Goal: Task Accomplishment & Management: Complete application form

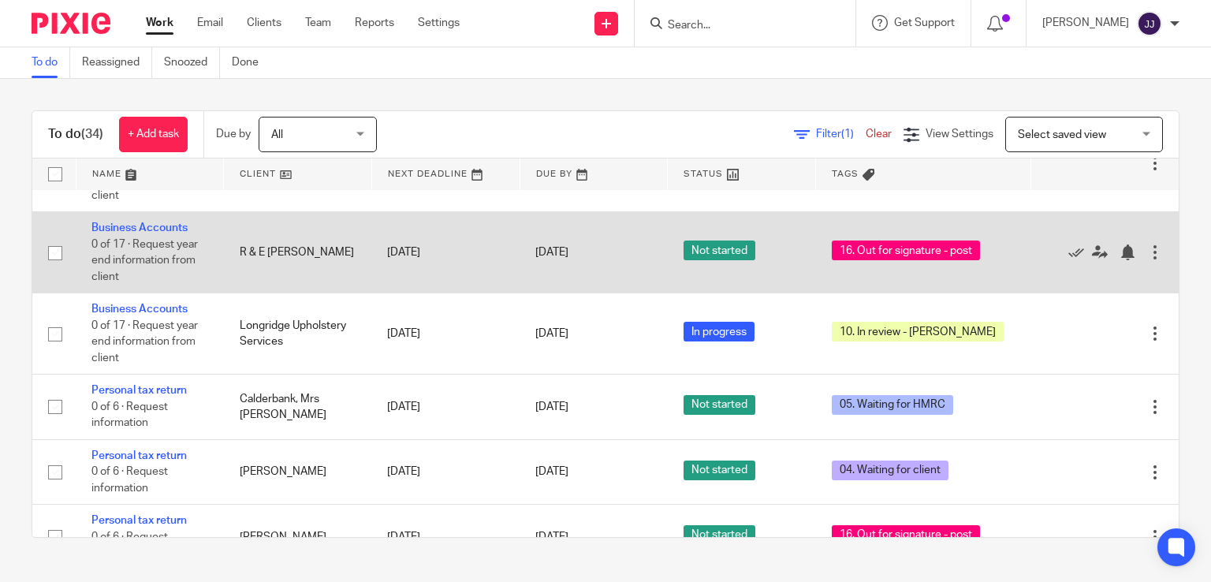
scroll to position [2389, 0]
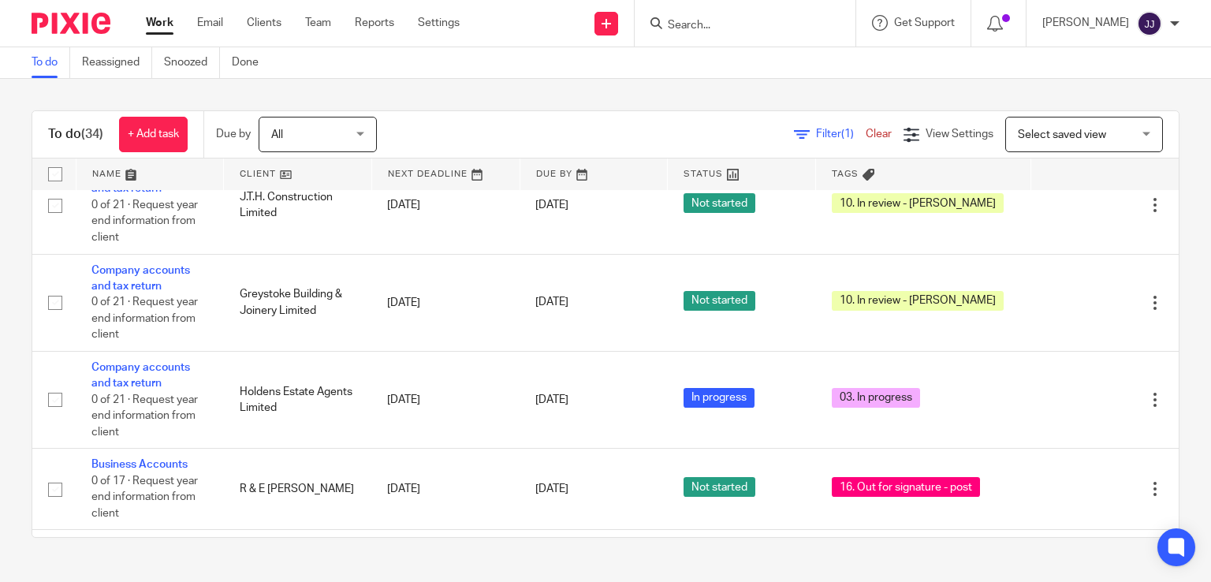
click at [731, 30] on input "Search" at bounding box center [737, 26] width 142 height 14
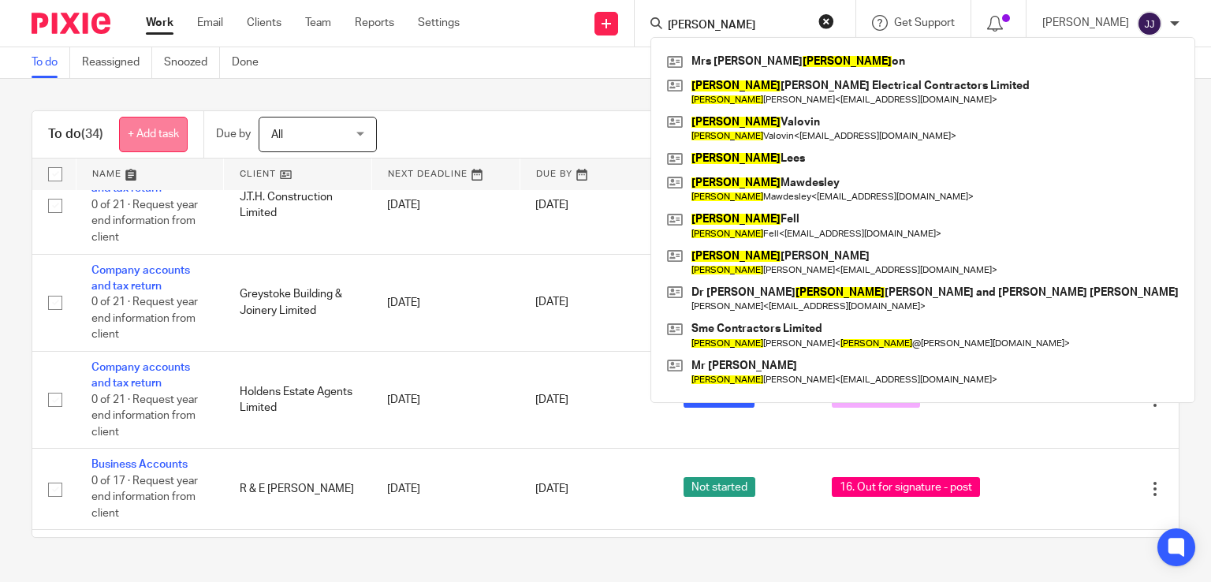
type input "stevens"
click at [154, 140] on link "+ Add task" at bounding box center [153, 134] width 69 height 35
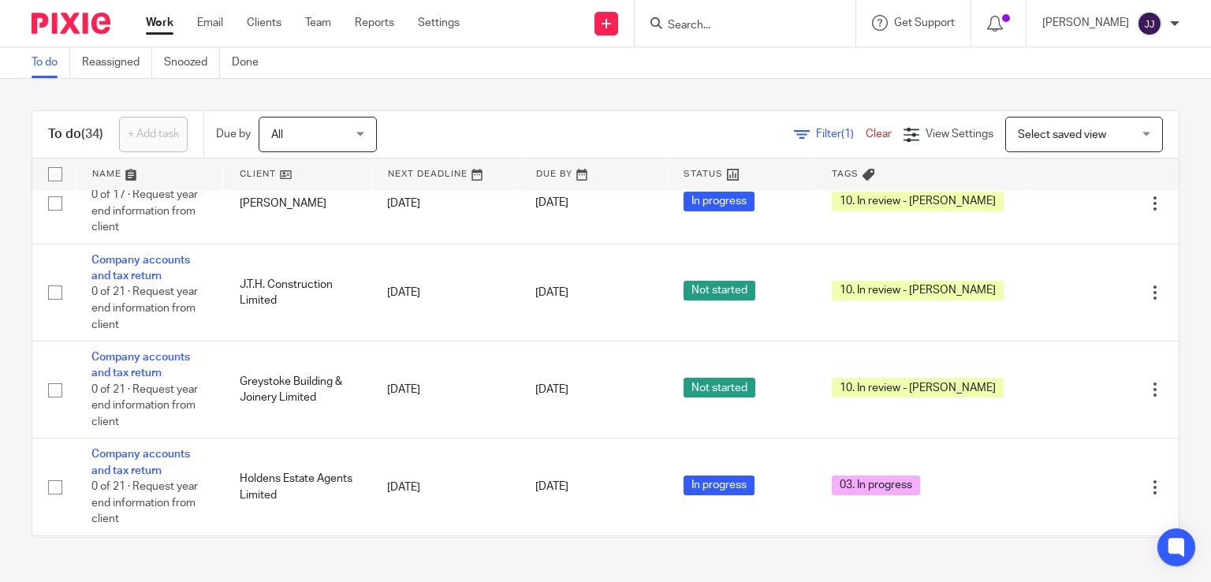
scroll to position [0, 0]
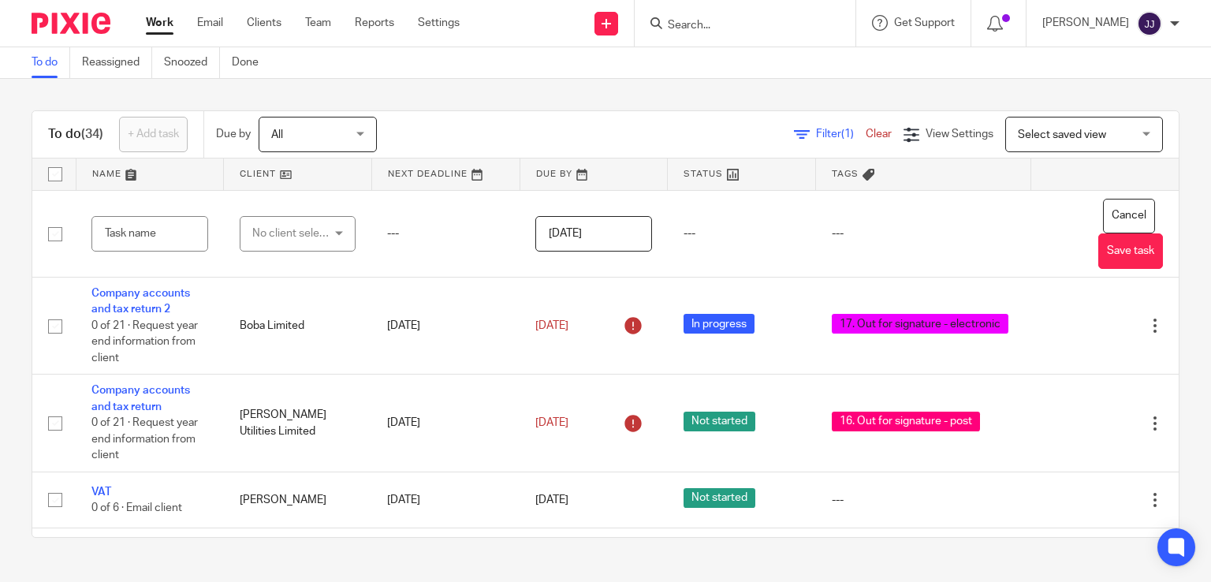
click at [252, 33] on div "Work Email Clients Team Reports Settings Work Email Clients Team Reports Settin…" at bounding box center [306, 23] width 353 height 47
click at [259, 24] on link "Clients" at bounding box center [264, 23] width 35 height 16
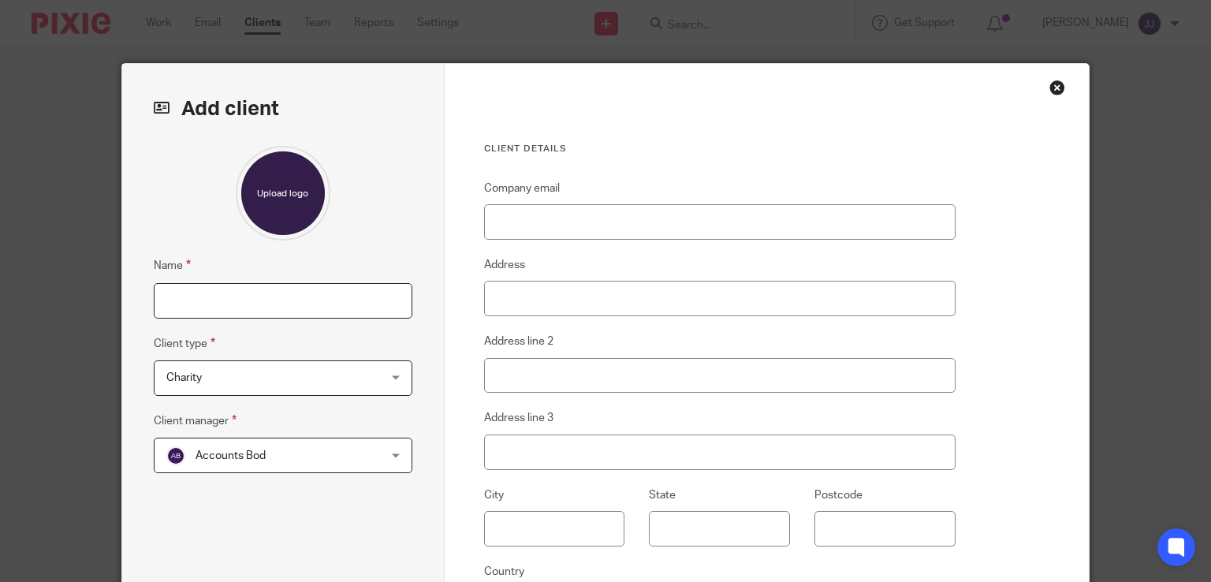
click at [173, 297] on input "Name" at bounding box center [283, 300] width 259 height 35
type input "Stevens, Jonathan Robert"
click at [204, 376] on span "Charity" at bounding box center [264, 377] width 196 height 33
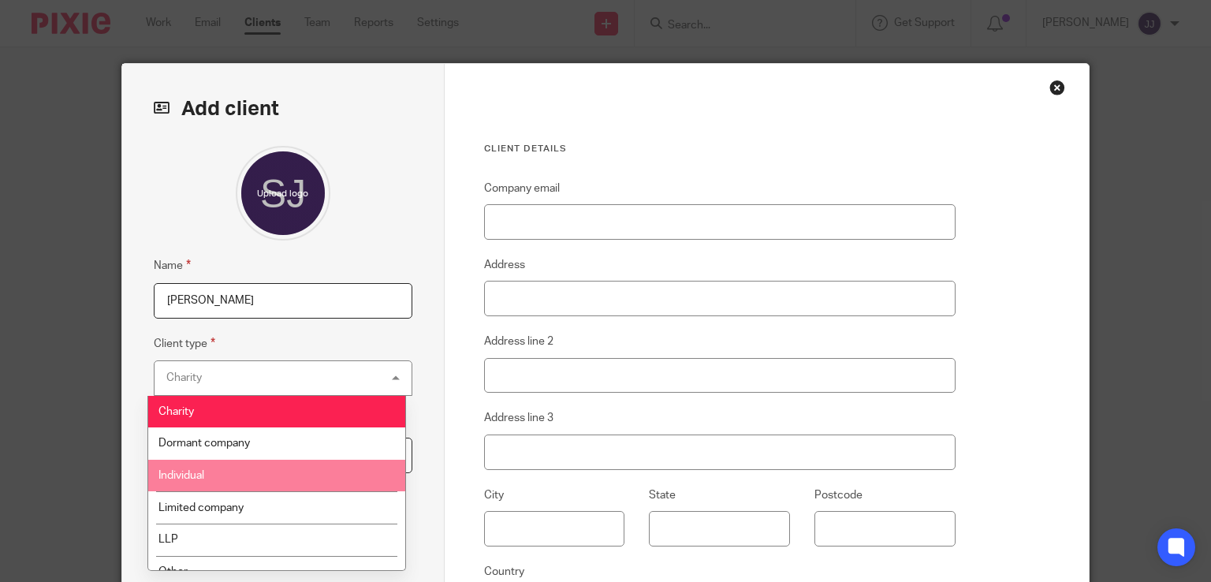
click at [210, 472] on li "Individual" at bounding box center [276, 476] width 257 height 32
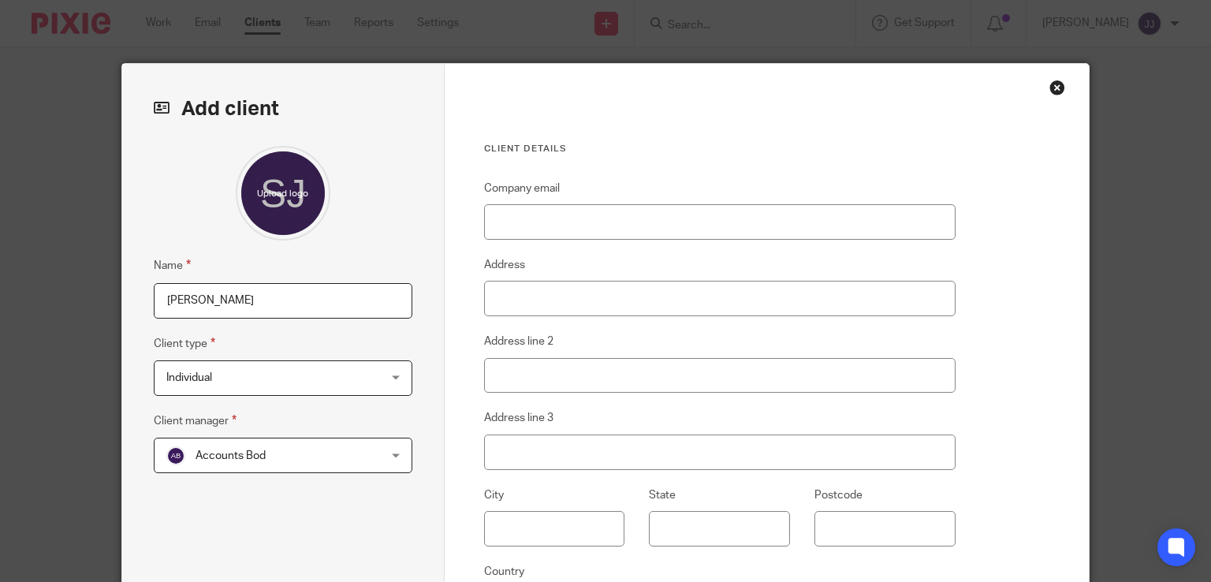
click at [267, 453] on span "Accounts Bod" at bounding box center [264, 454] width 196 height 33
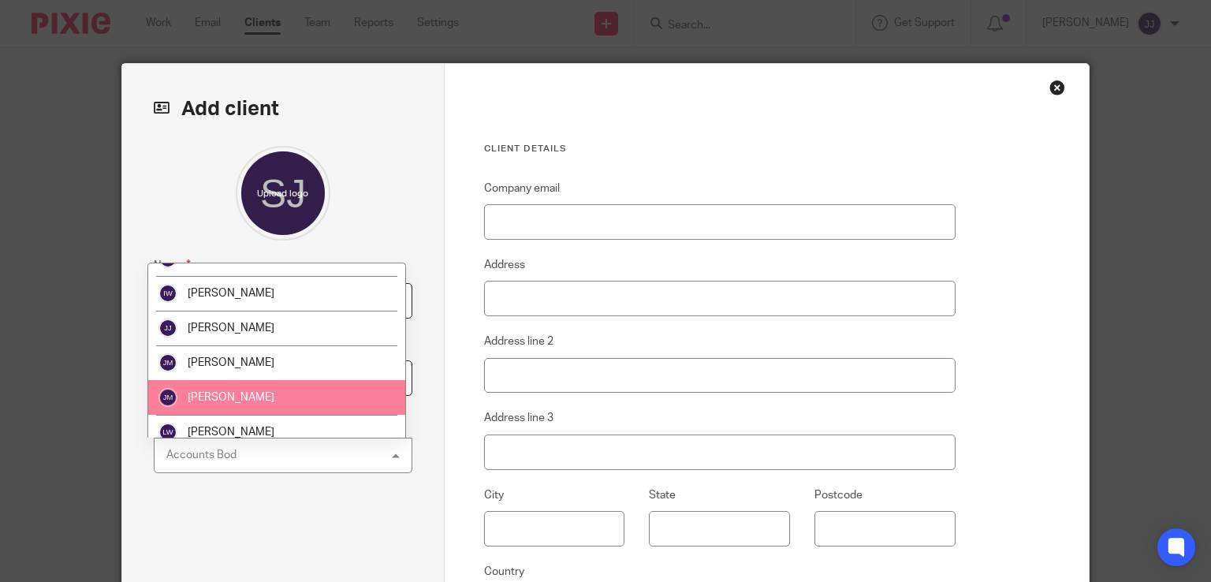
scroll to position [727, 0]
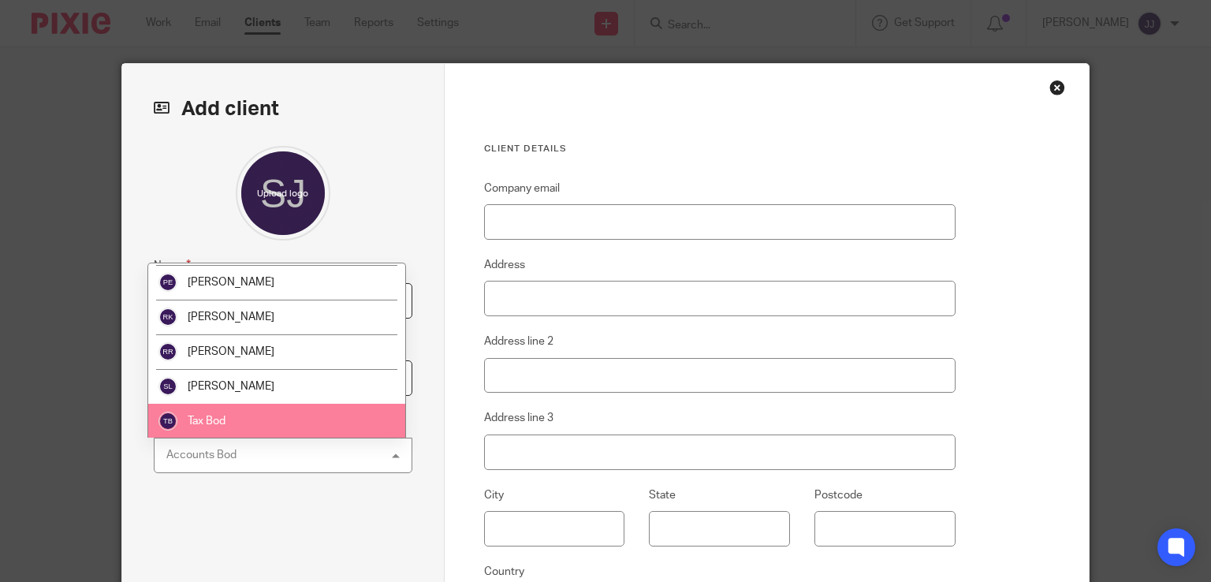
click at [249, 419] on li "Tax Bod" at bounding box center [276, 421] width 257 height 35
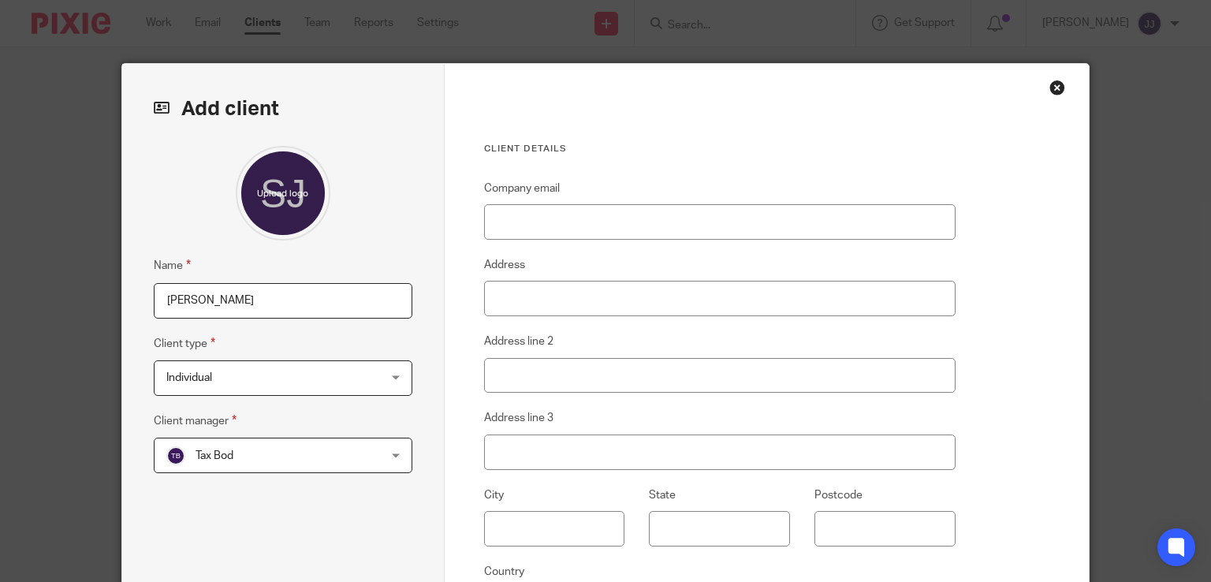
scroll to position [230, 0]
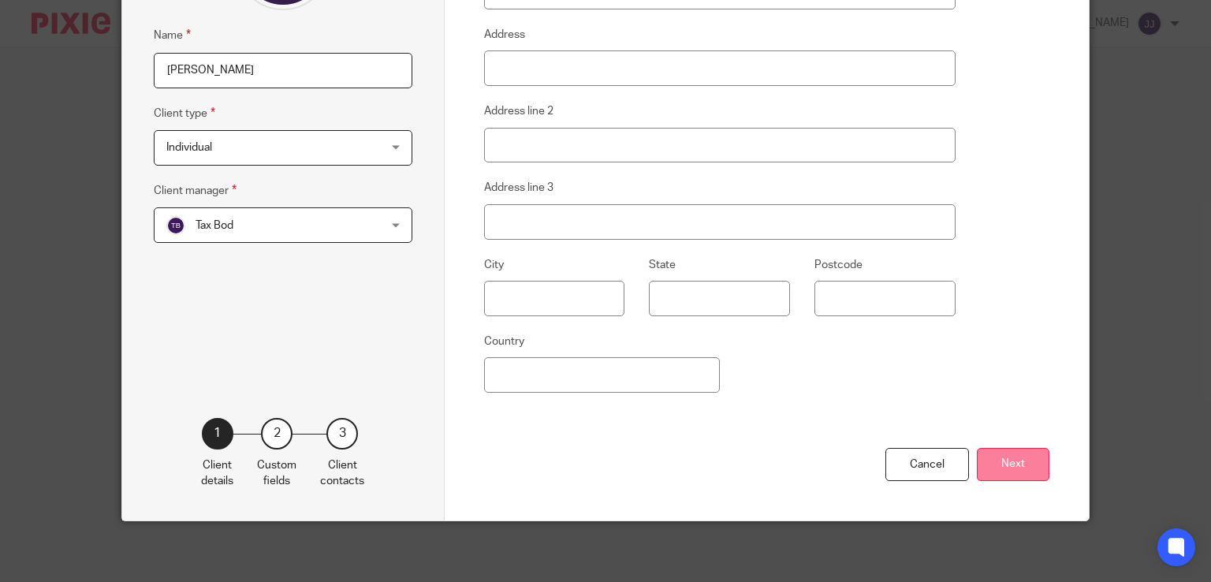
click at [1018, 463] on button "Next" at bounding box center [1013, 465] width 73 height 34
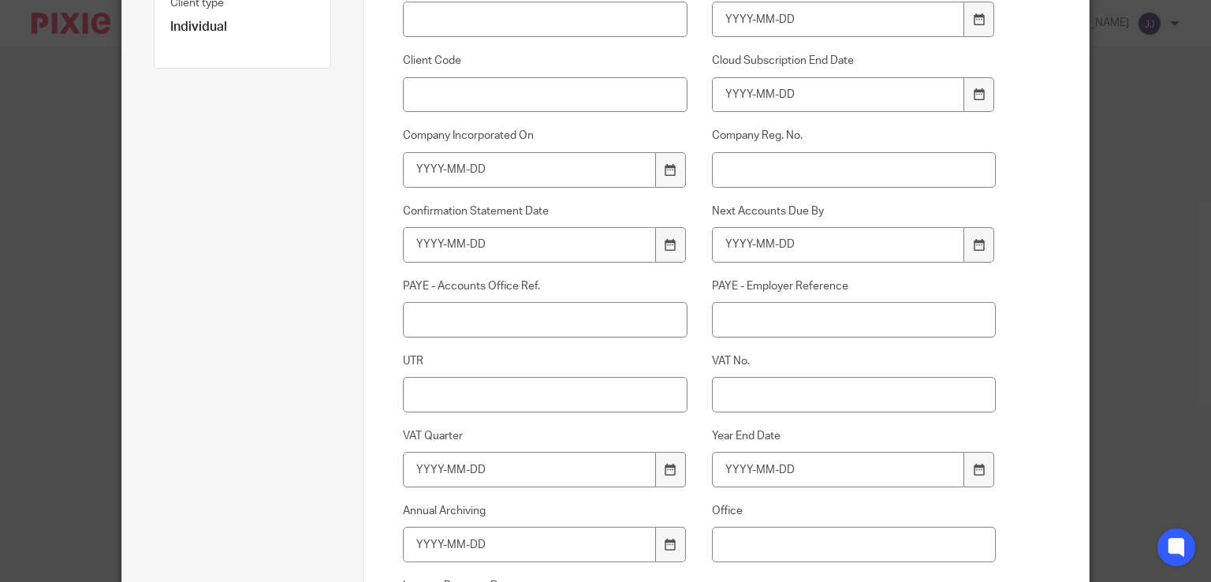
scroll to position [552, 0]
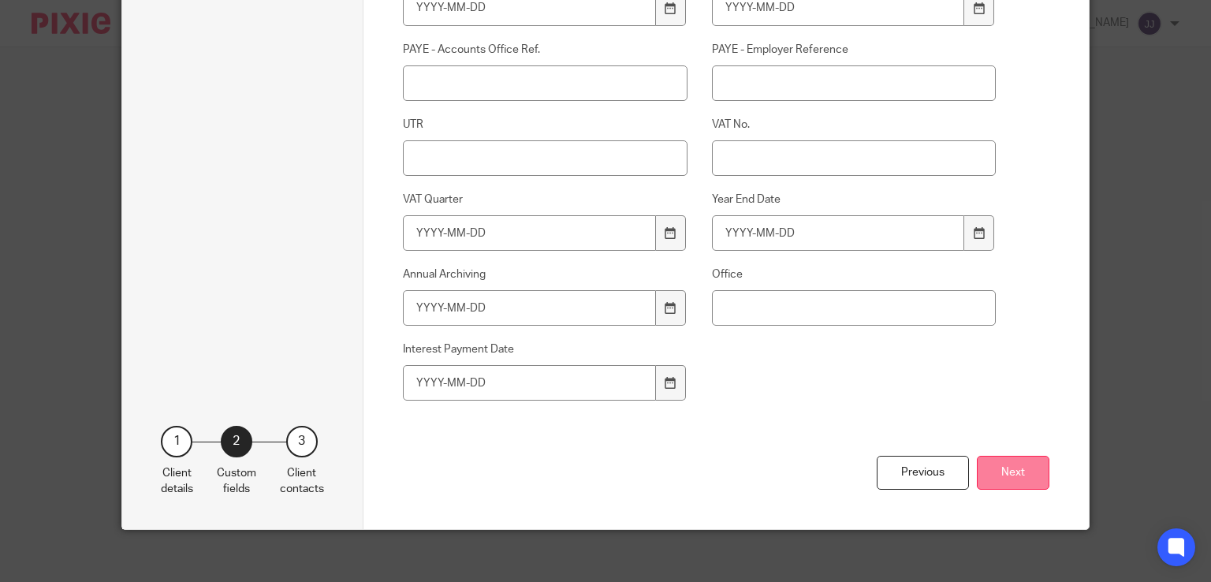
click at [981, 467] on button "Next" at bounding box center [1013, 473] width 73 height 34
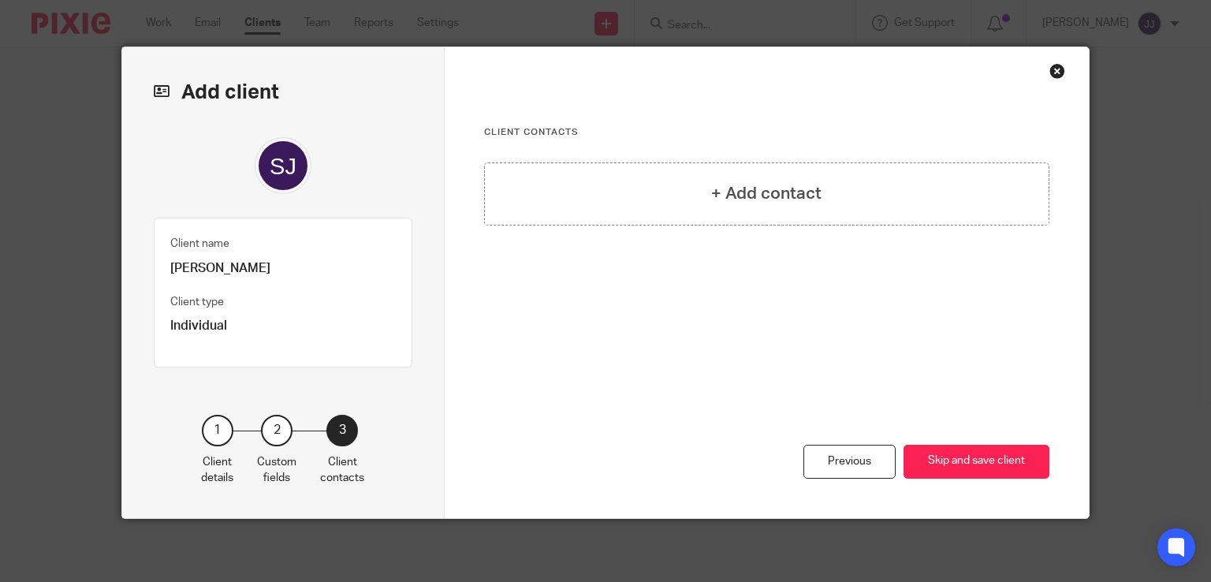
scroll to position [15, 0]
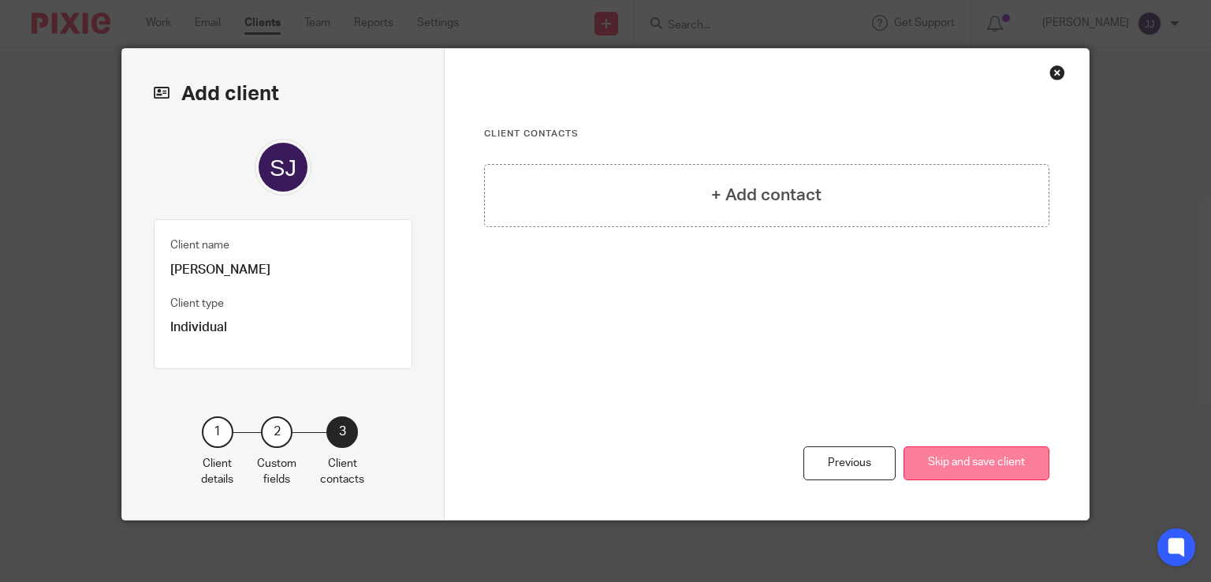
click at [947, 454] on button "Skip and save client" at bounding box center [976, 463] width 146 height 34
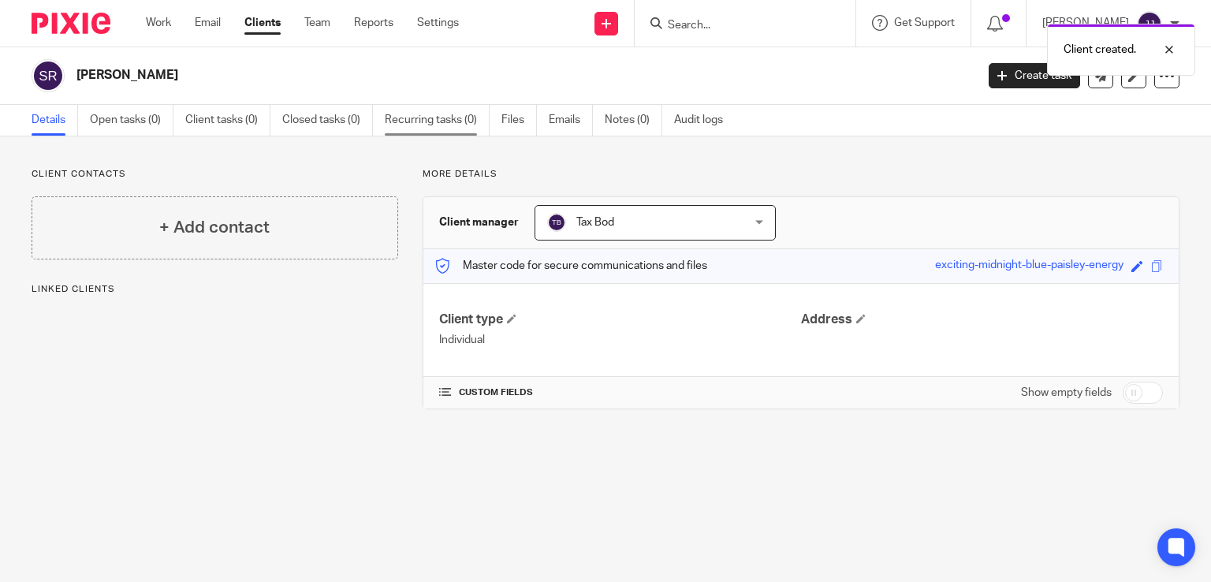
click at [400, 122] on link "Recurring tasks (0)" at bounding box center [437, 120] width 105 height 31
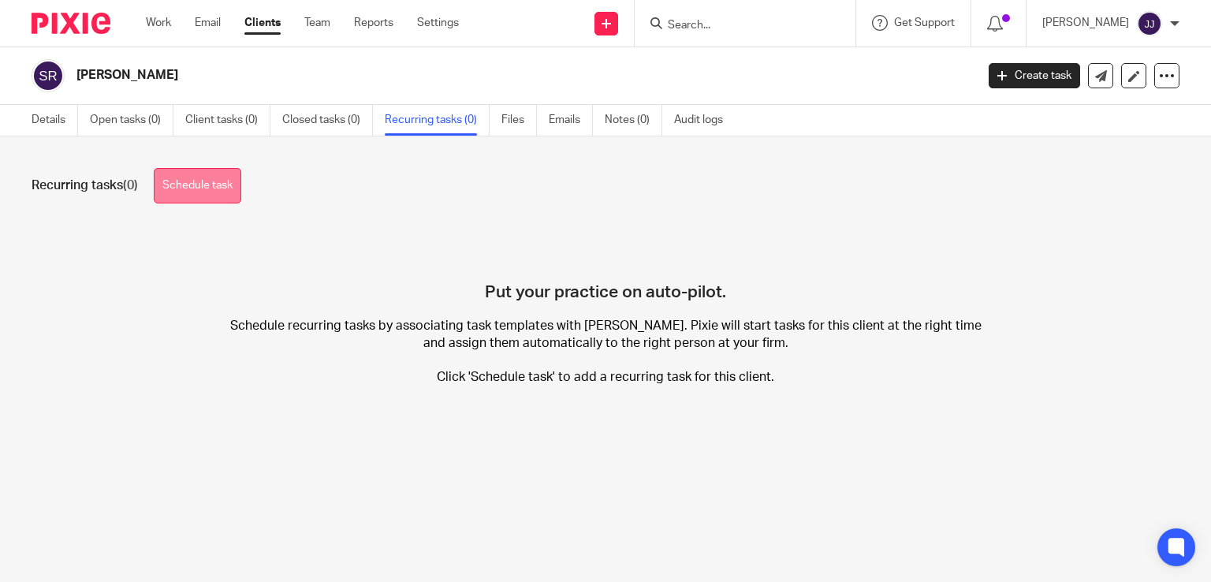
click at [233, 182] on link "Schedule task" at bounding box center [197, 185] width 87 height 35
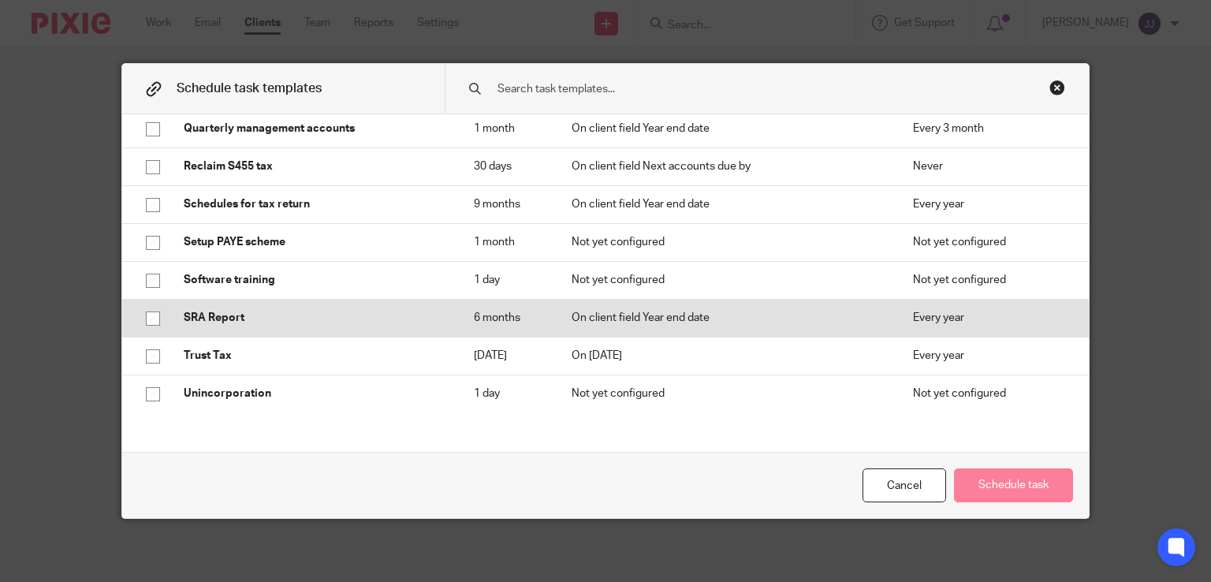
scroll to position [1867, 0]
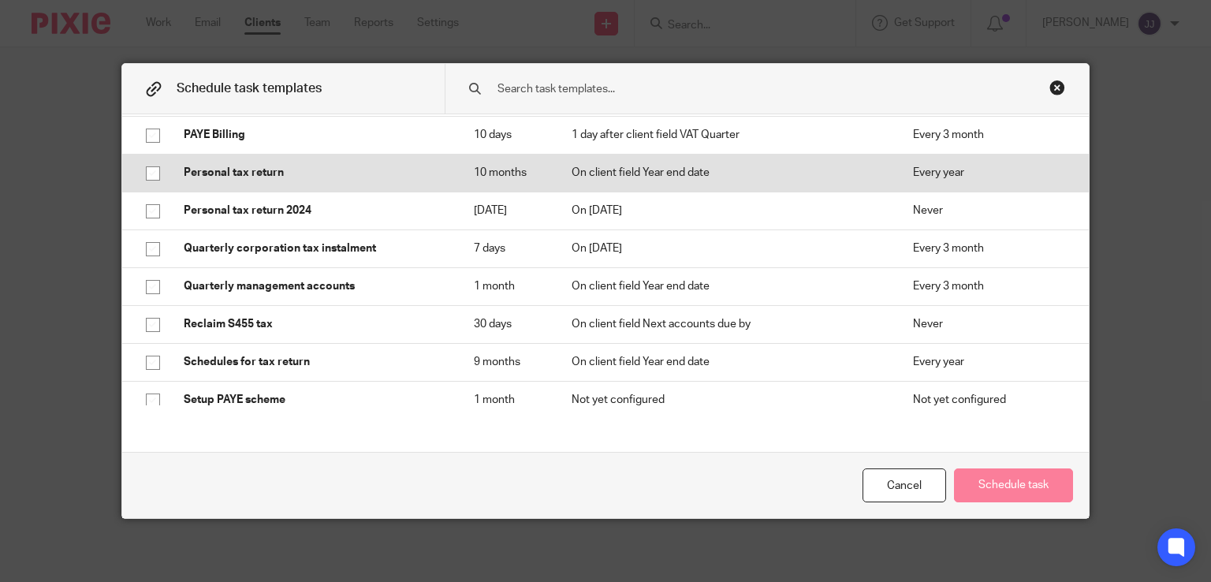
click at [150, 173] on input "checkbox" at bounding box center [153, 173] width 30 height 30
checkbox input "true"
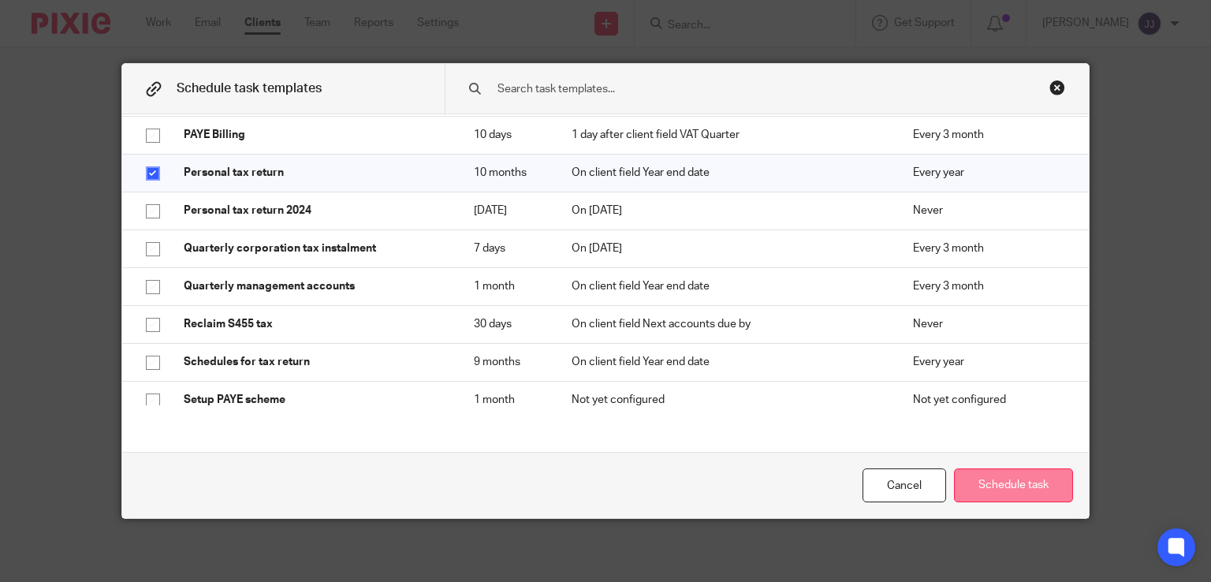
click at [978, 488] on button "Schedule task" at bounding box center [1013, 485] width 119 height 34
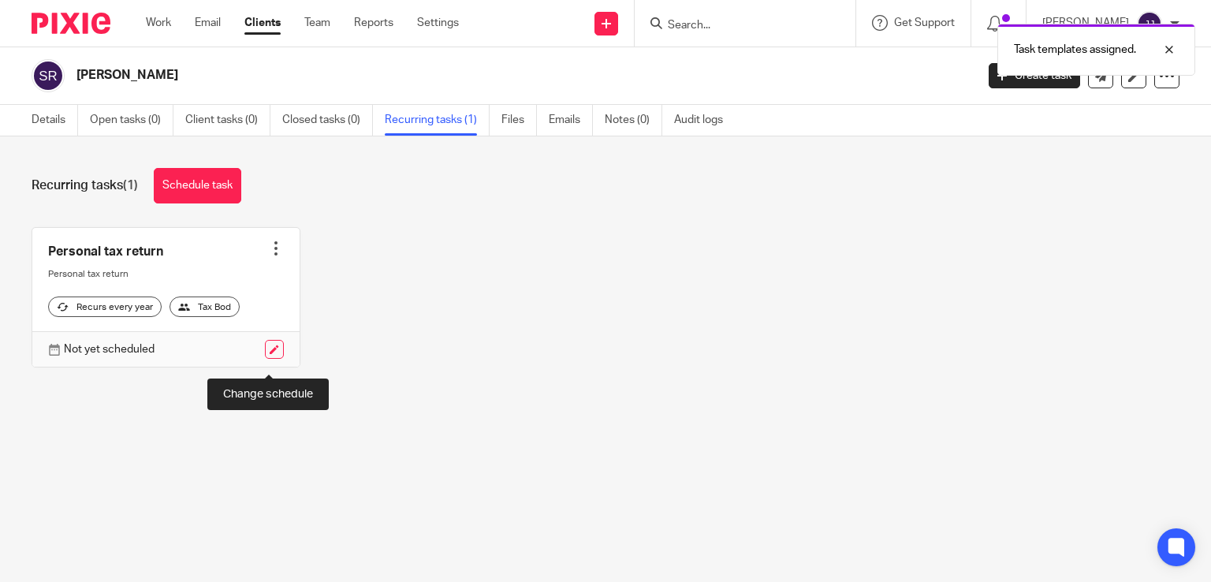
click at [269, 359] on link at bounding box center [274, 349] width 19 height 19
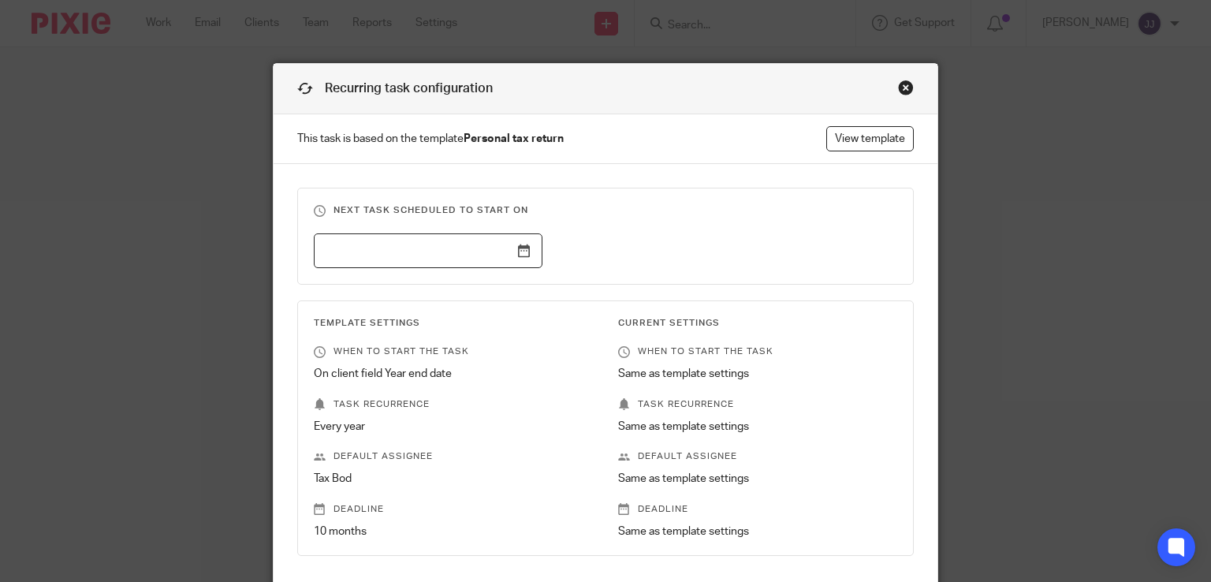
scroll to position [196, 0]
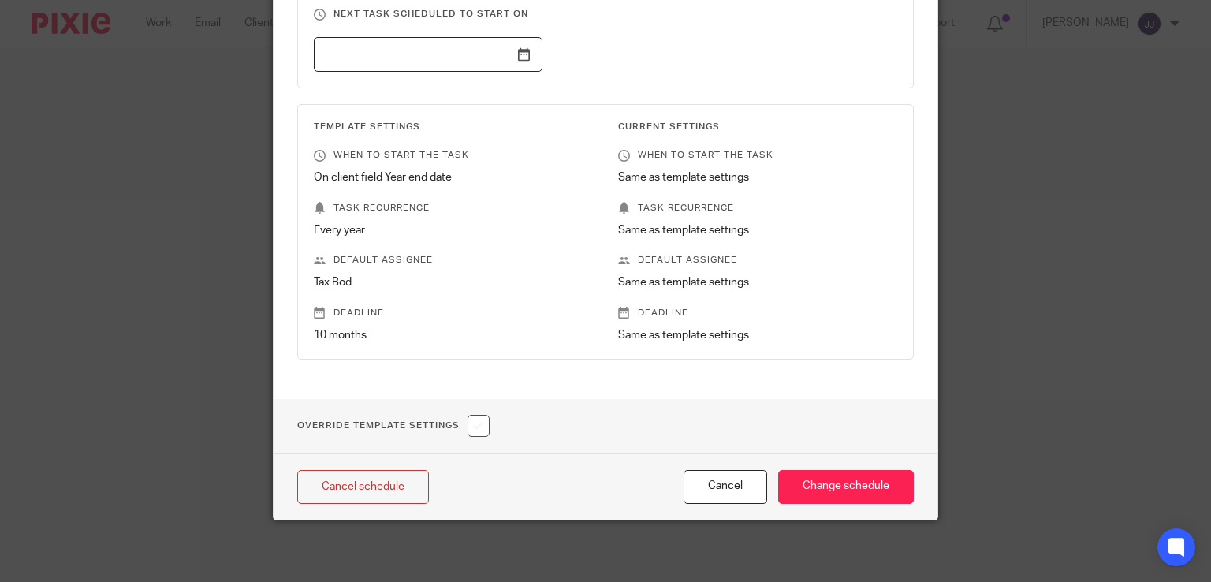
click at [473, 426] on input "checkbox" at bounding box center [478, 426] width 22 height 22
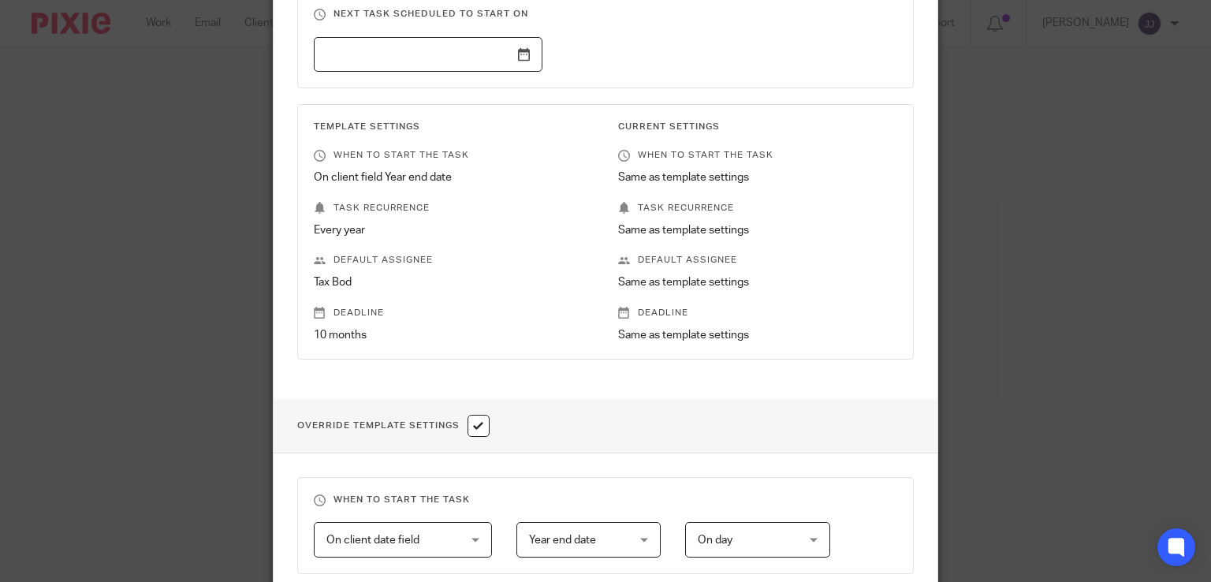
click at [476, 420] on input "checkbox" at bounding box center [478, 426] width 22 height 22
checkbox input "false"
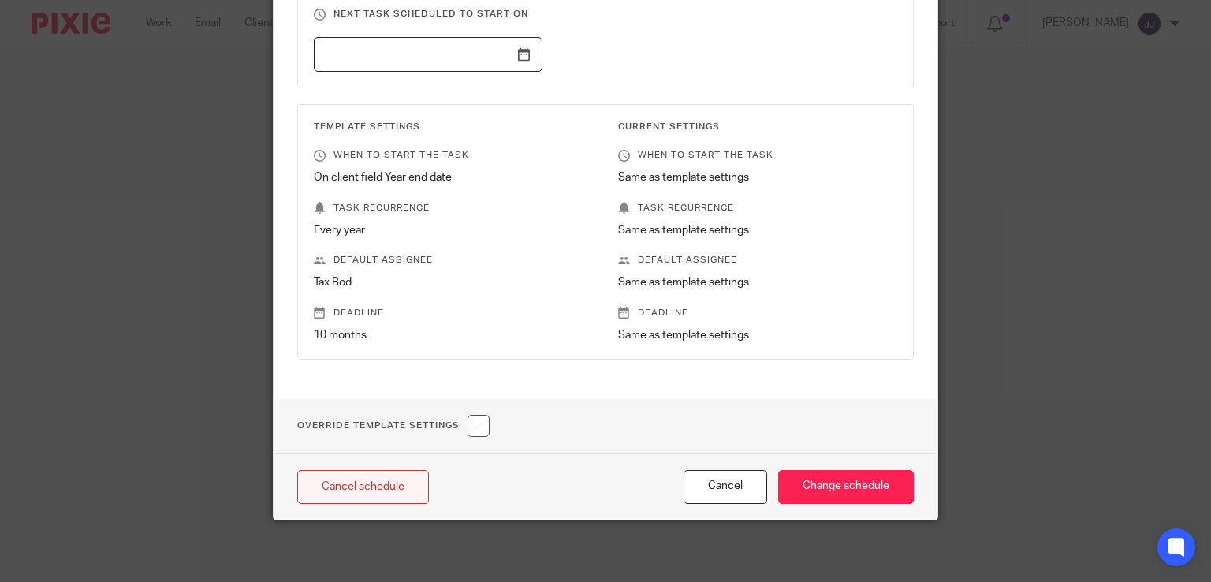
click at [392, 488] on link "Cancel schedule" at bounding box center [363, 487] width 132 height 34
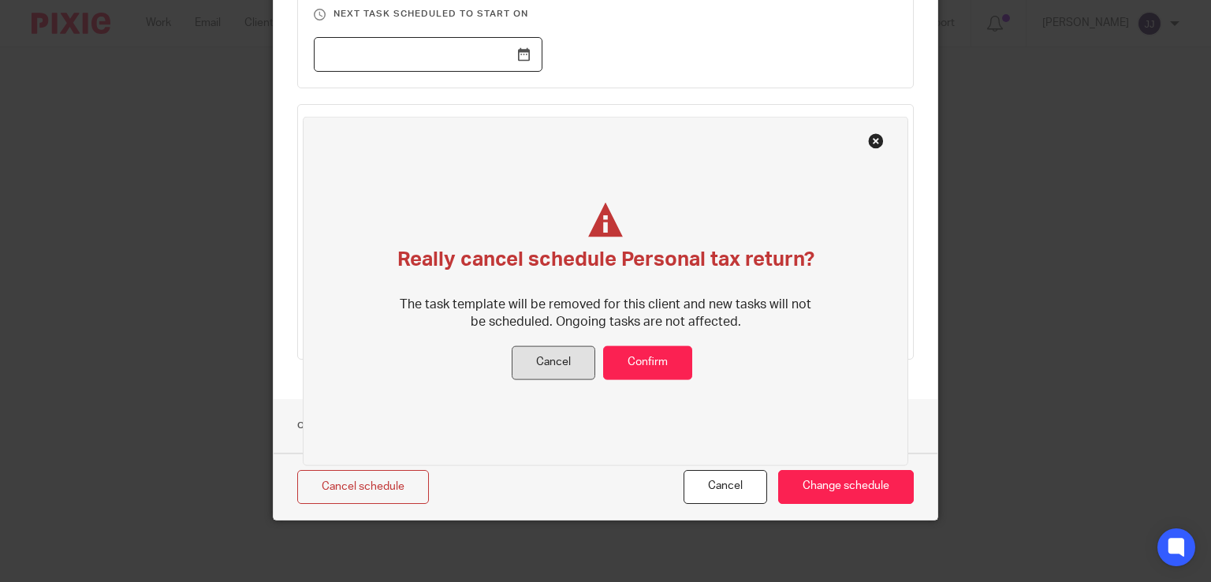
click at [560, 368] on button "Cancel" at bounding box center [554, 363] width 84 height 34
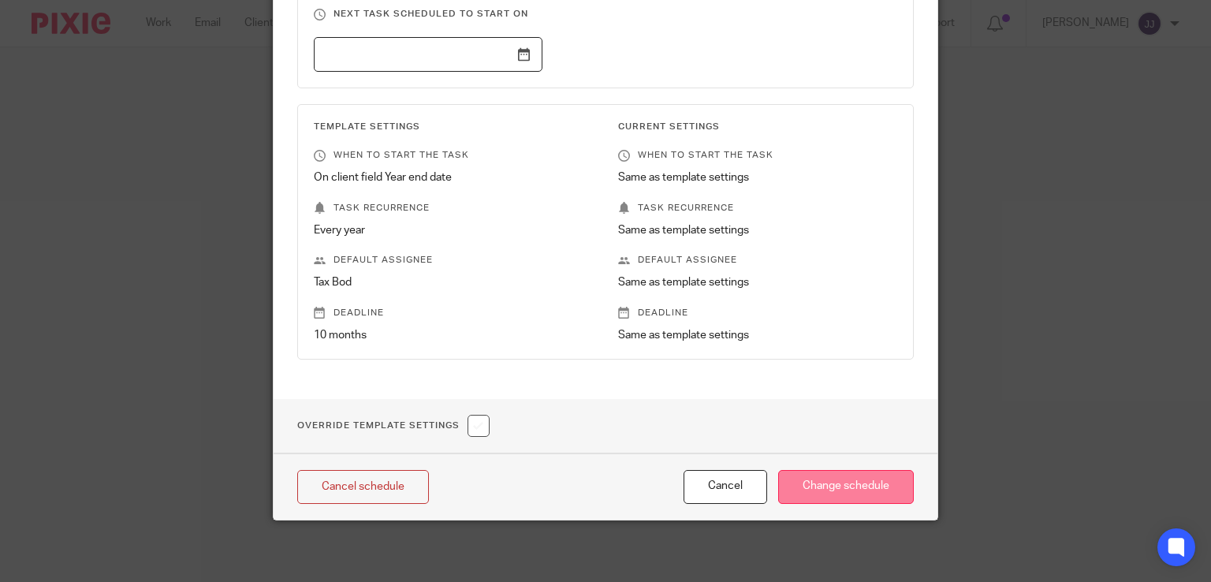
click at [820, 487] on input "Change schedule" at bounding box center [846, 487] width 136 height 34
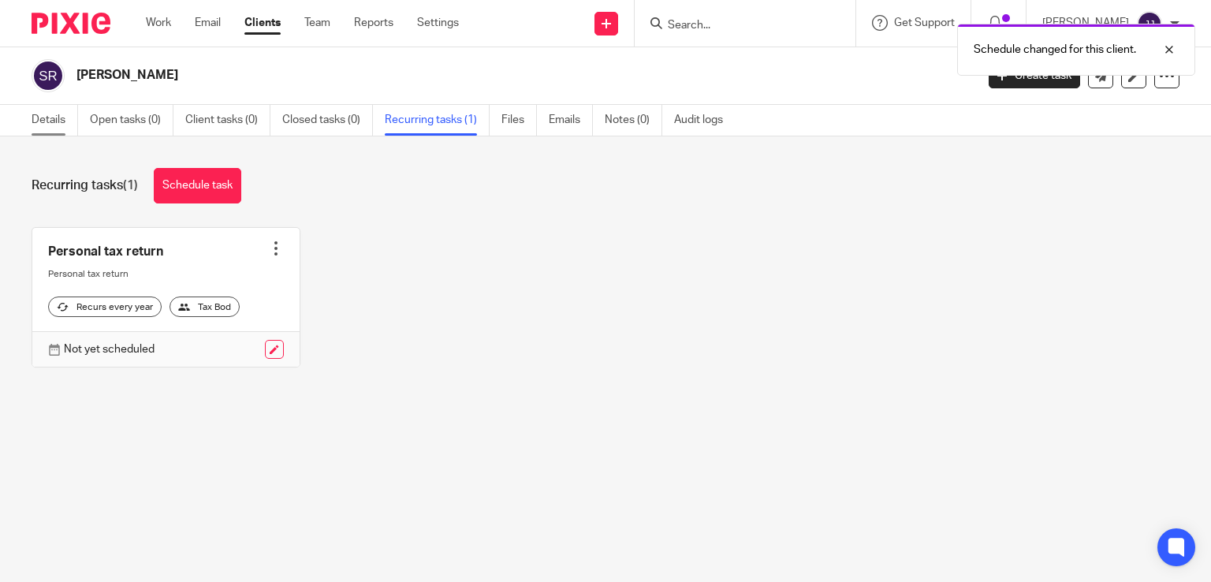
click at [57, 125] on link "Details" at bounding box center [55, 120] width 47 height 31
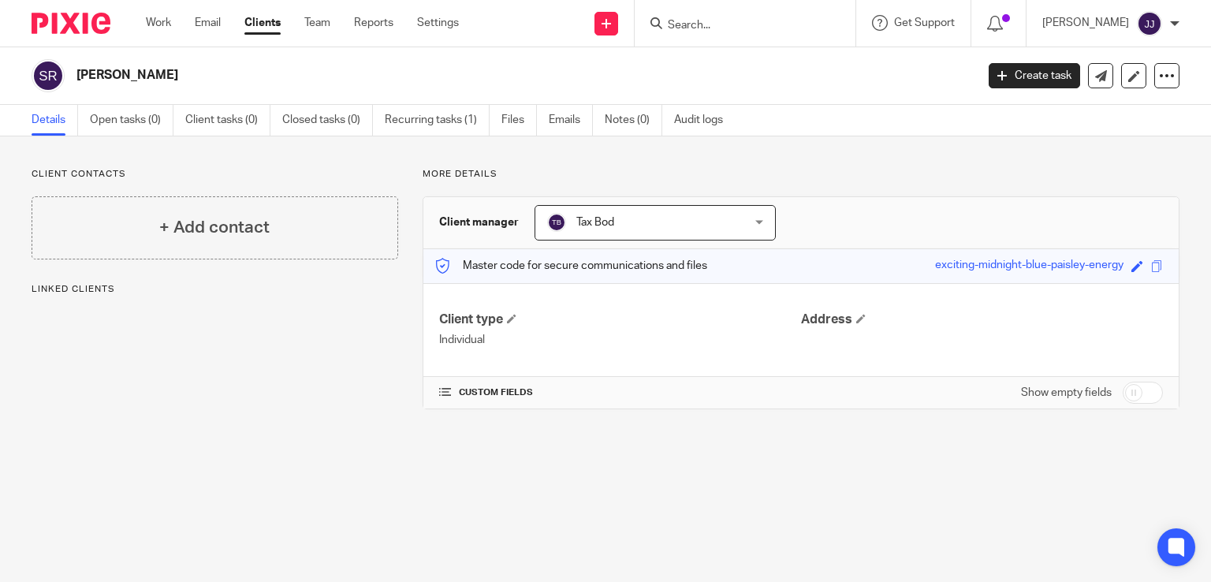
click at [1132, 393] on input "checkbox" at bounding box center [1142, 393] width 40 height 22
checkbox input "true"
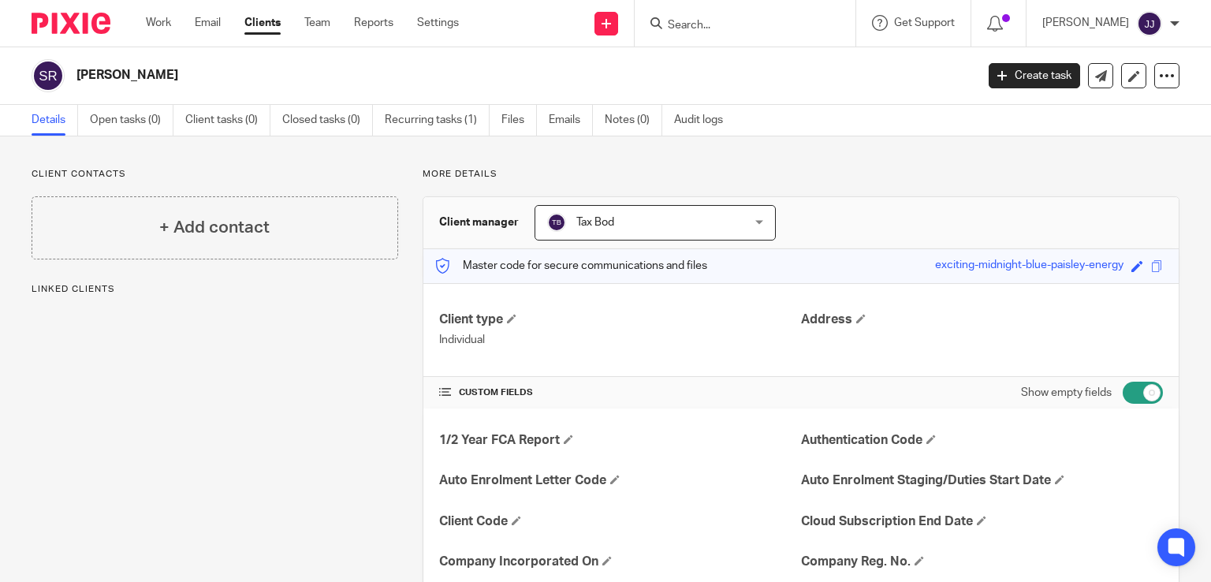
scroll to position [287, 0]
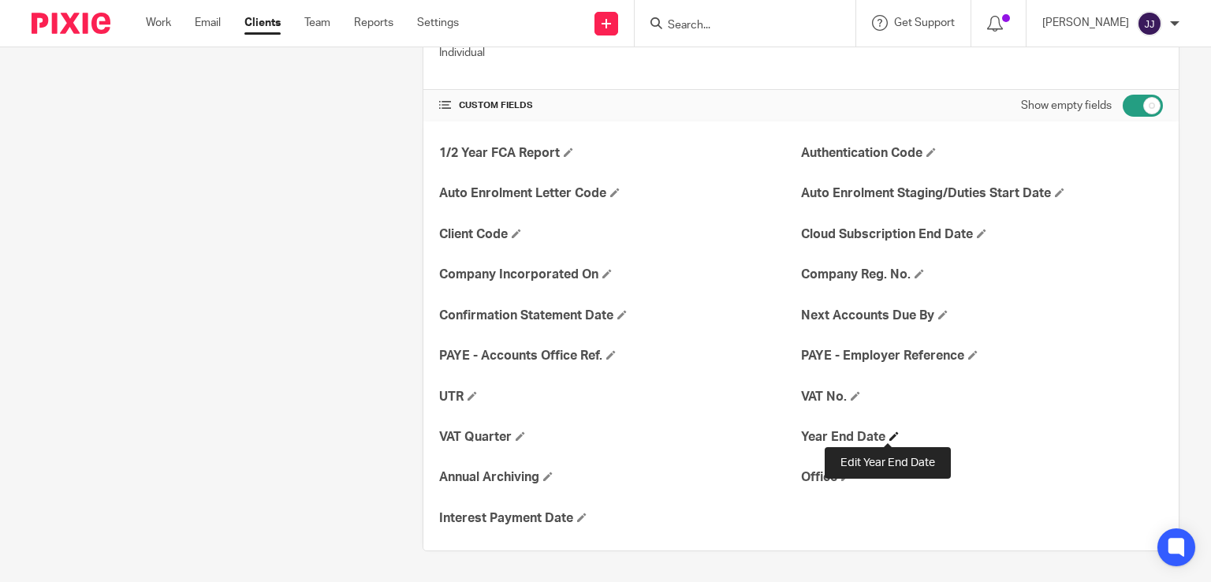
click at [889, 435] on span at bounding box center [893, 435] width 9 height 9
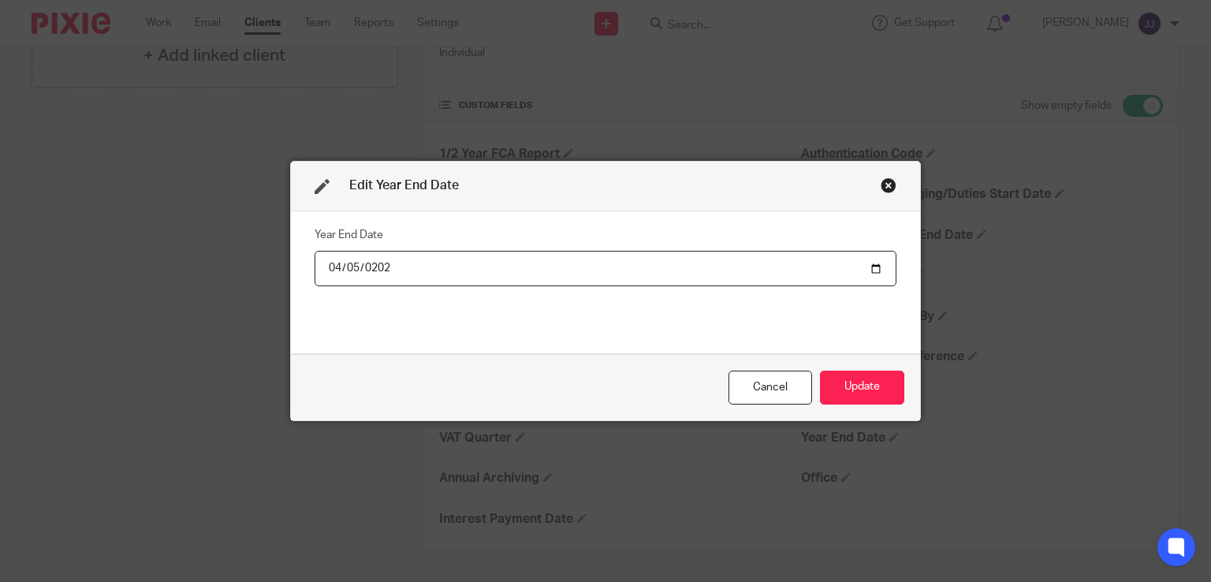
type input "[DATE]"
click at [820, 376] on button "Update" at bounding box center [862, 387] width 84 height 34
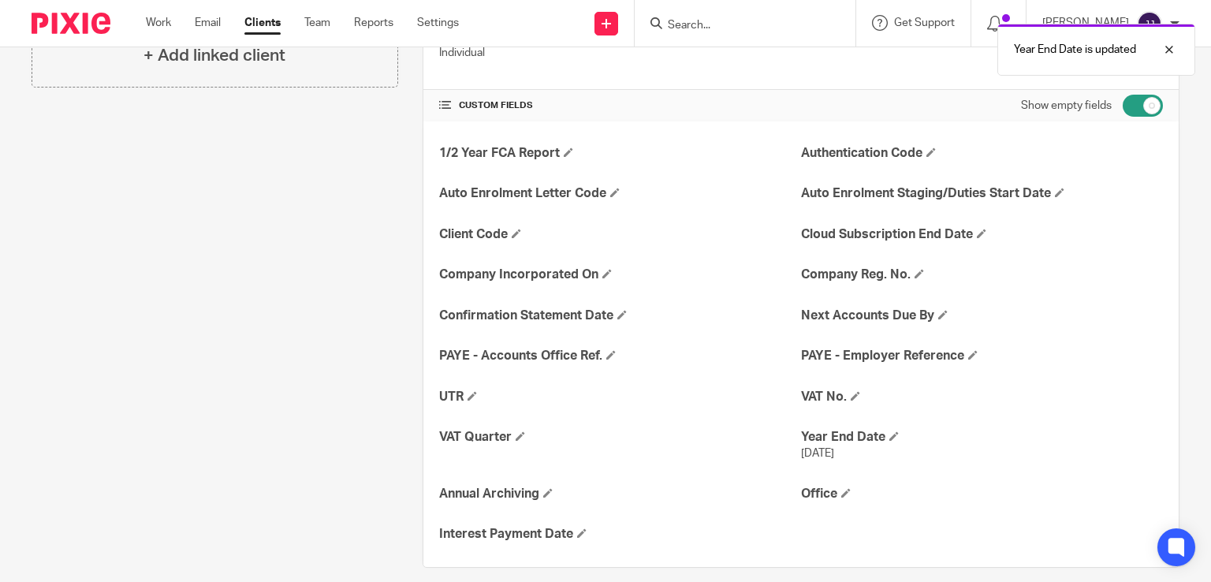
scroll to position [0, 0]
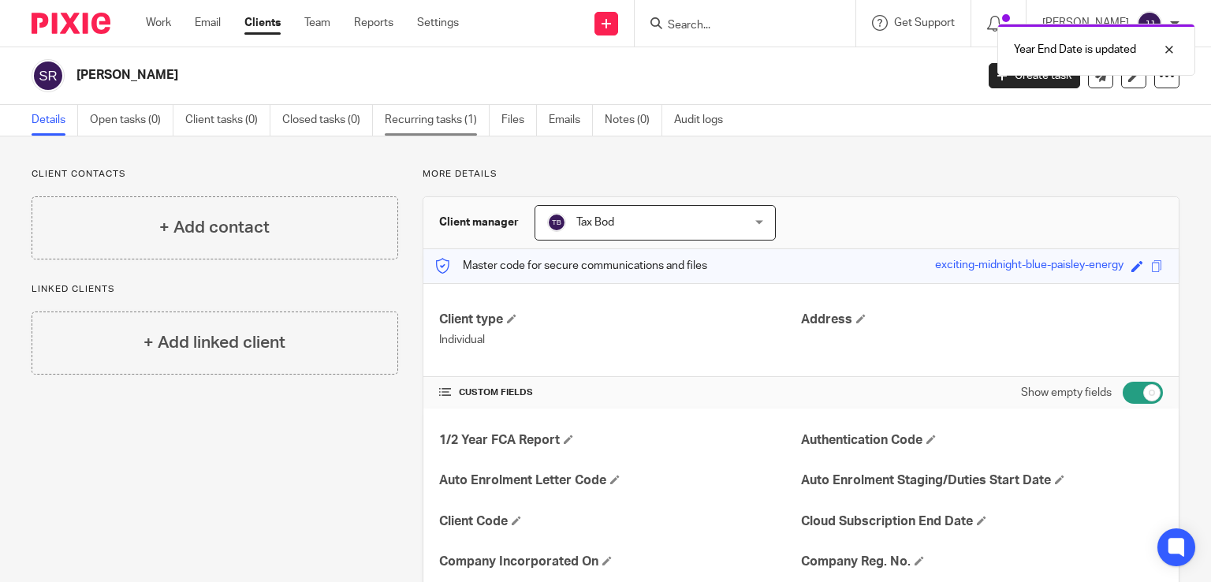
click at [422, 121] on link "Recurring tasks (1)" at bounding box center [437, 120] width 105 height 31
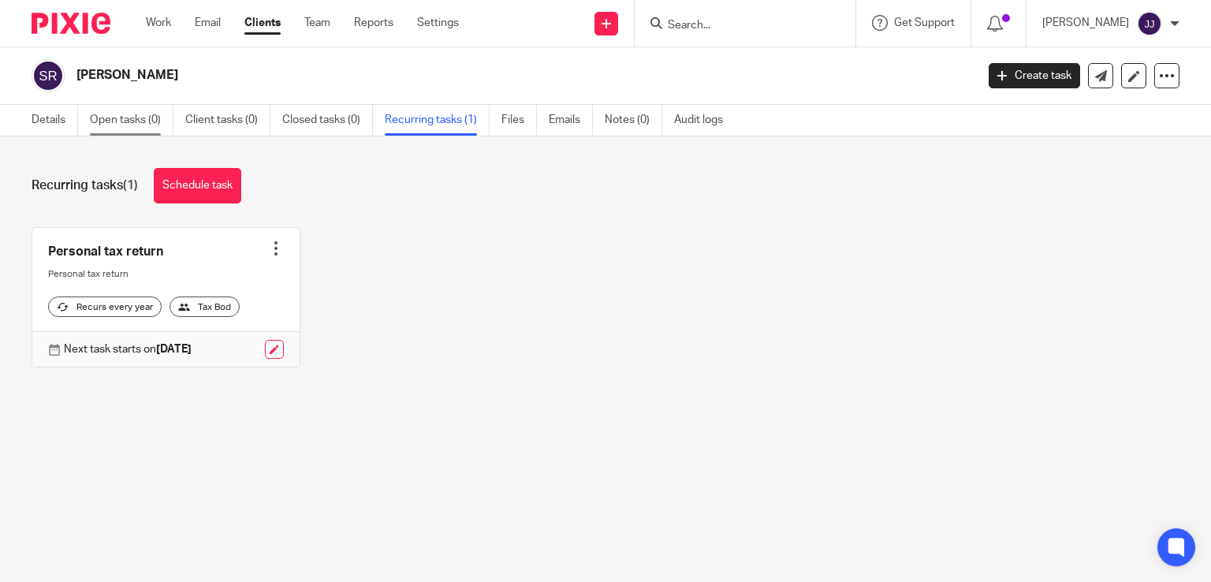
click at [147, 118] on link "Open tasks (0)" at bounding box center [132, 120] width 84 height 31
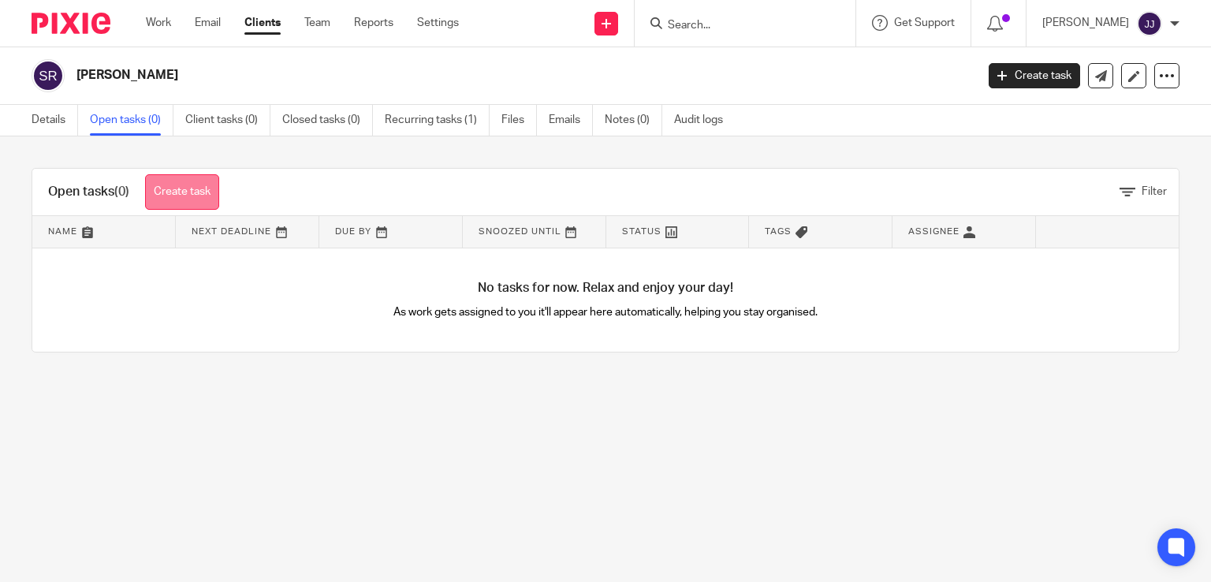
click at [185, 203] on link "Create task" at bounding box center [182, 191] width 74 height 35
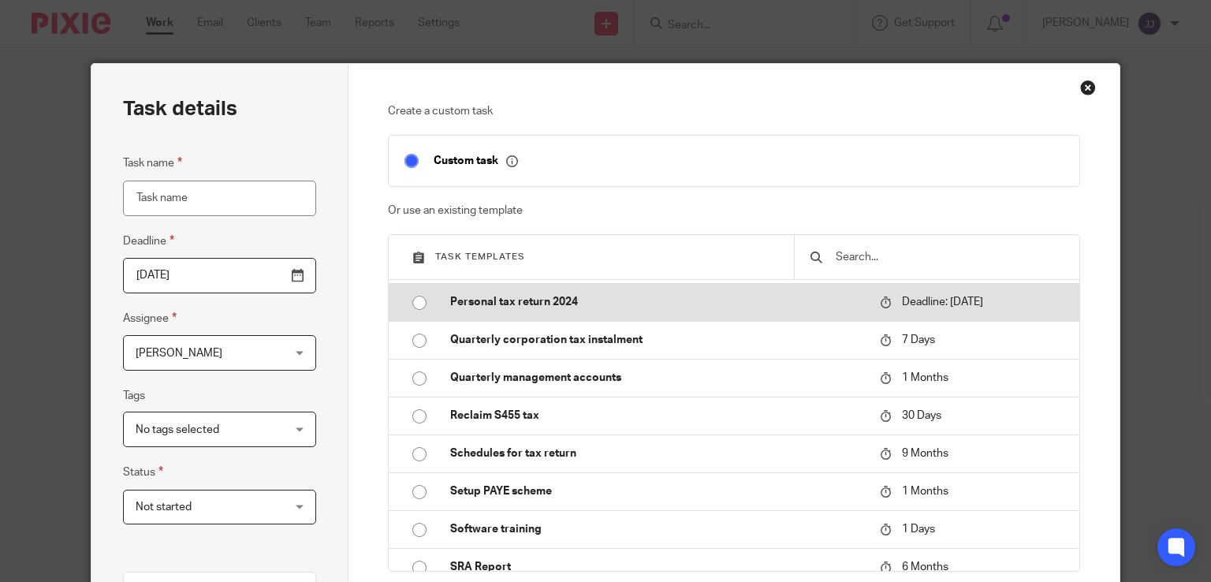
scroll to position [1734, 0]
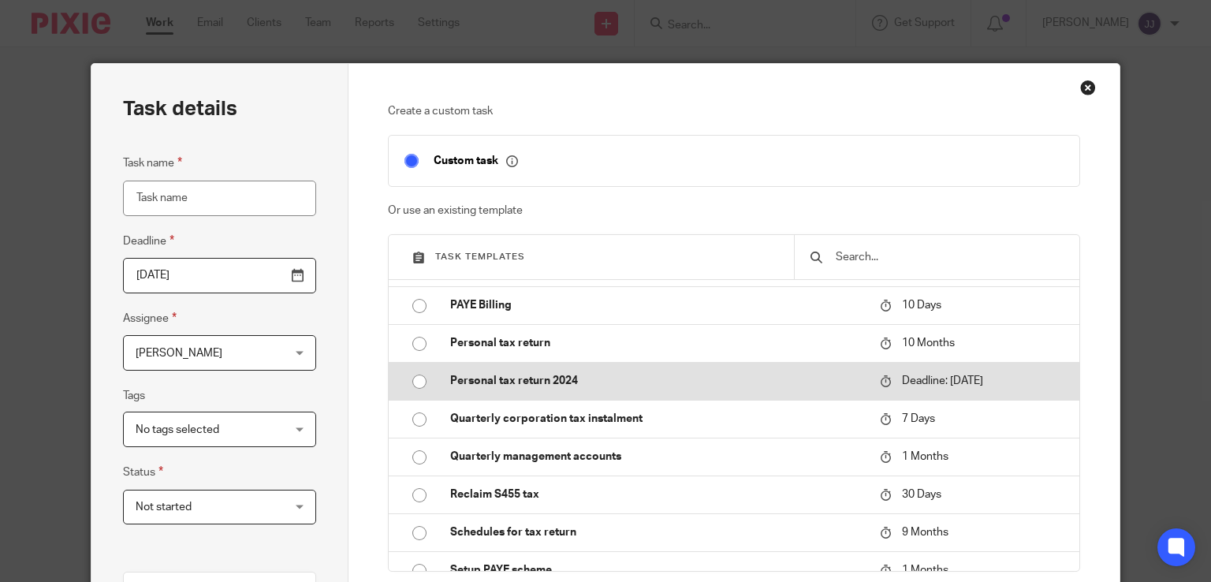
click at [416, 396] on input "radio" at bounding box center [419, 382] width 30 height 30
type input "2025-01-31"
type input "Personal tax return 2024"
checkbox input "false"
radio input "false"
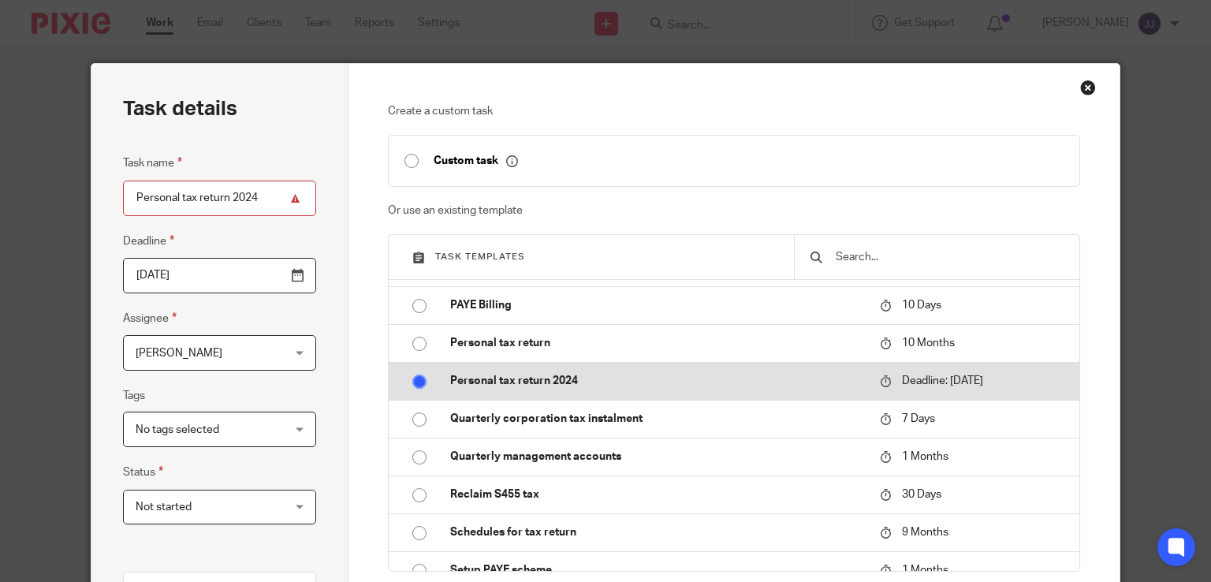
scroll to position [1813, 0]
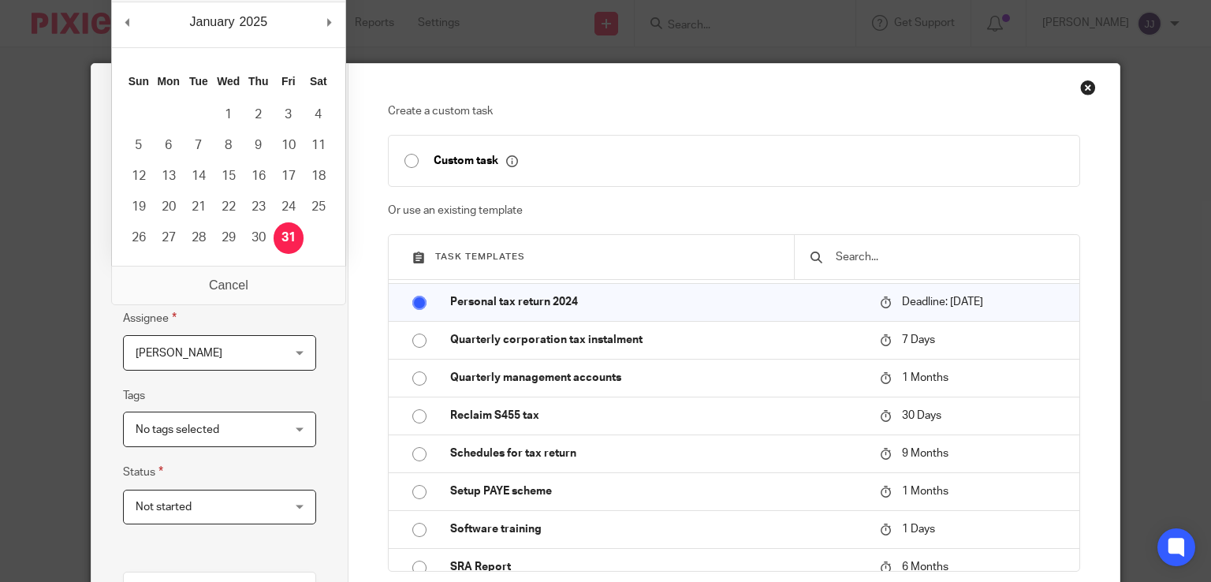
click at [241, 279] on input "2025-01-31" at bounding box center [219, 275] width 193 height 35
click at [369, 92] on div "Create a custom task Custom task Or use an existing template Task templates Age…" at bounding box center [733, 466] width 771 height 804
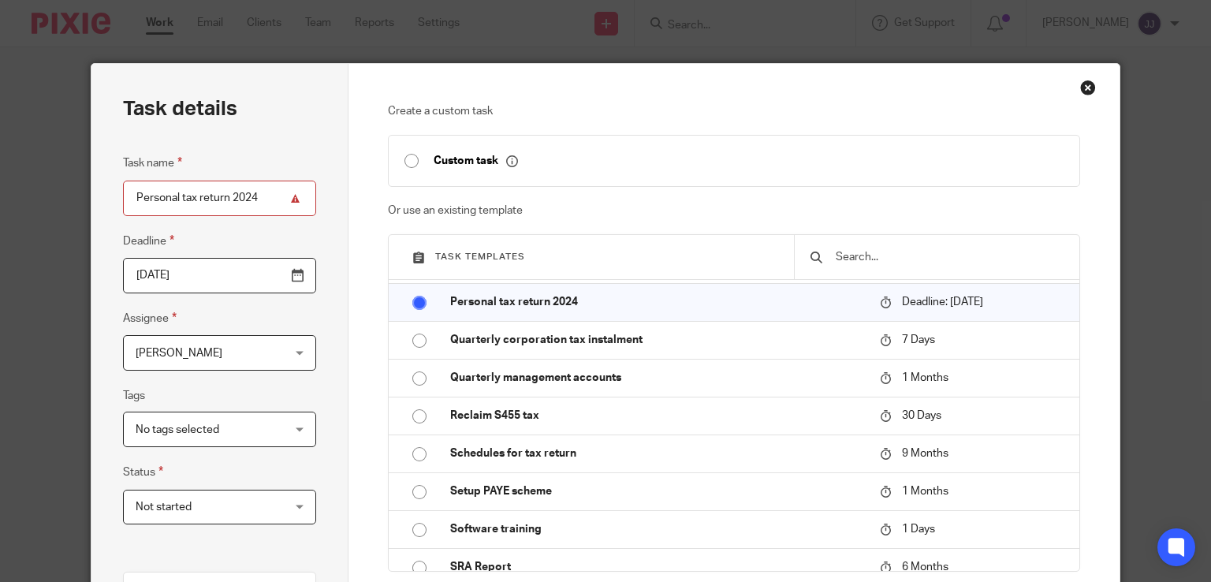
click at [249, 198] on input "Personal tax return 2024" at bounding box center [219, 198] width 193 height 35
type input "Personal tax return 2025"
click at [155, 276] on input "2025-01-31" at bounding box center [219, 275] width 193 height 35
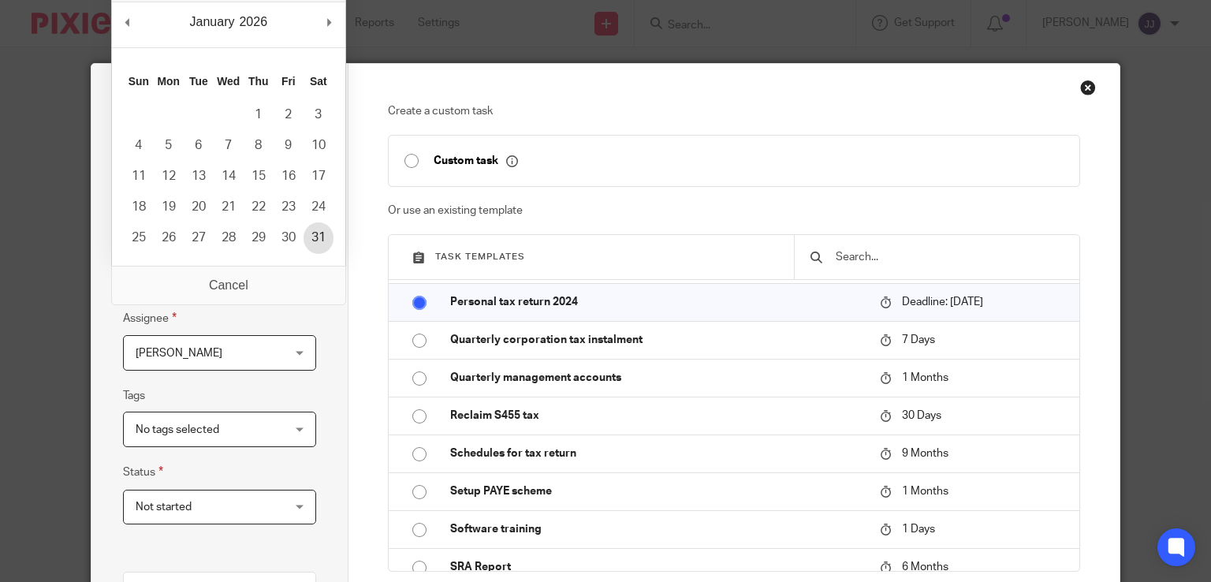
type input "2026-01-31"
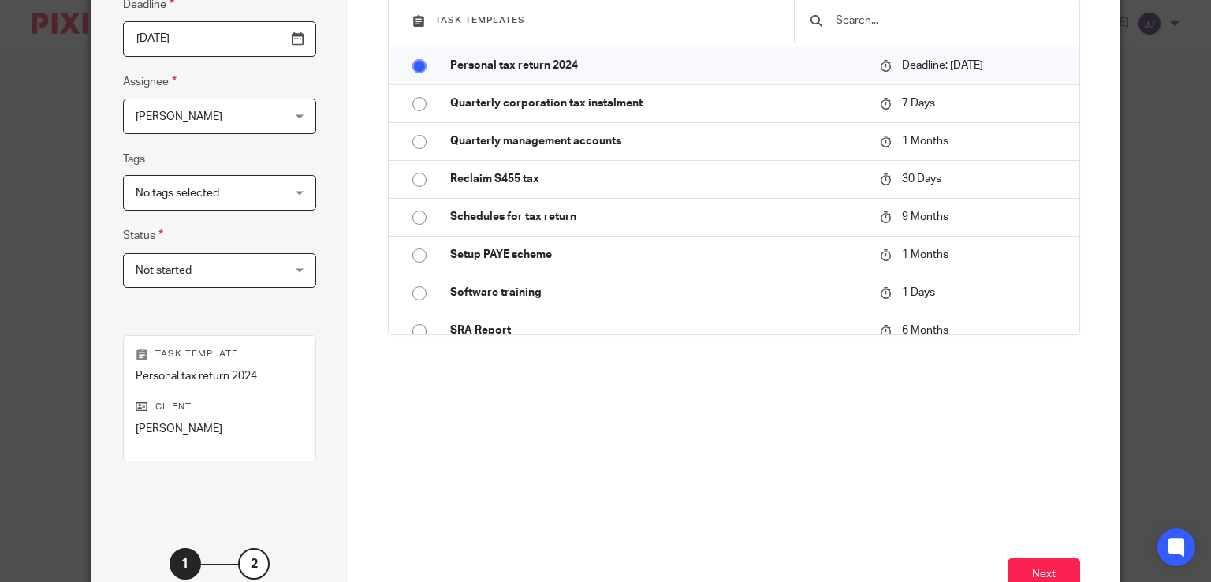
scroll to position [349, 0]
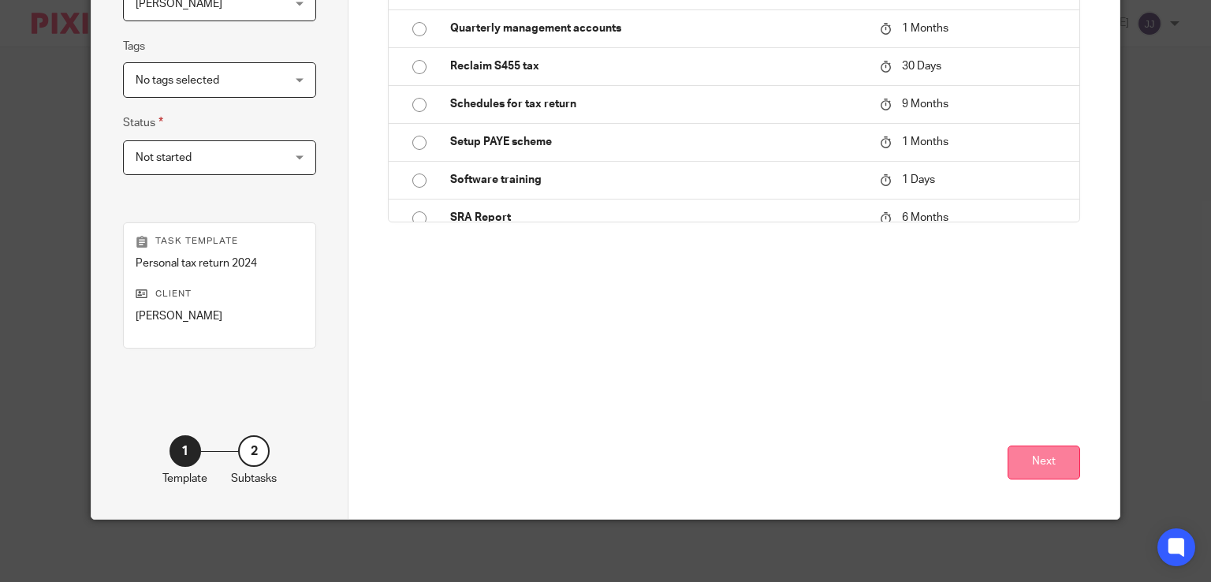
click at [1031, 471] on button "Next" at bounding box center [1043, 462] width 73 height 34
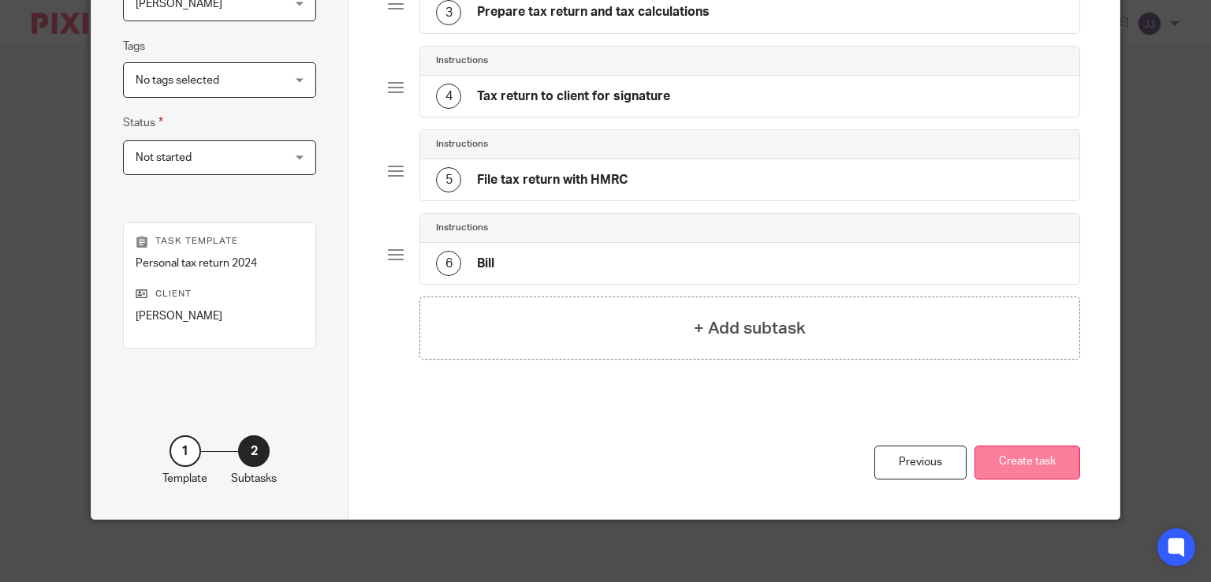
click at [1000, 462] on button "Create task" at bounding box center [1027, 462] width 106 height 34
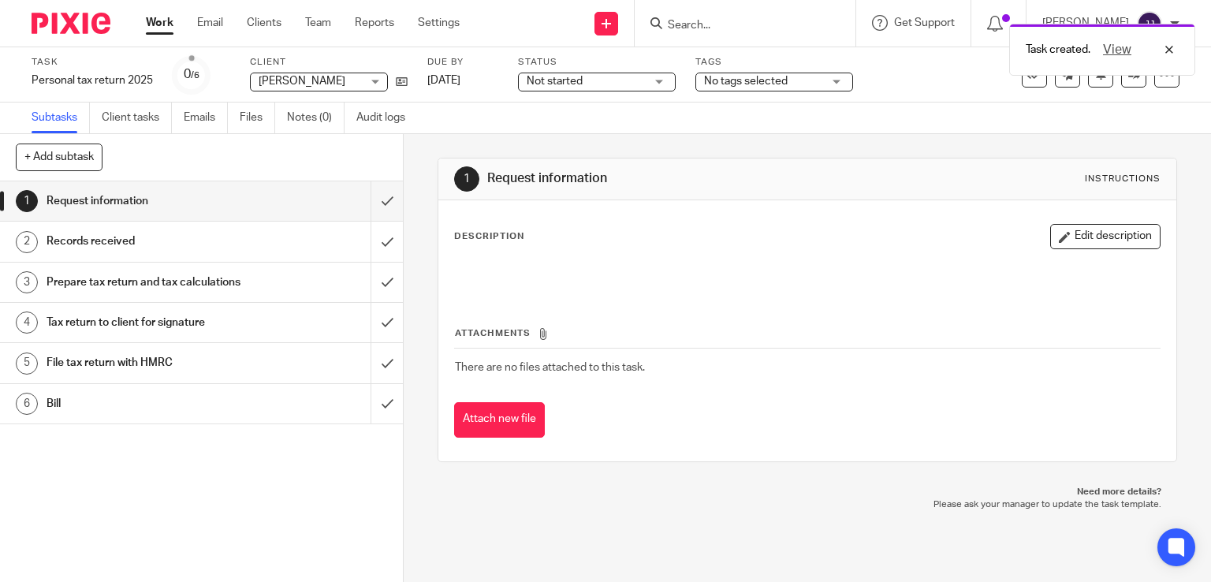
click at [736, 35] on div "Task created. View" at bounding box center [900, 46] width 590 height 60
click at [736, 32] on div "Task created. View" at bounding box center [900, 46] width 590 height 60
click at [731, 26] on div "Task created. View" at bounding box center [900, 46] width 590 height 60
click at [731, 26] on input "Search" at bounding box center [737, 26] width 142 height 14
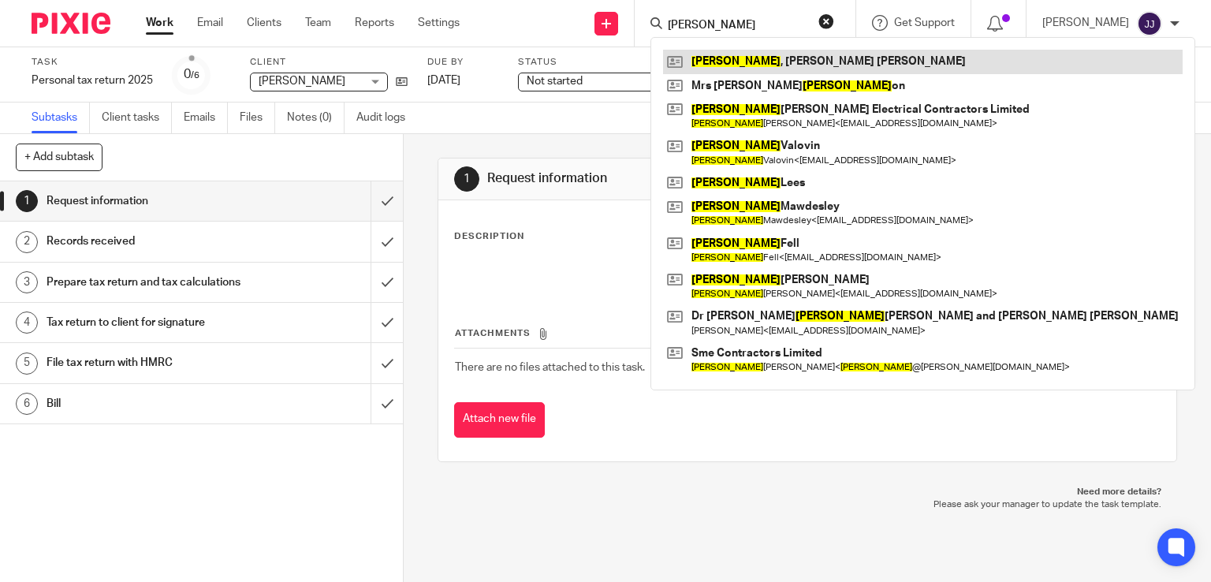
type input "stevens"
click at [739, 59] on link at bounding box center [922, 62] width 519 height 24
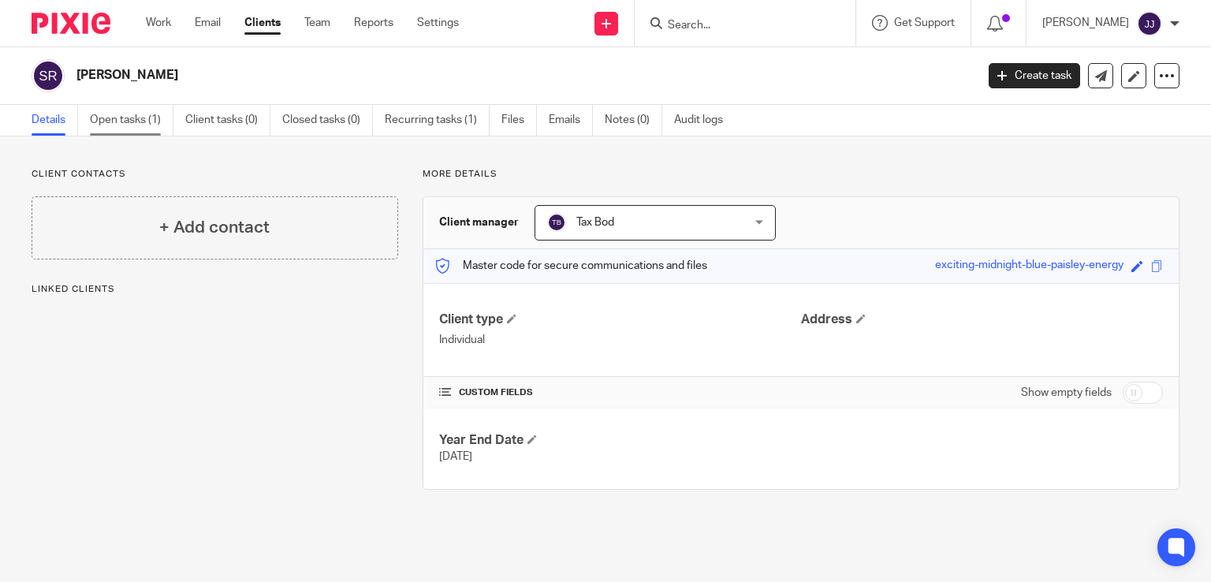
click at [145, 125] on link "Open tasks (1)" at bounding box center [132, 120] width 84 height 31
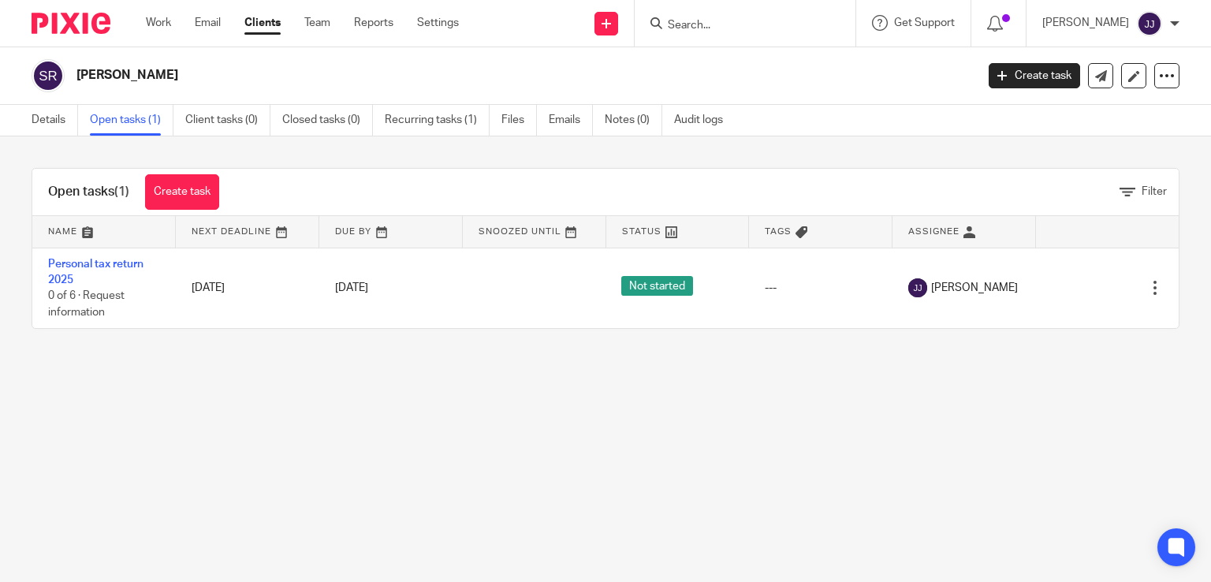
click at [142, 33] on div "Work Email Clients Team Reports Settings Work Email Clients Team Reports Settin…" at bounding box center [306, 23] width 352 height 47
click at [154, 32] on div "Work Email Clients Team Reports Settings Work Email Clients Team Reports Settin…" at bounding box center [306, 23] width 352 height 47
click at [154, 27] on link "Work" at bounding box center [158, 23] width 25 height 16
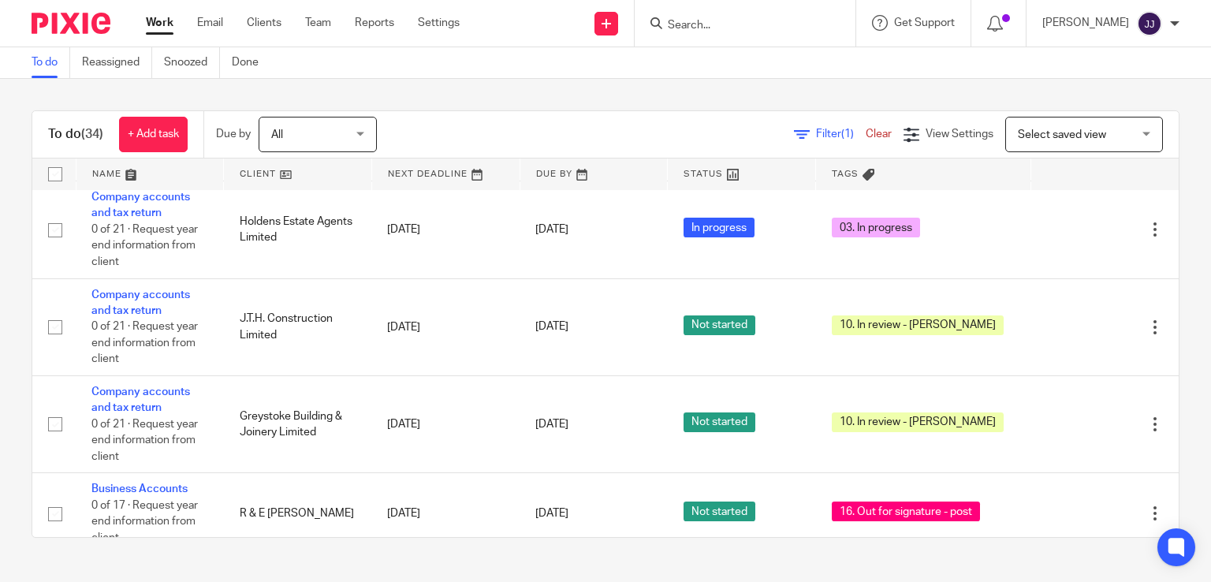
scroll to position [2444, 0]
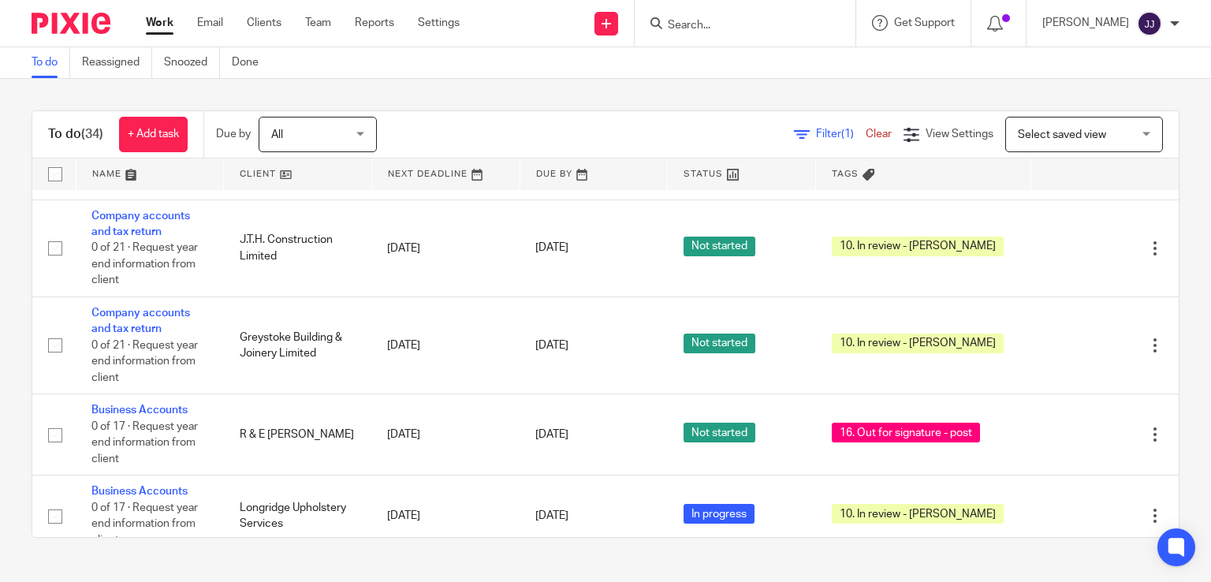
click at [121, 567] on link "Personal tax return 2025" at bounding box center [138, 580] width 95 height 27
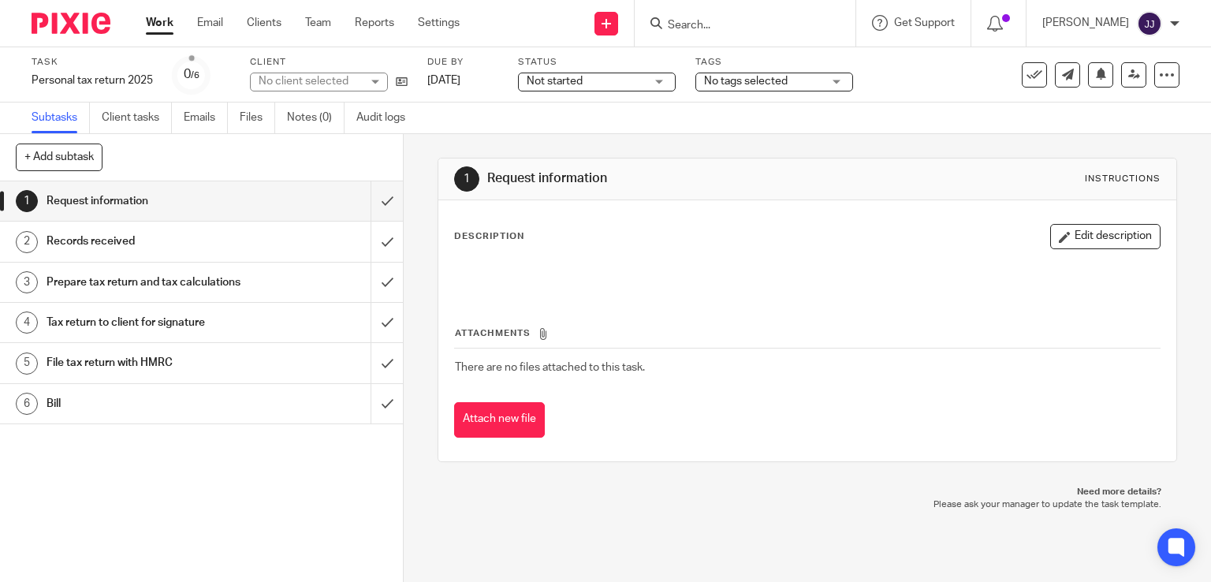
click at [731, 73] on span "No tags selected" at bounding box center [763, 81] width 118 height 17
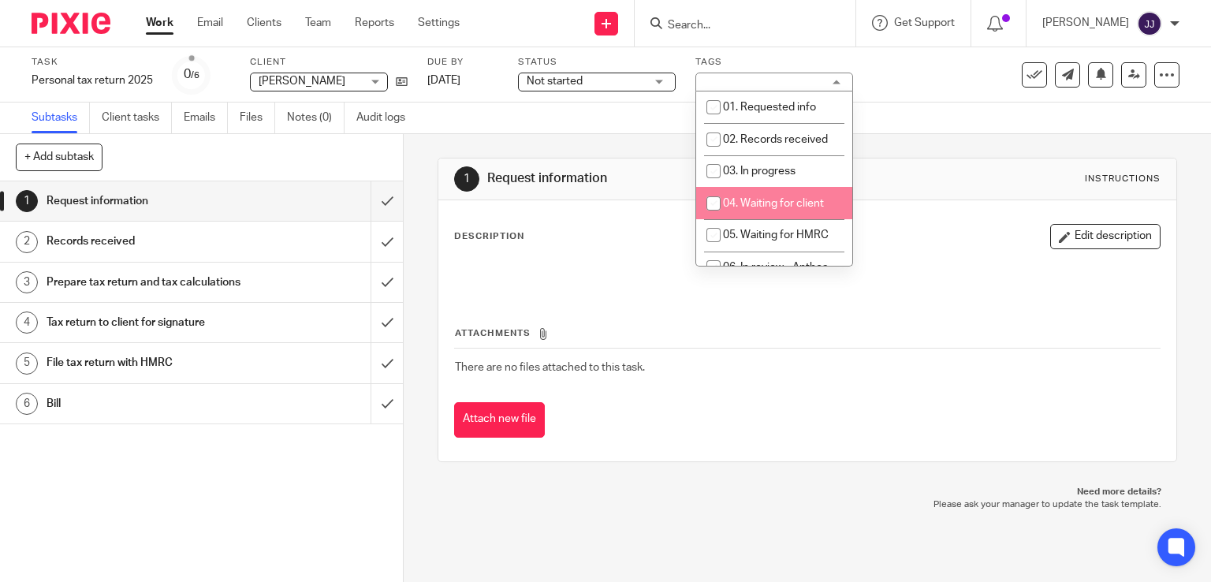
click at [735, 199] on span "04. Waiting for client" at bounding box center [773, 203] width 101 height 11
checkbox input "true"
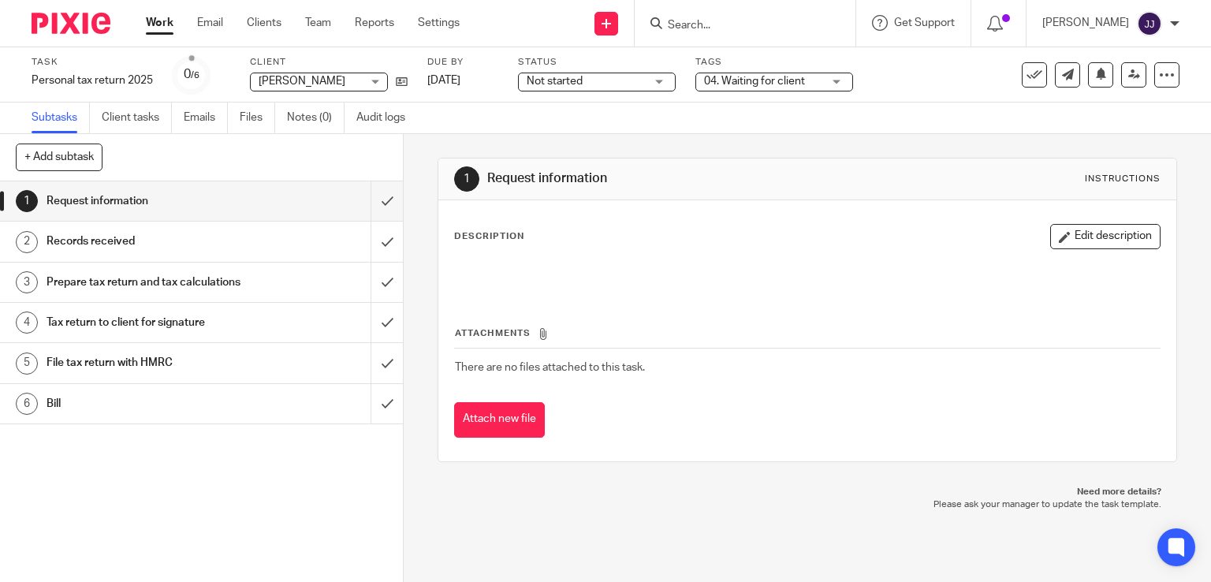
click at [931, 76] on div "Task Personal tax return 2025 Save Personal tax return 2025 0 /6 Client Stevens…" at bounding box center [510, 75] width 956 height 38
click at [161, 26] on link "Work" at bounding box center [160, 23] width 28 height 16
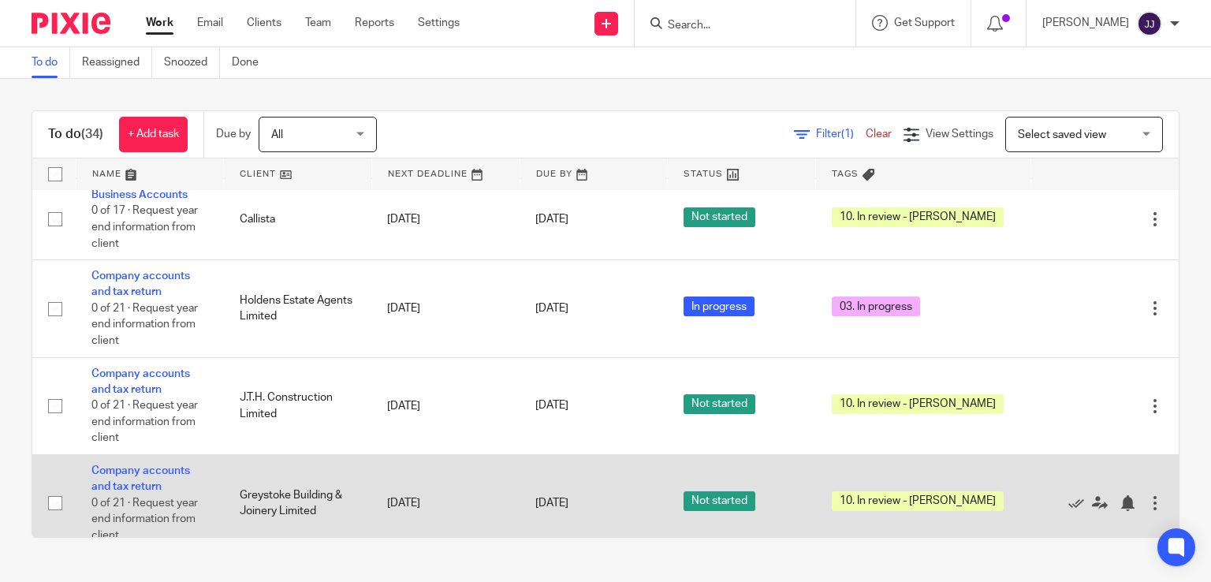
scroll to position [2365, 0]
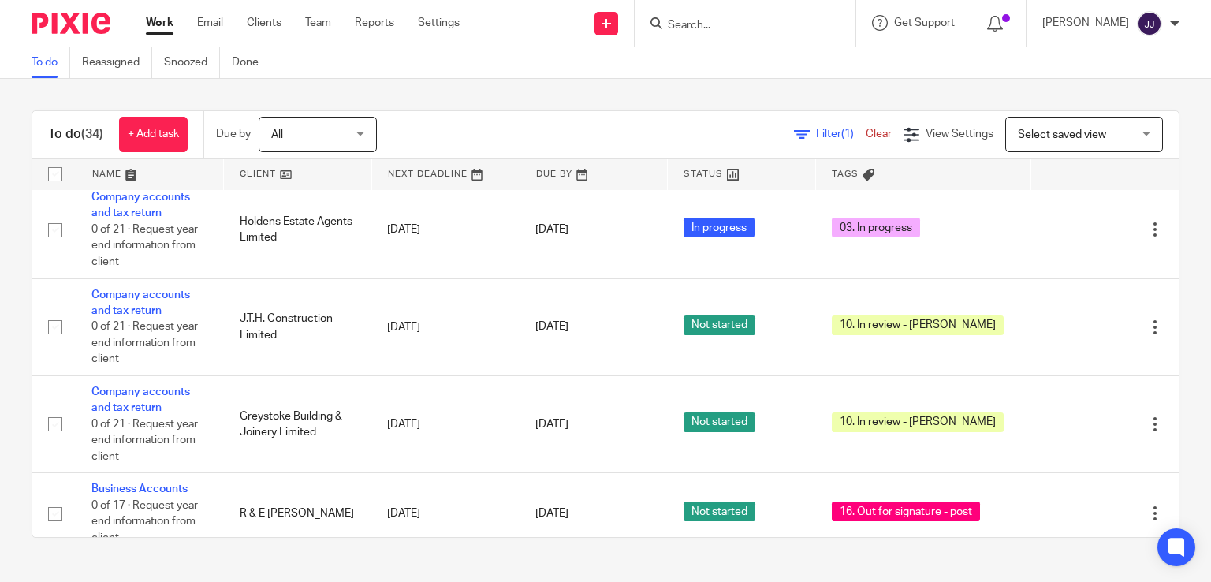
click at [166, 564] on link "Business Accounts" at bounding box center [139, 569] width 96 height 11
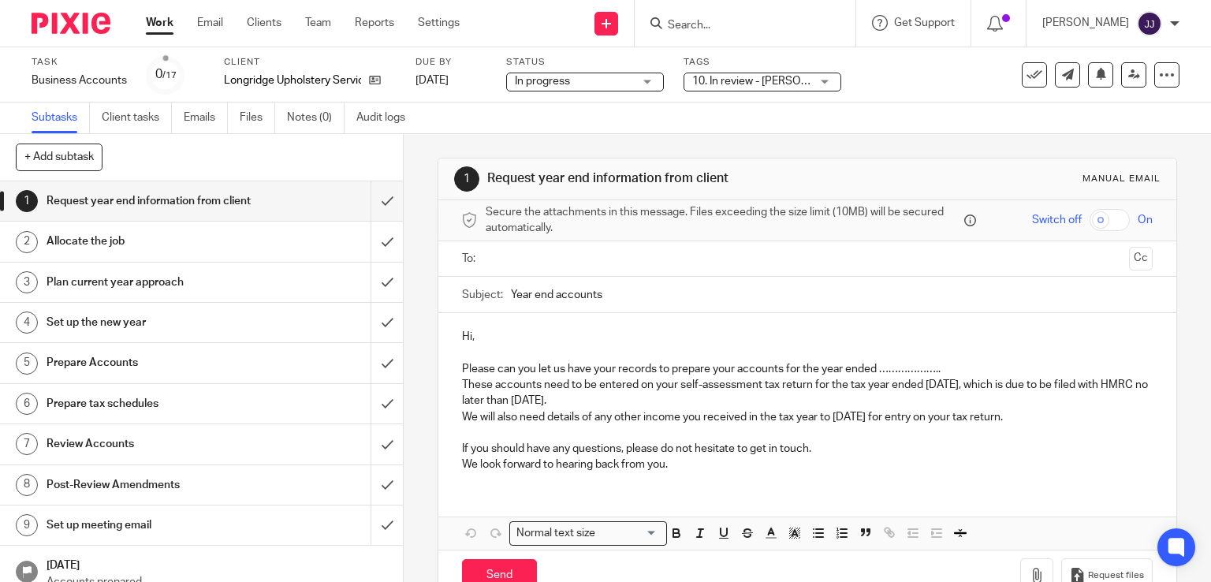
click at [731, 83] on span "10. In review - [PERSON_NAME]" at bounding box center [770, 81] width 156 height 11
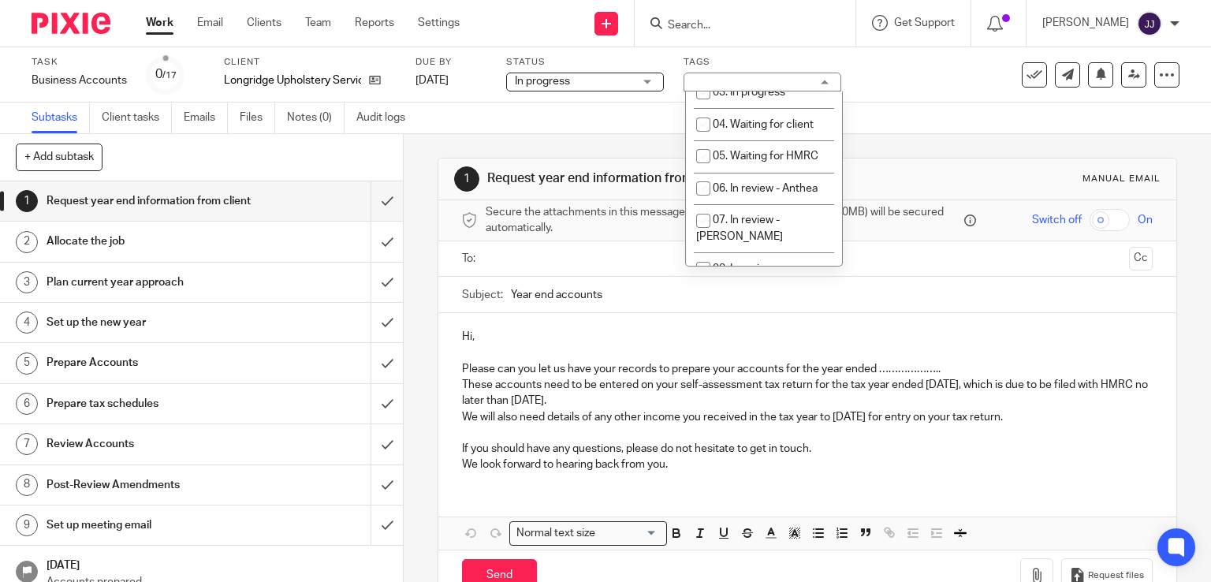
scroll to position [158, 0]
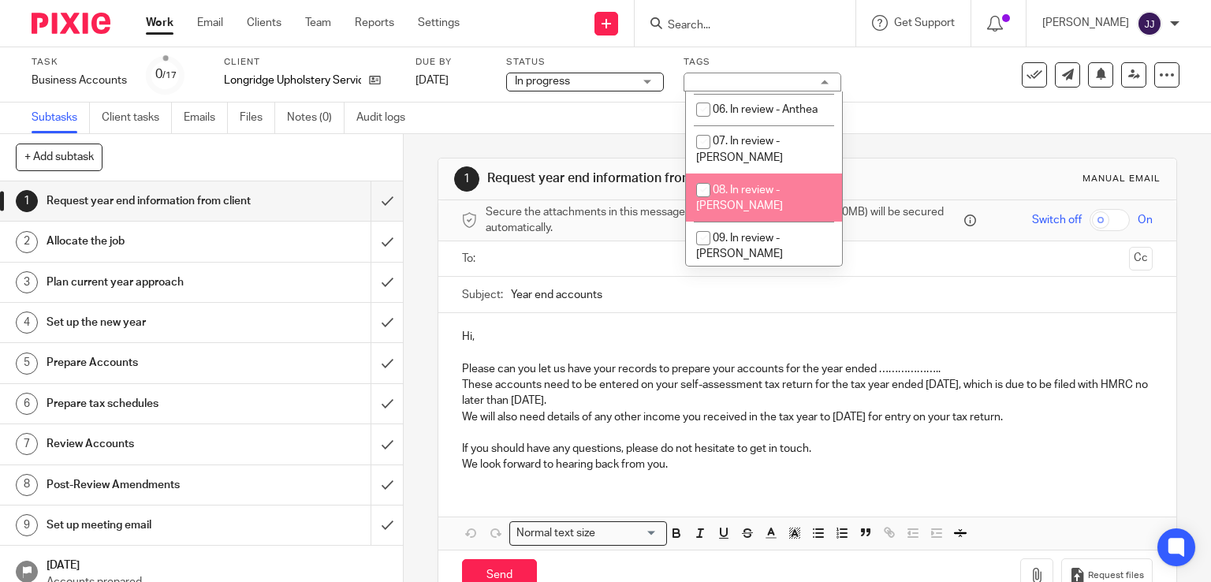
click at [776, 181] on li "08. In review - [PERSON_NAME]" at bounding box center [764, 197] width 156 height 48
checkbox input "true"
click at [760, 281] on span "10. In review - [PERSON_NAME]" at bounding box center [739, 295] width 87 height 28
checkbox input "false"
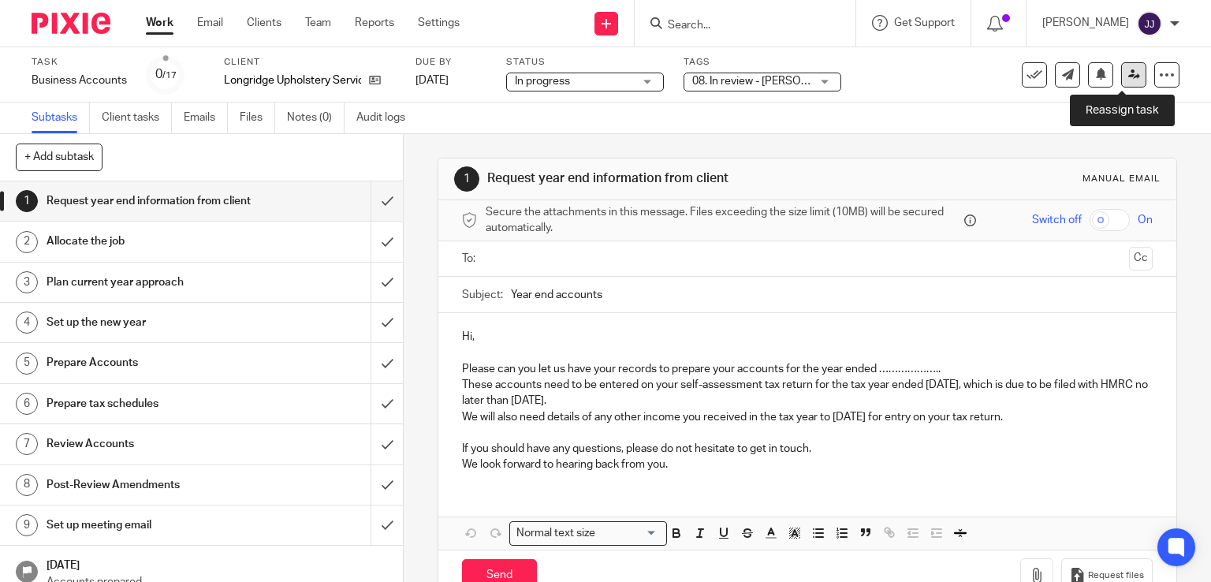
click at [1130, 65] on link at bounding box center [1133, 74] width 25 height 25
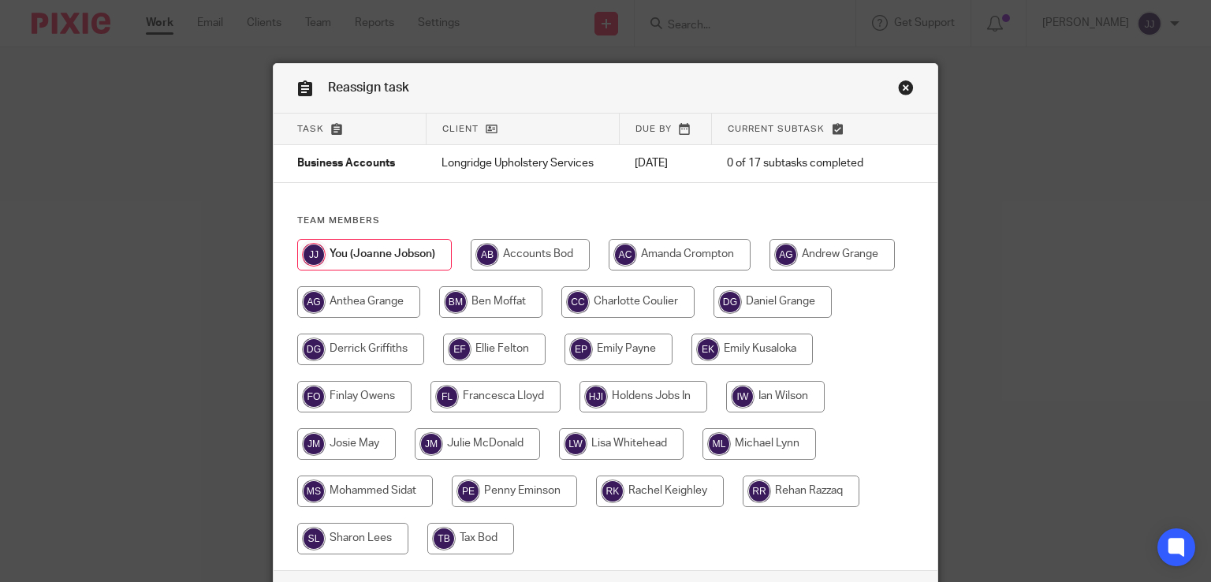
click at [478, 313] on input "radio" at bounding box center [490, 302] width 103 height 32
radio input "true"
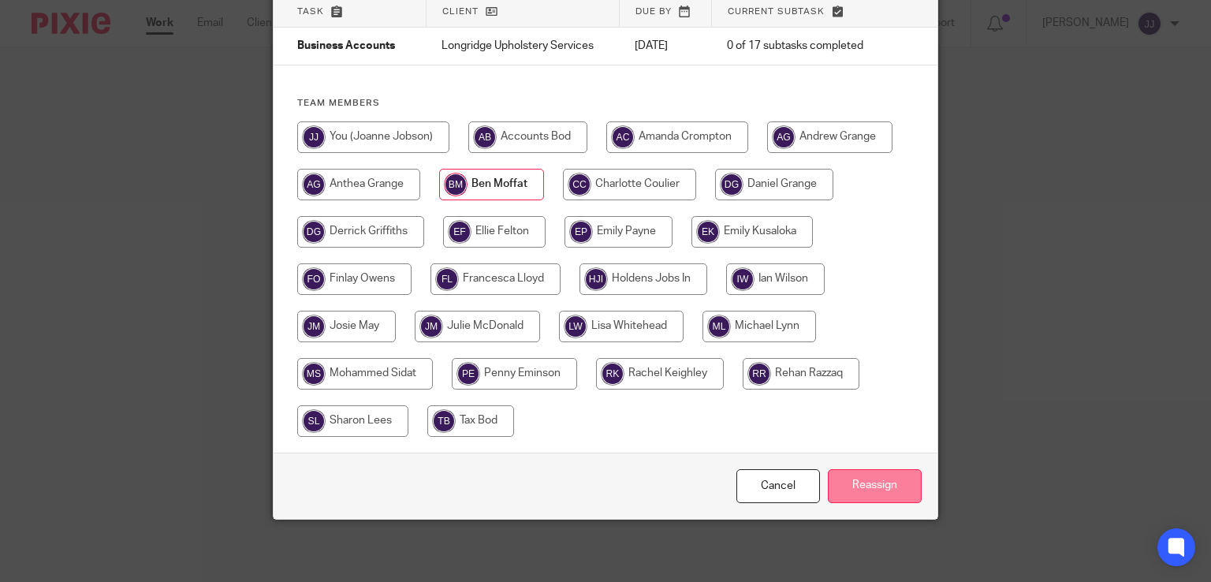
click at [838, 488] on input "Reassign" at bounding box center [875, 486] width 94 height 34
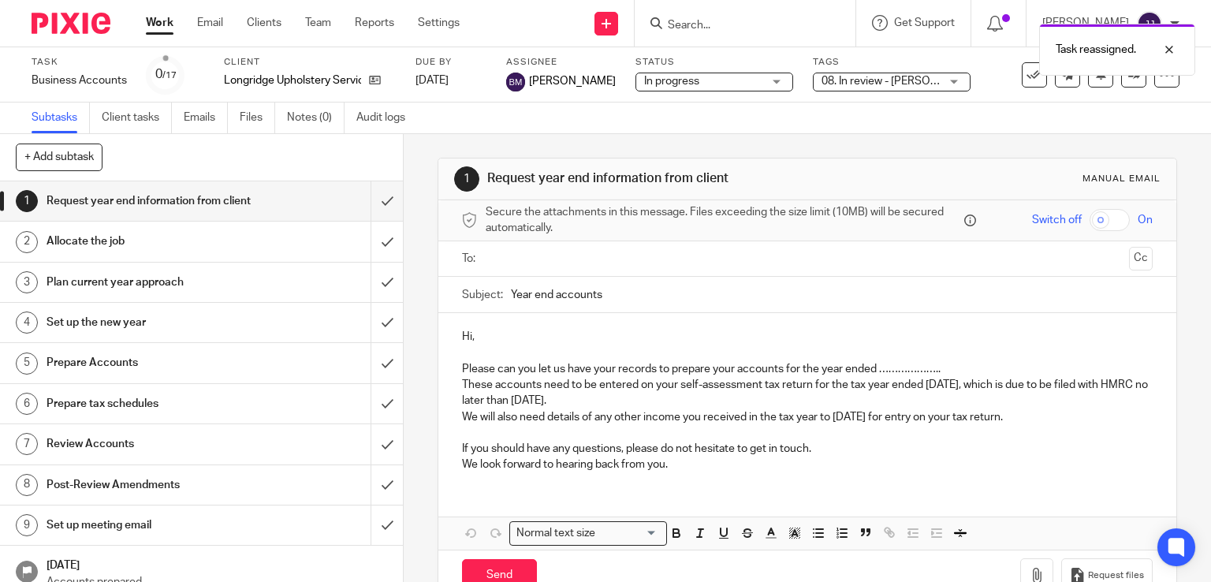
click at [158, 22] on link "Work" at bounding box center [160, 23] width 28 height 16
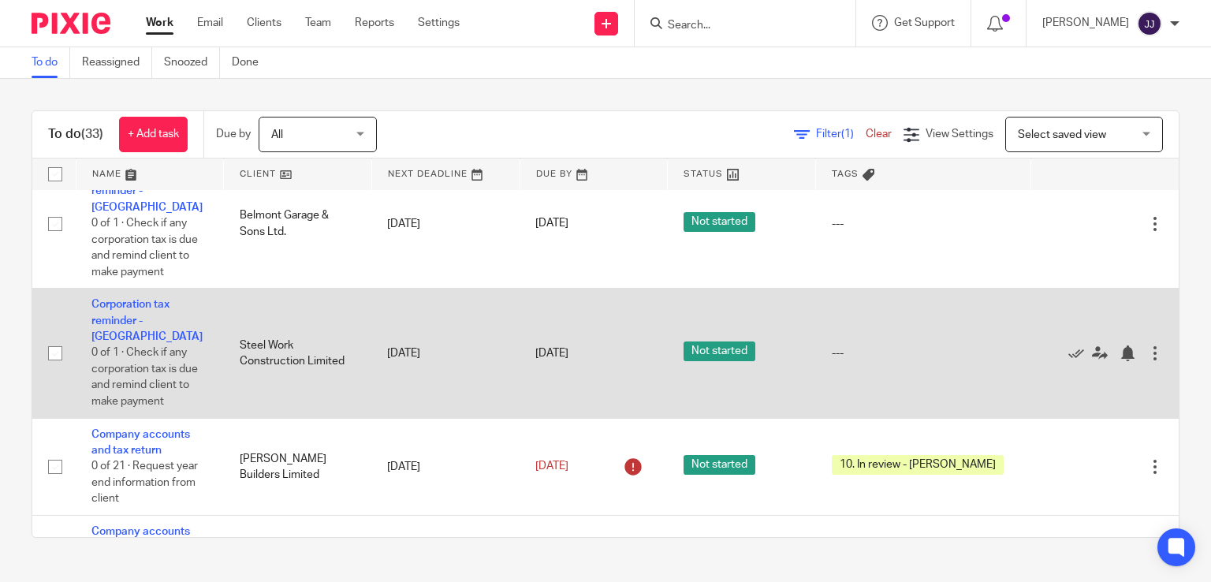
scroll to position [1734, 0]
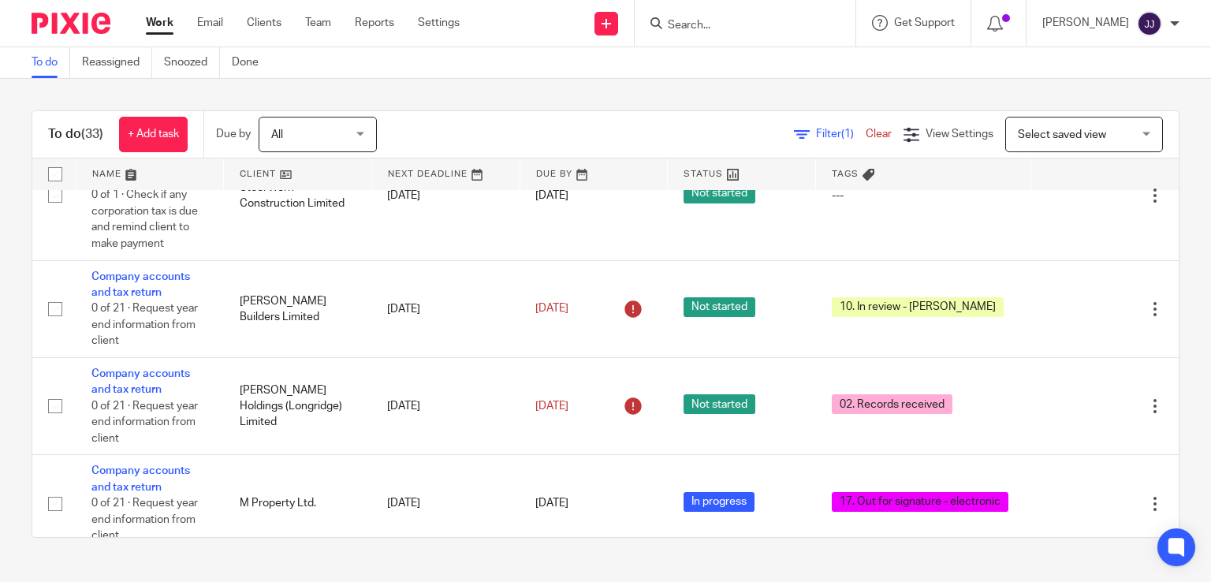
click at [158, 563] on link "Company accounts and tax return" at bounding box center [140, 576] width 99 height 27
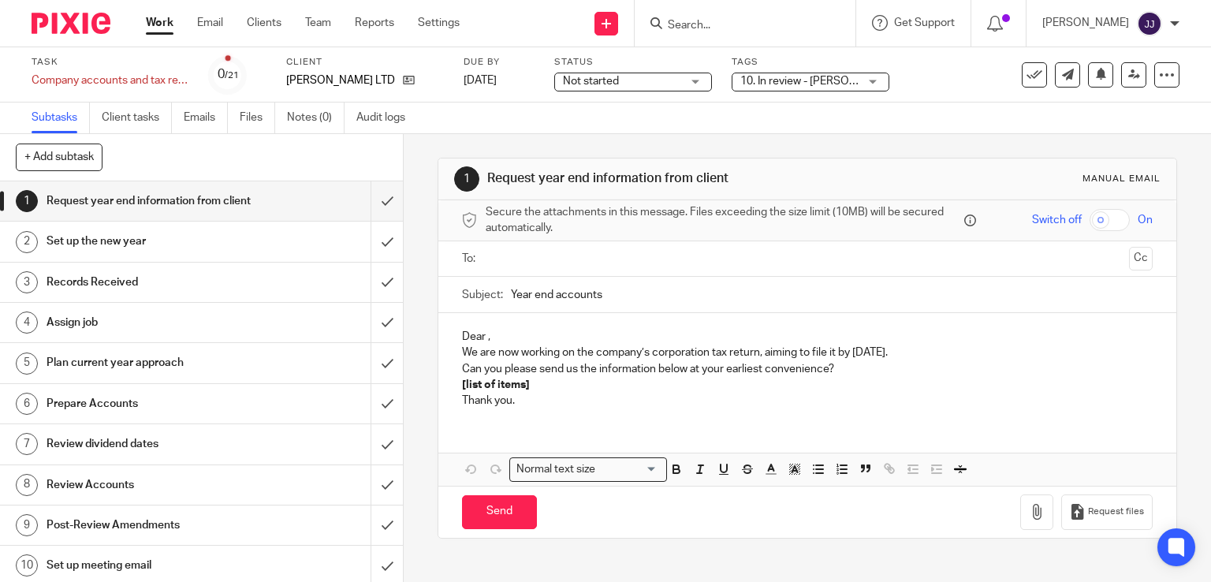
click at [767, 84] on span "10. In review - [PERSON_NAME]" at bounding box center [818, 81] width 156 height 11
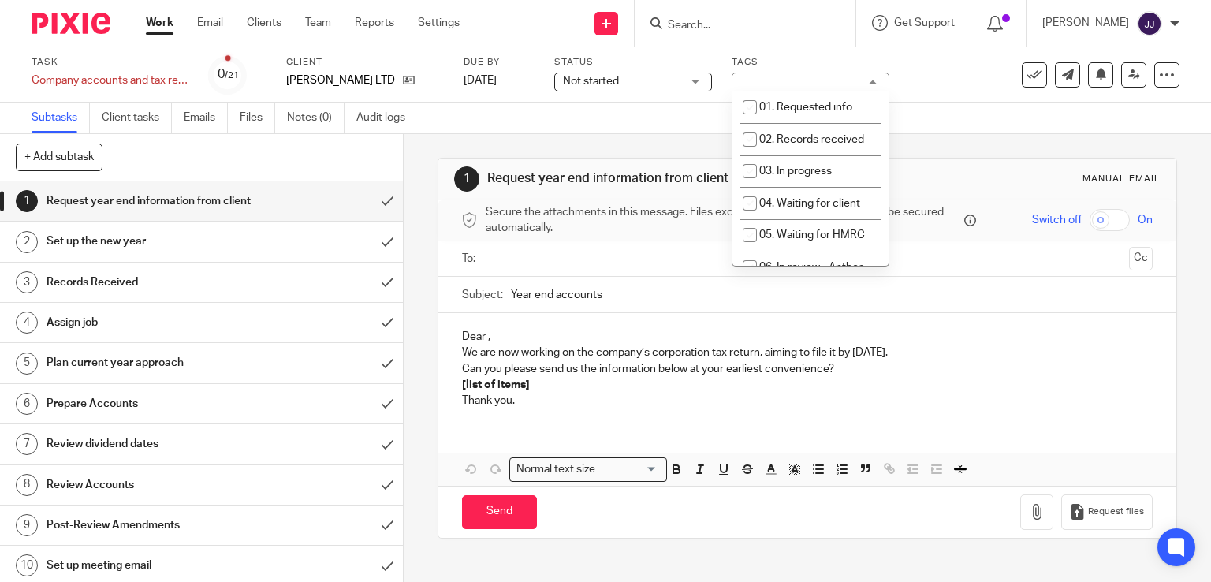
scroll to position [158, 0]
click at [808, 270] on li "10. In review - [PERSON_NAME]" at bounding box center [810, 294] width 156 height 48
checkbox input "false"
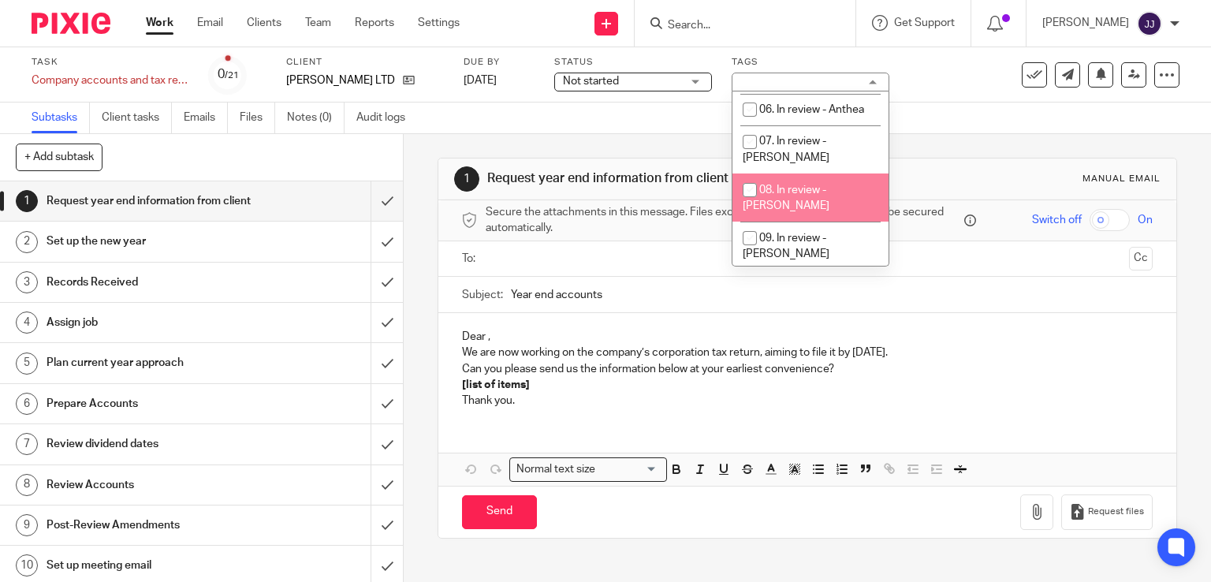
click at [805, 184] on li "08. In review - [PERSON_NAME]" at bounding box center [810, 197] width 156 height 48
checkbox input "true"
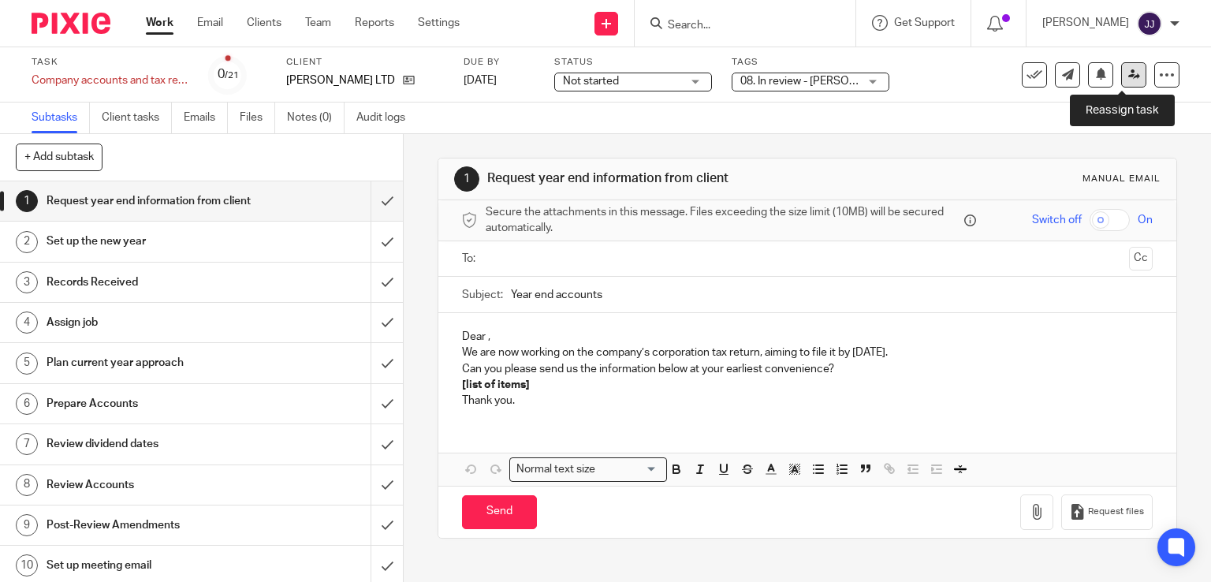
click at [1128, 74] on link at bounding box center [1133, 74] width 25 height 25
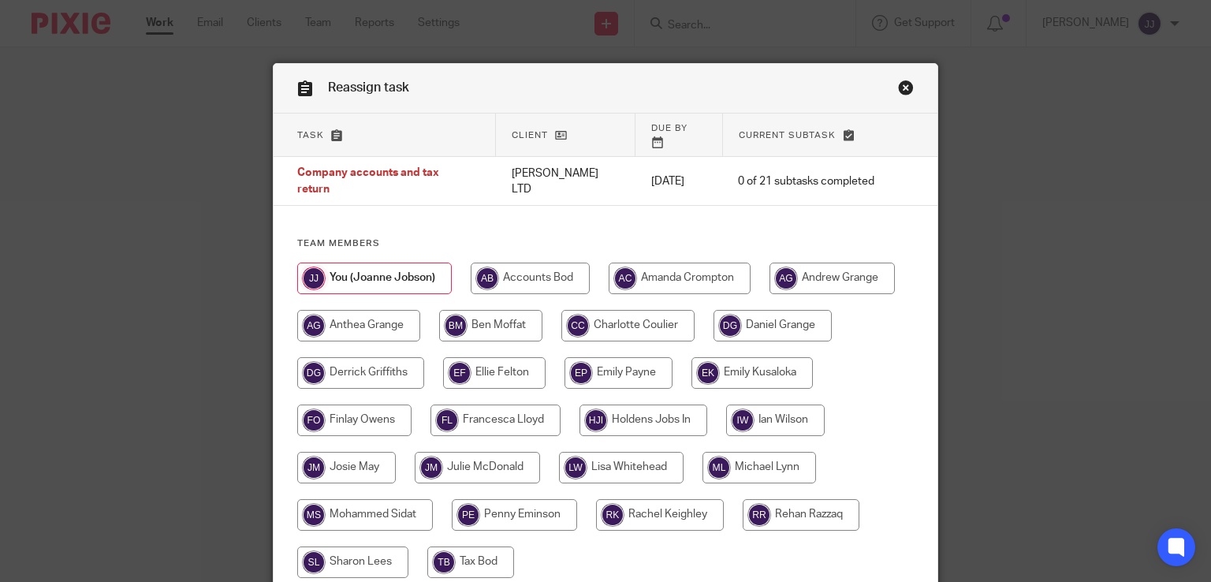
click at [504, 310] on input "radio" at bounding box center [490, 326] width 103 height 32
radio input "true"
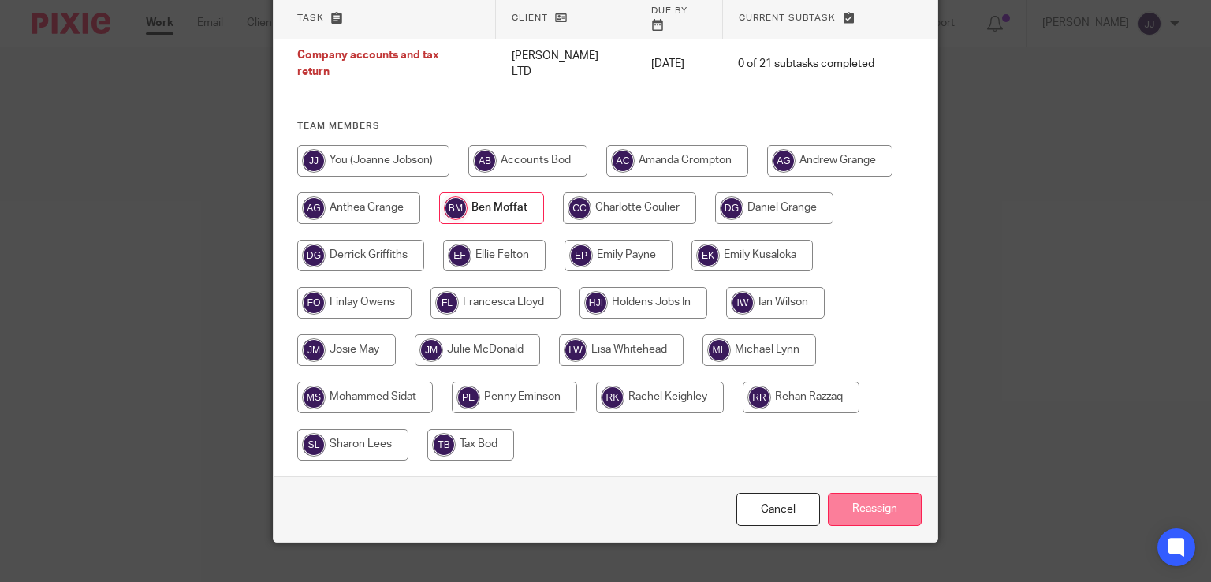
click at [837, 493] on input "Reassign" at bounding box center [875, 510] width 94 height 34
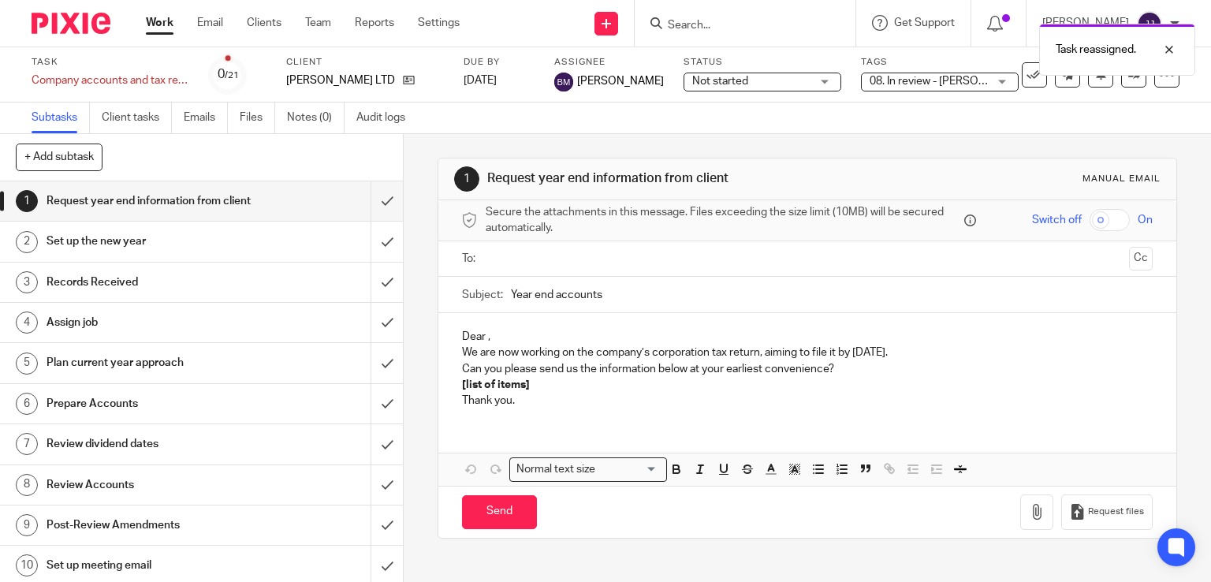
click at [154, 25] on link "Work" at bounding box center [160, 23] width 28 height 16
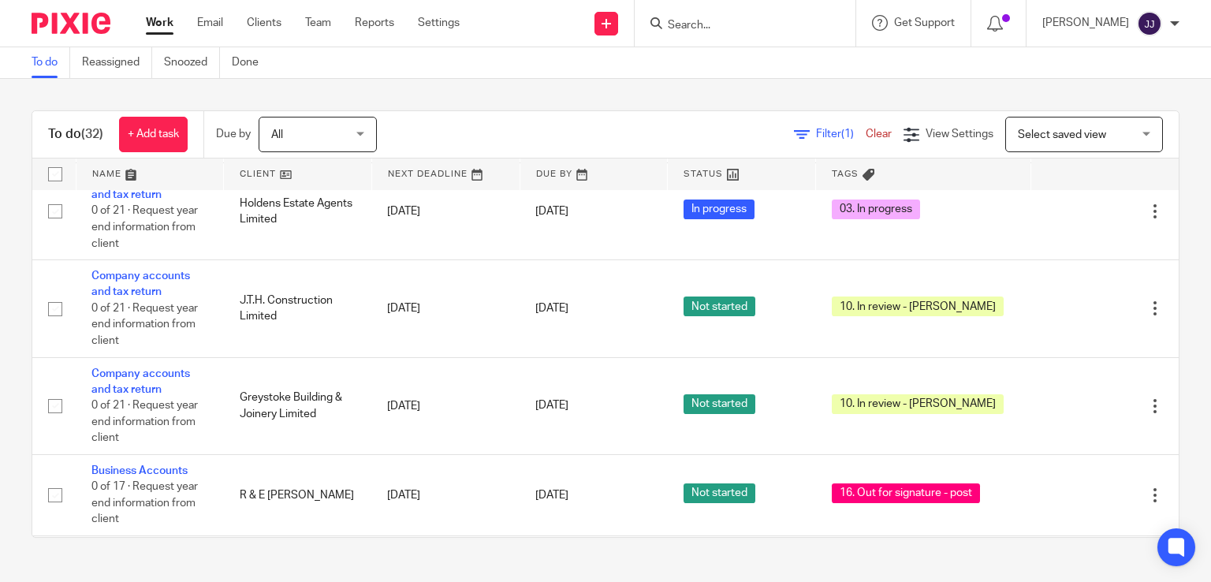
scroll to position [2365, 0]
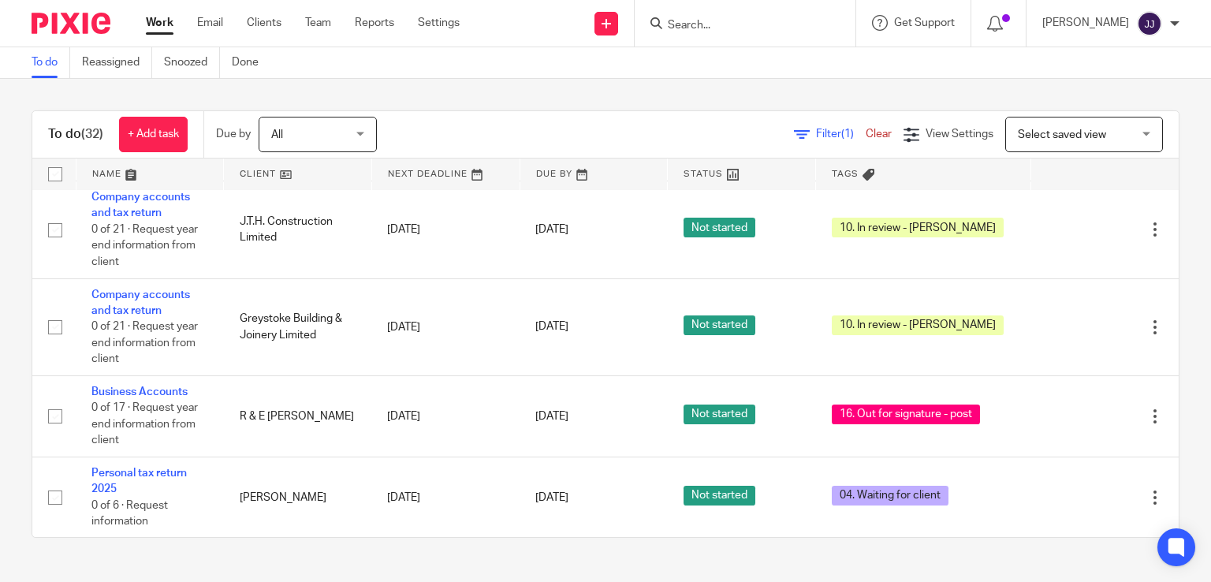
click at [177, 549] on link "Business Accounts" at bounding box center [139, 554] width 96 height 11
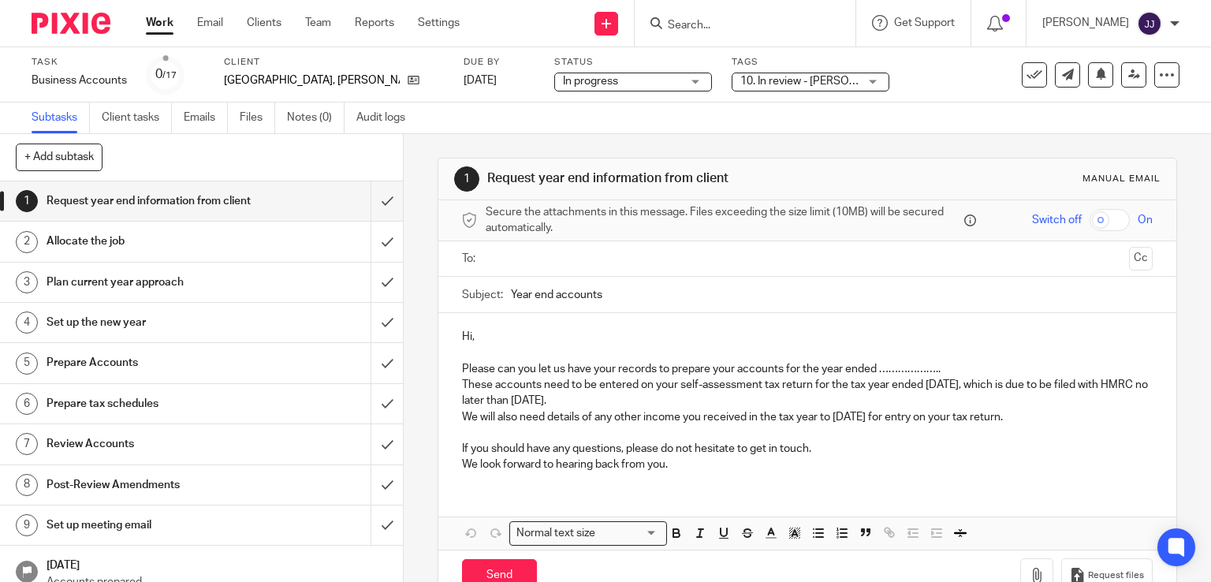
click at [740, 82] on span "10. In review - Joanne" at bounding box center [818, 81] width 156 height 11
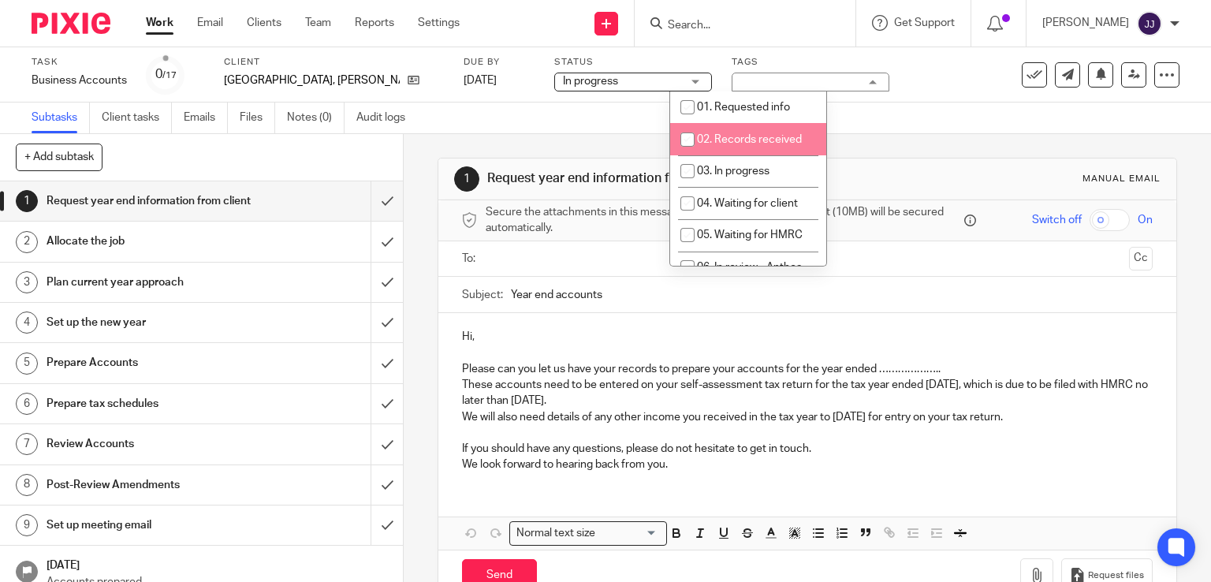
scroll to position [236, 0]
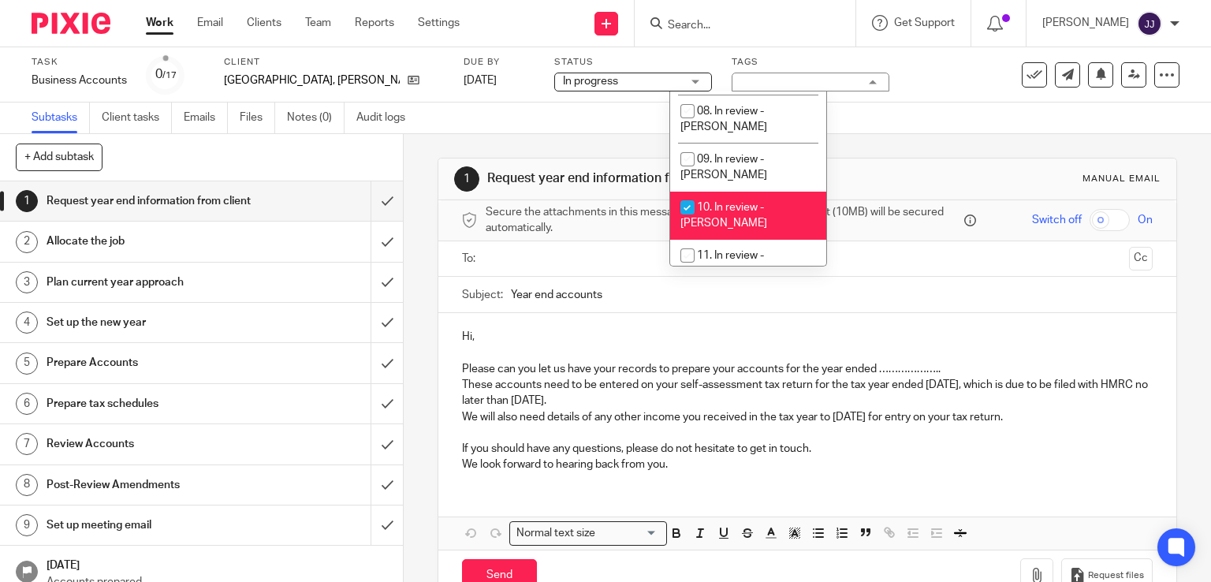
click at [744, 199] on li "10. In review - Joanne" at bounding box center [748, 216] width 156 height 48
checkbox input "false"
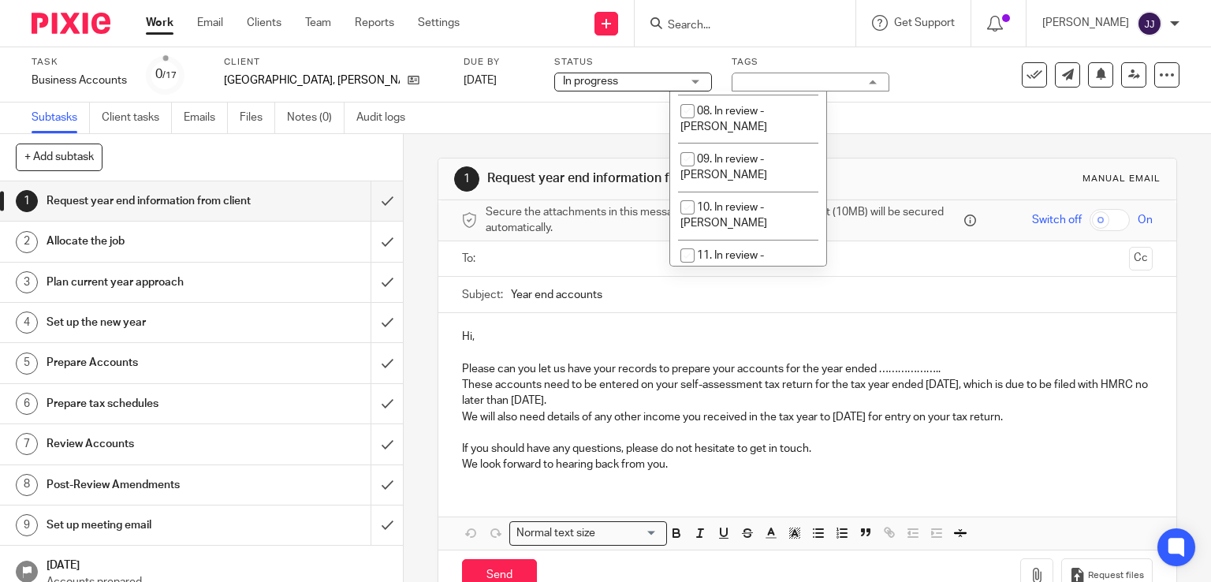
scroll to position [158, 0]
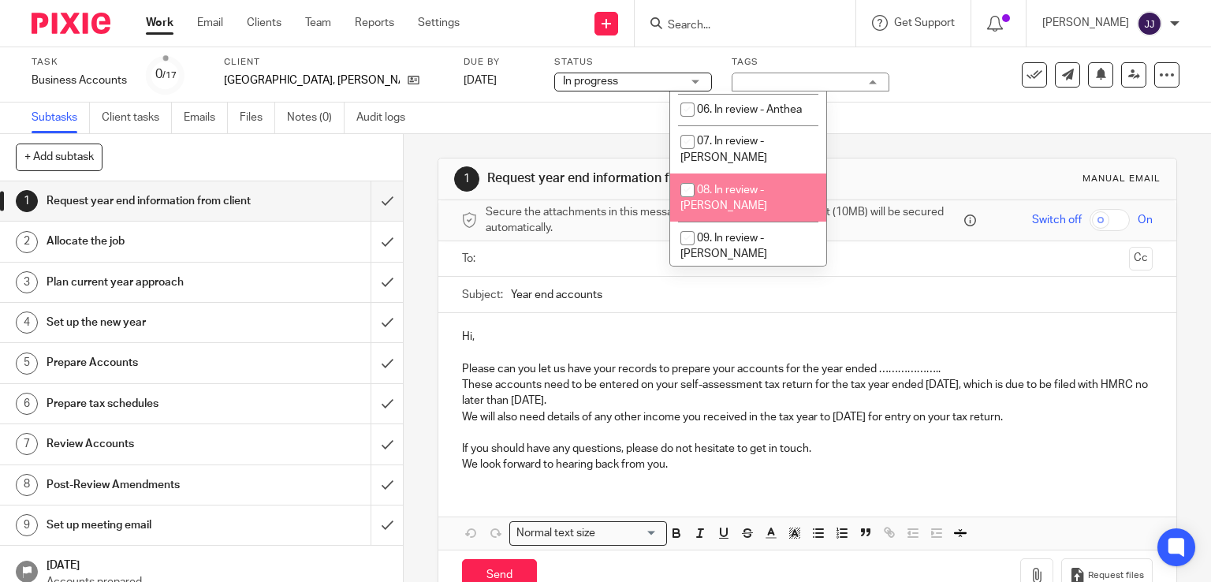
click at [736, 184] on span "08. In review - Ben" at bounding box center [723, 198] width 87 height 28
checkbox input "true"
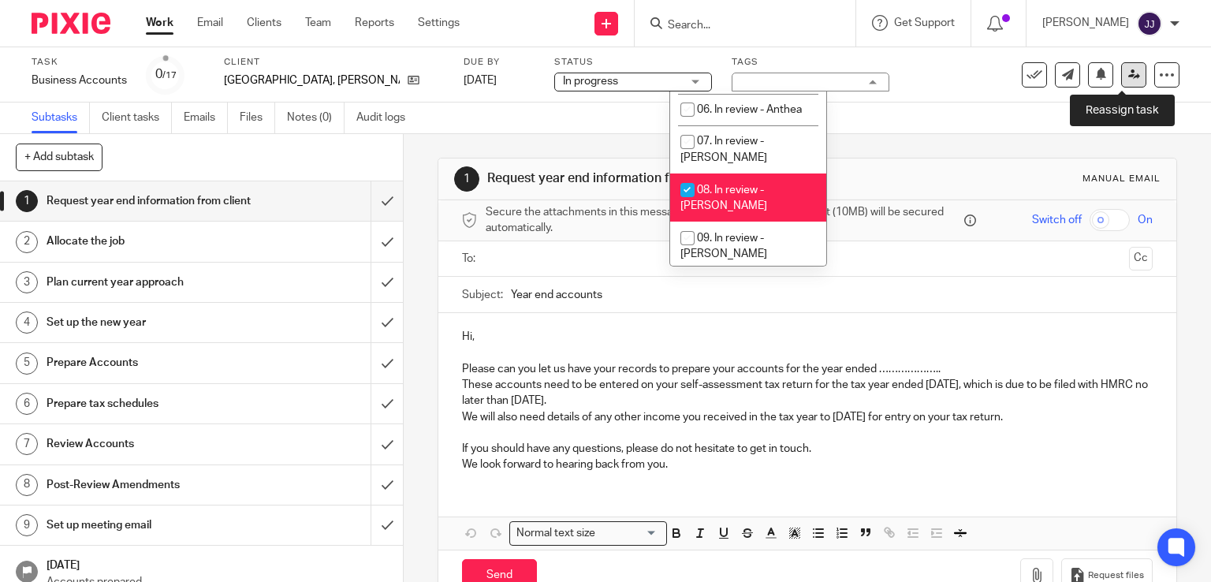
click at [1128, 77] on icon at bounding box center [1134, 75] width 12 height 12
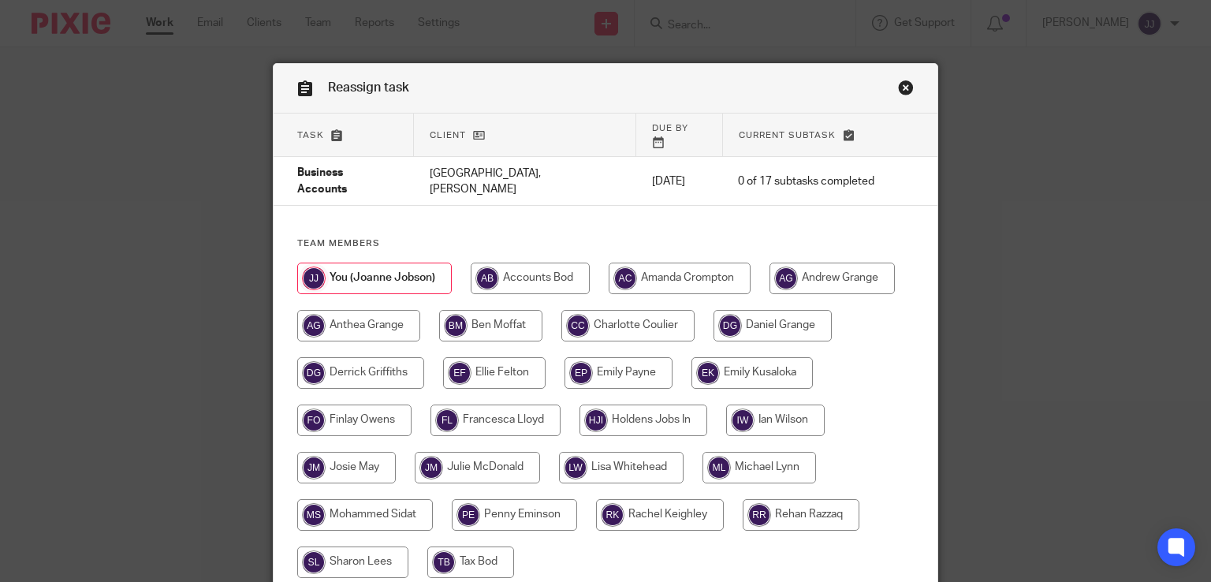
click at [512, 313] on input "radio" at bounding box center [490, 326] width 103 height 32
radio input "true"
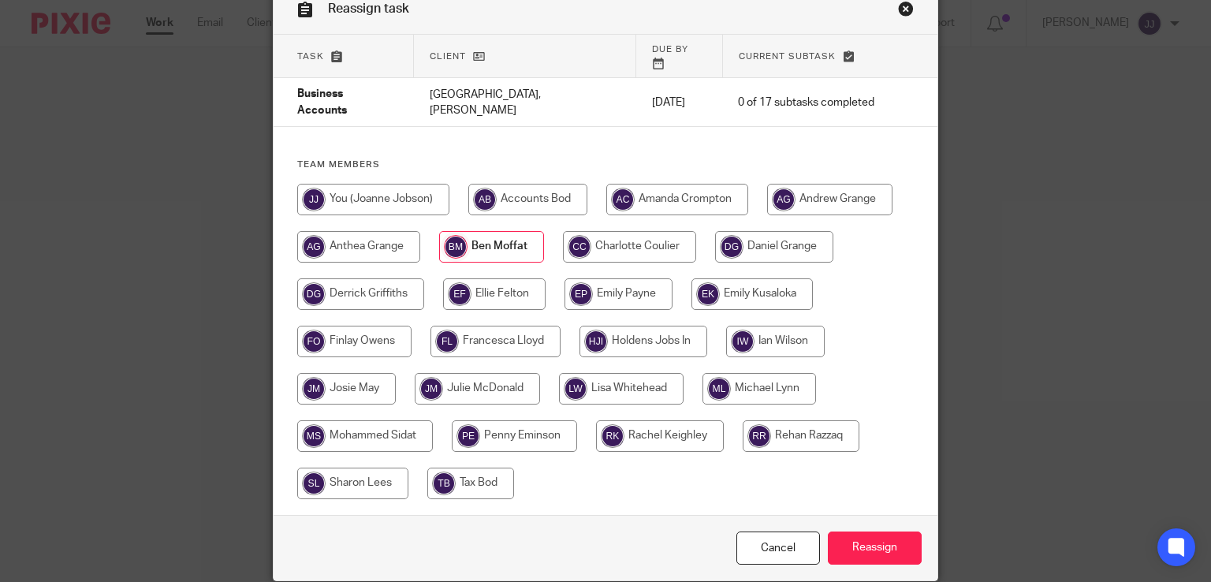
scroll to position [117, 0]
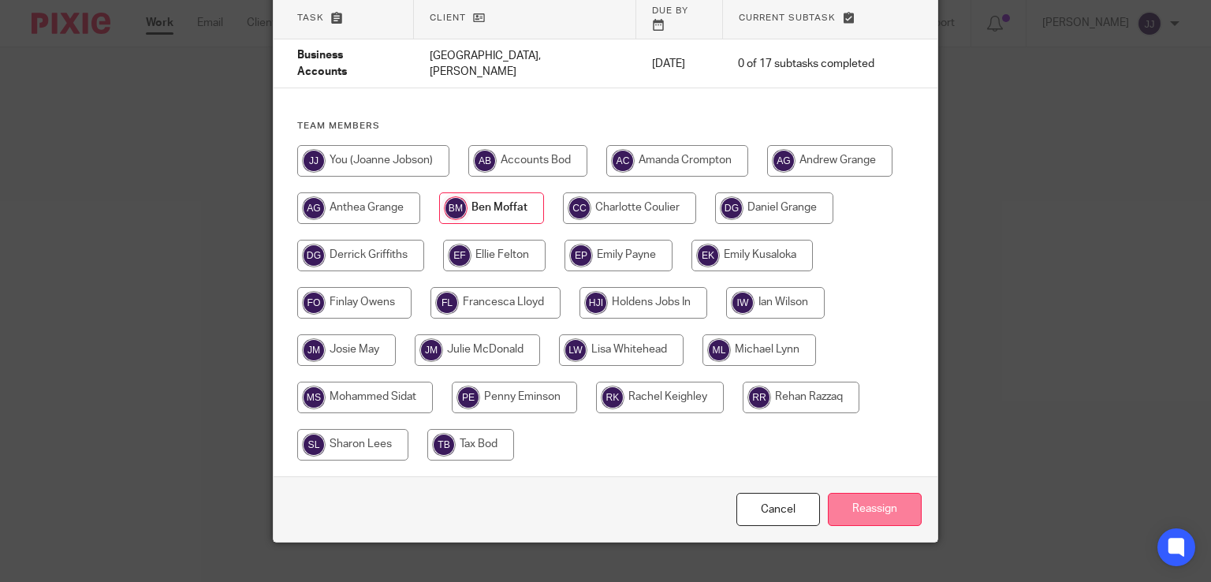
click at [847, 493] on input "Reassign" at bounding box center [875, 510] width 94 height 34
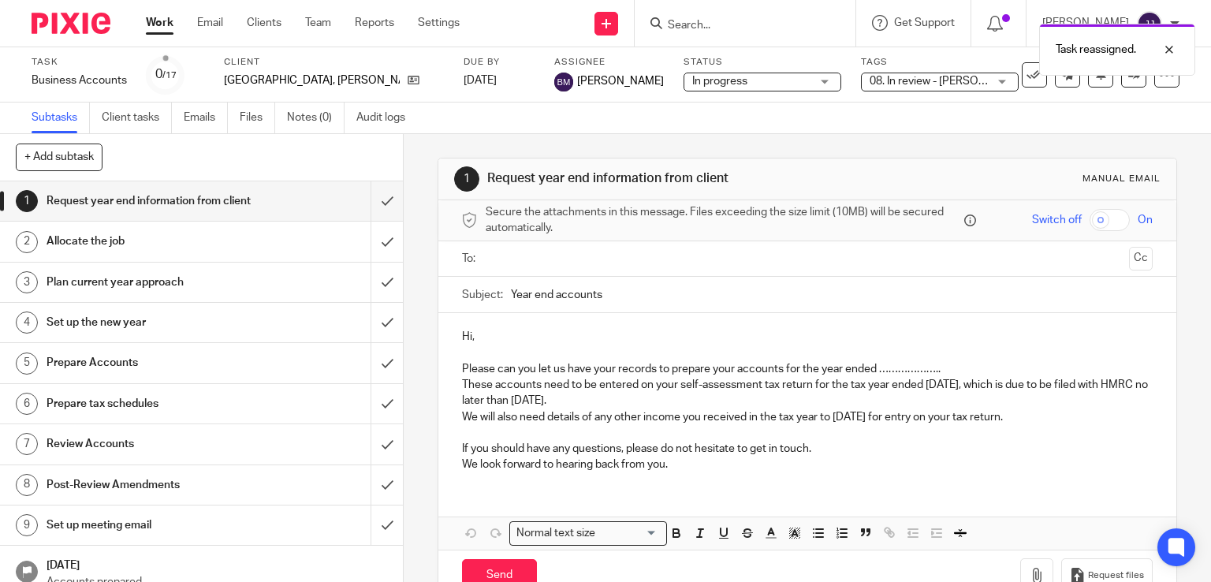
click at [154, 21] on link "Work" at bounding box center [160, 23] width 28 height 16
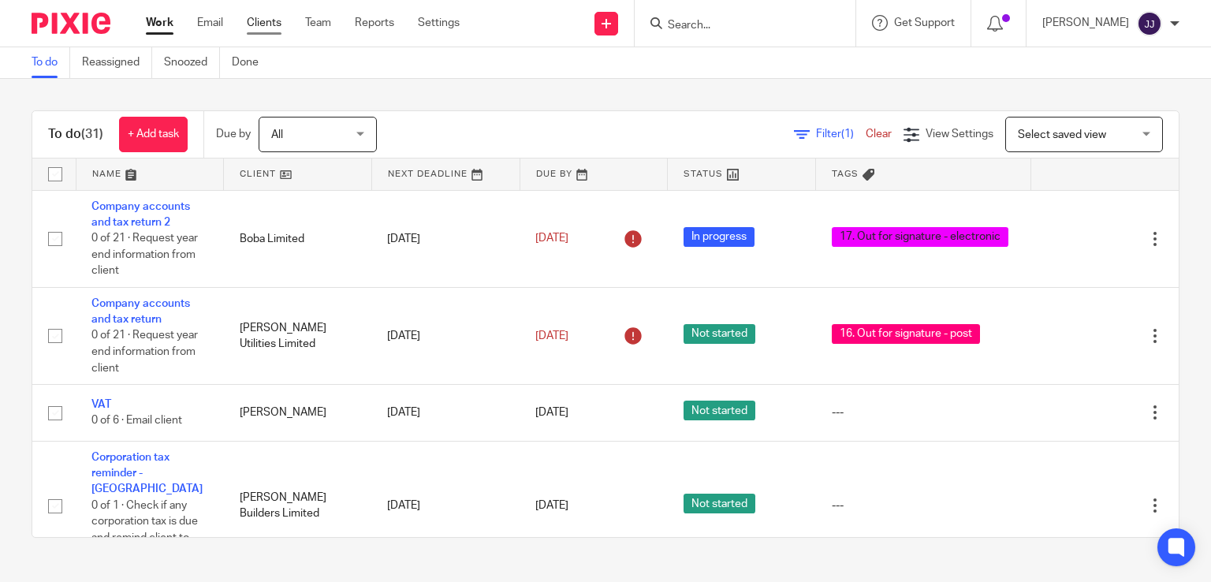
click at [255, 24] on link "Clients" at bounding box center [264, 23] width 35 height 16
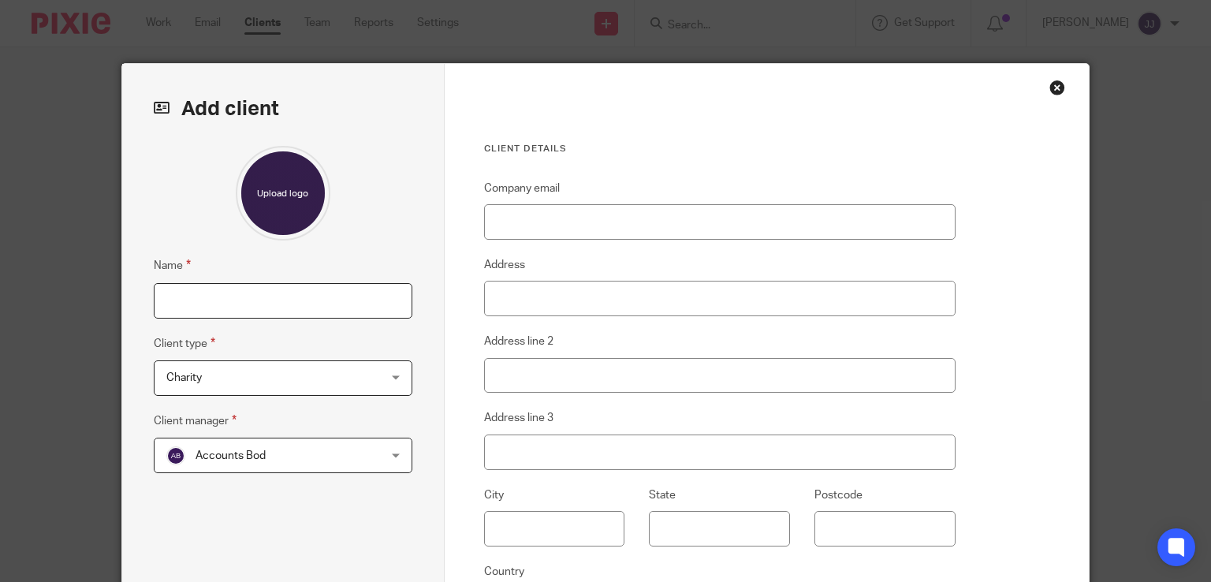
click at [239, 299] on input "Name" at bounding box center [283, 300] width 259 height 35
type input "[PERSON_NAME]"
click at [224, 367] on span "Charity" at bounding box center [264, 377] width 196 height 33
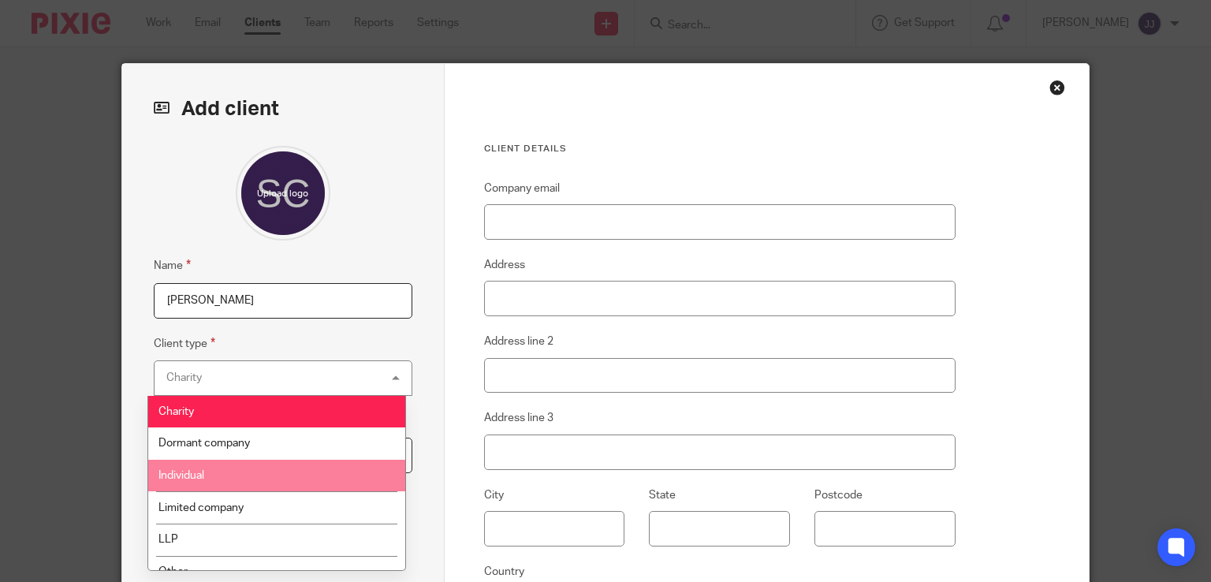
click at [219, 471] on li "Individual" at bounding box center [276, 476] width 257 height 32
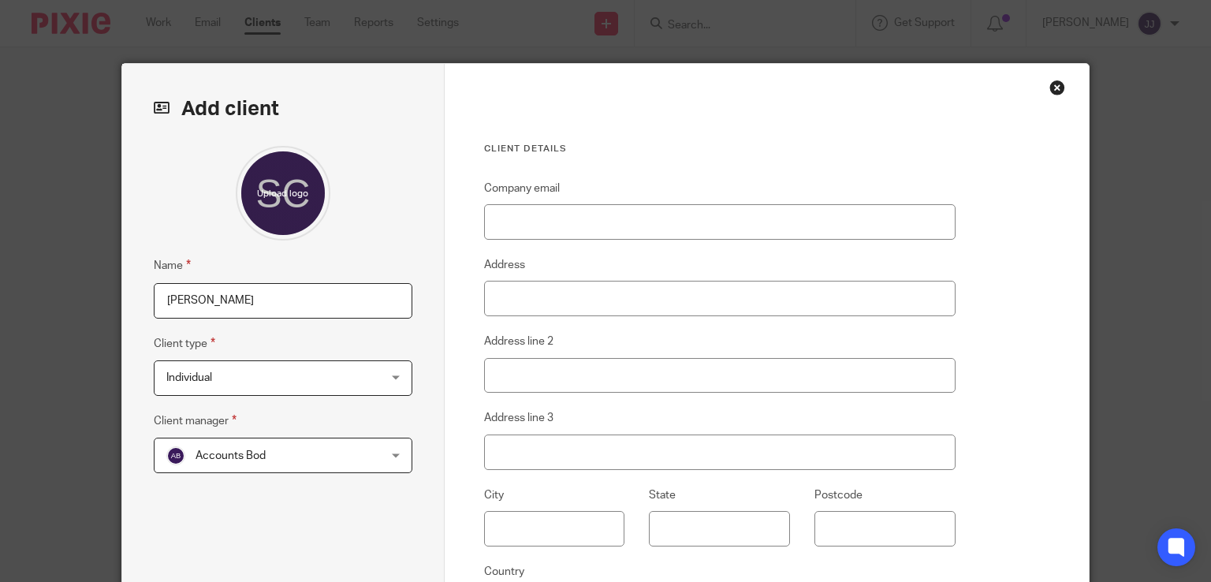
click at [257, 452] on span "Accounts Bod" at bounding box center [230, 455] width 70 height 11
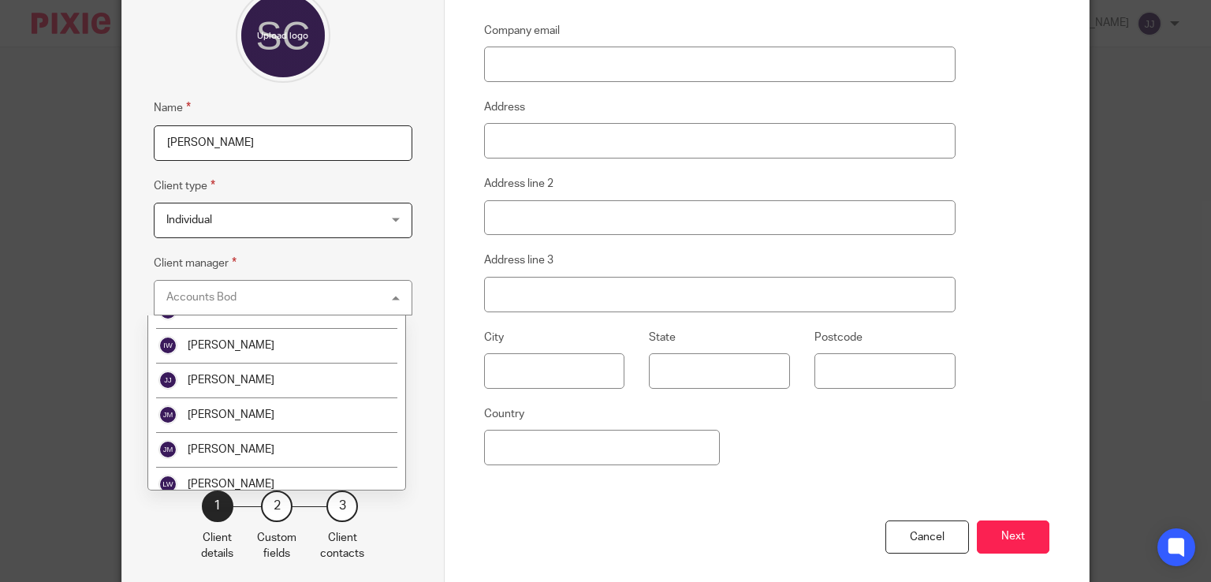
scroll to position [727, 0]
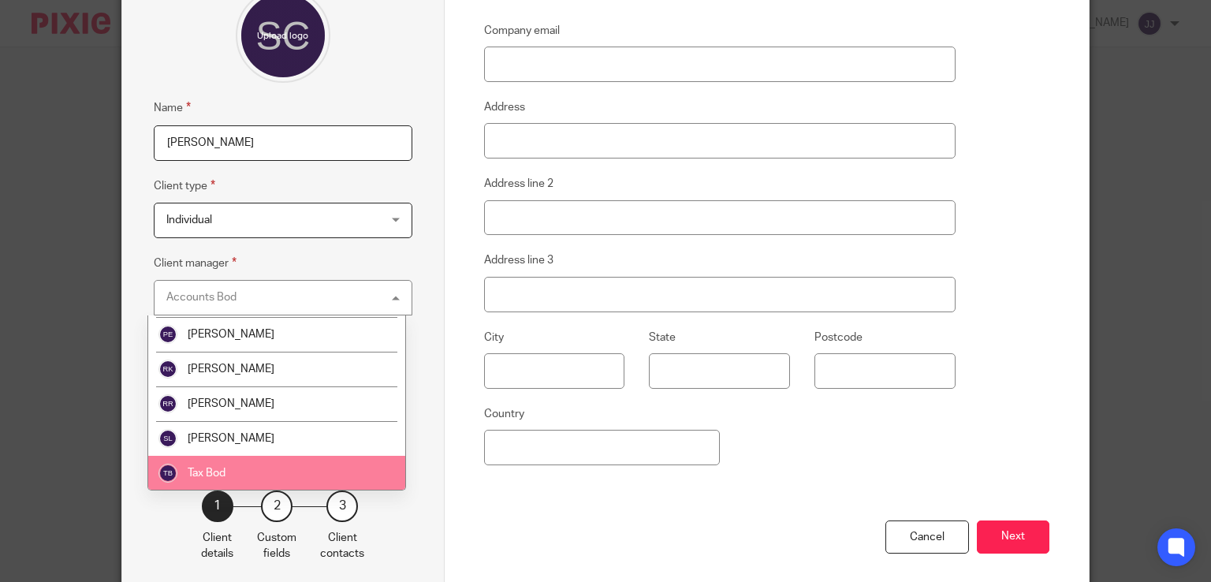
click at [246, 462] on li "Tax Bod" at bounding box center [276, 473] width 257 height 35
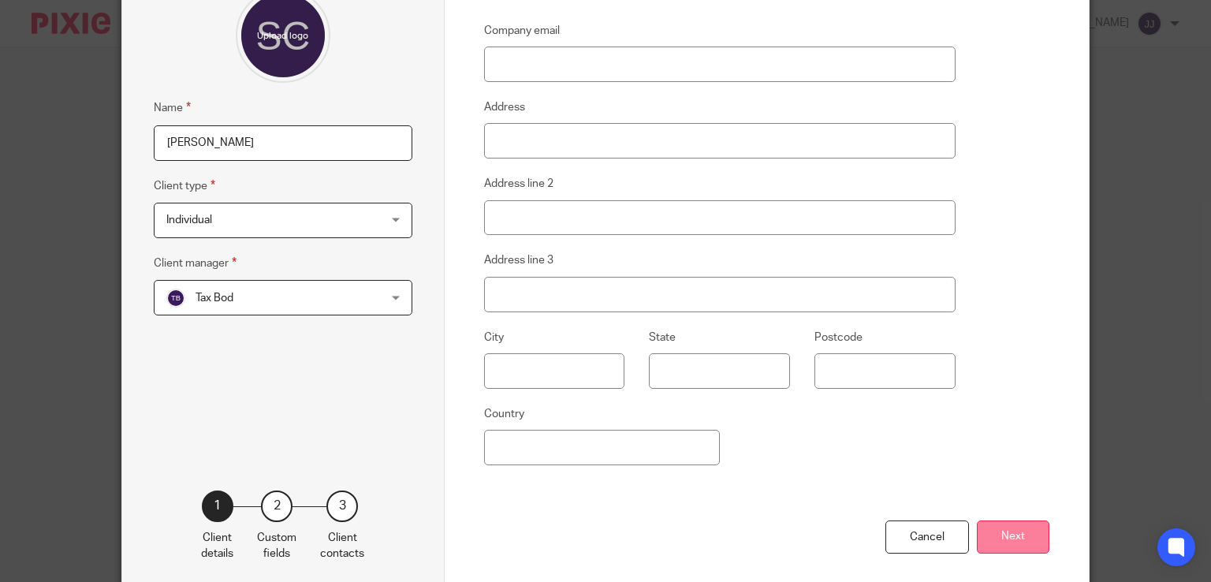
click at [1008, 540] on button "Next" at bounding box center [1013, 537] width 73 height 34
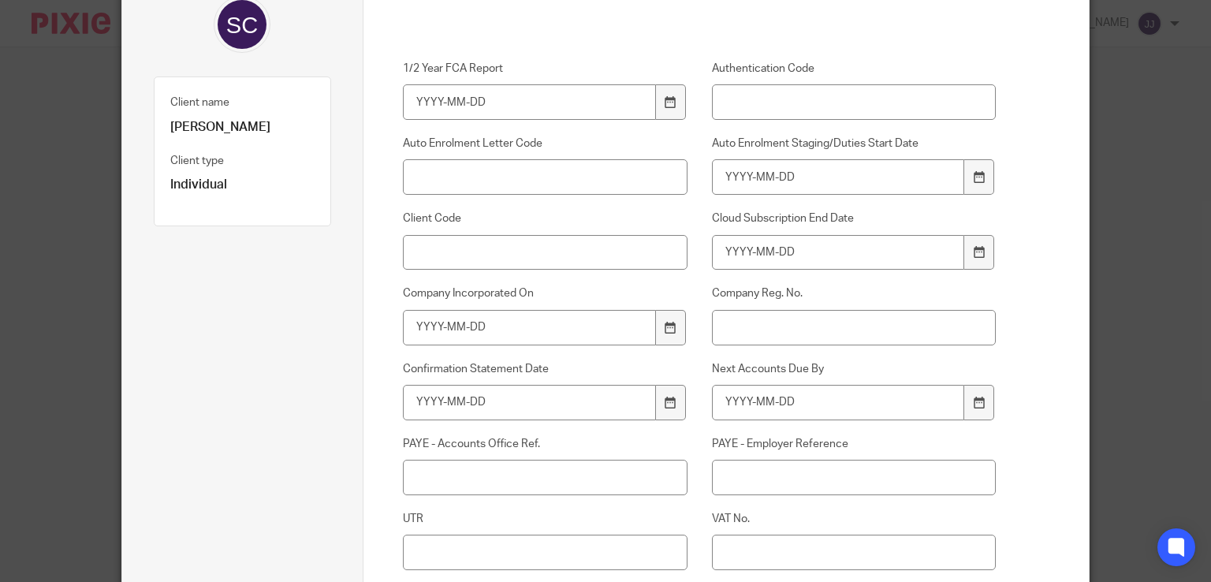
scroll to position [394, 0]
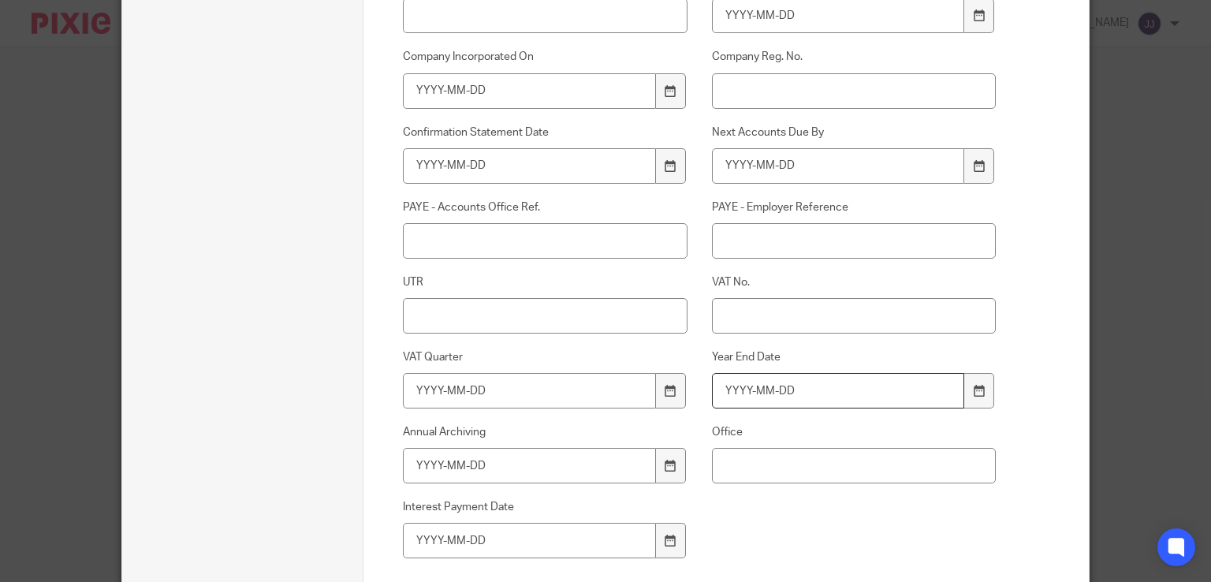
click at [828, 397] on input "Year End Date" at bounding box center [838, 390] width 252 height 35
type input "2025-04-05"
click at [720, 467] on input "Office" at bounding box center [854, 465] width 284 height 35
type input "Longridge"
click at [792, 506] on div "1/2 Year FCA Report Authentication Code Auto Enrolment Letter Code Auto Enrolme…" at bounding box center [686, 218] width 617 height 789
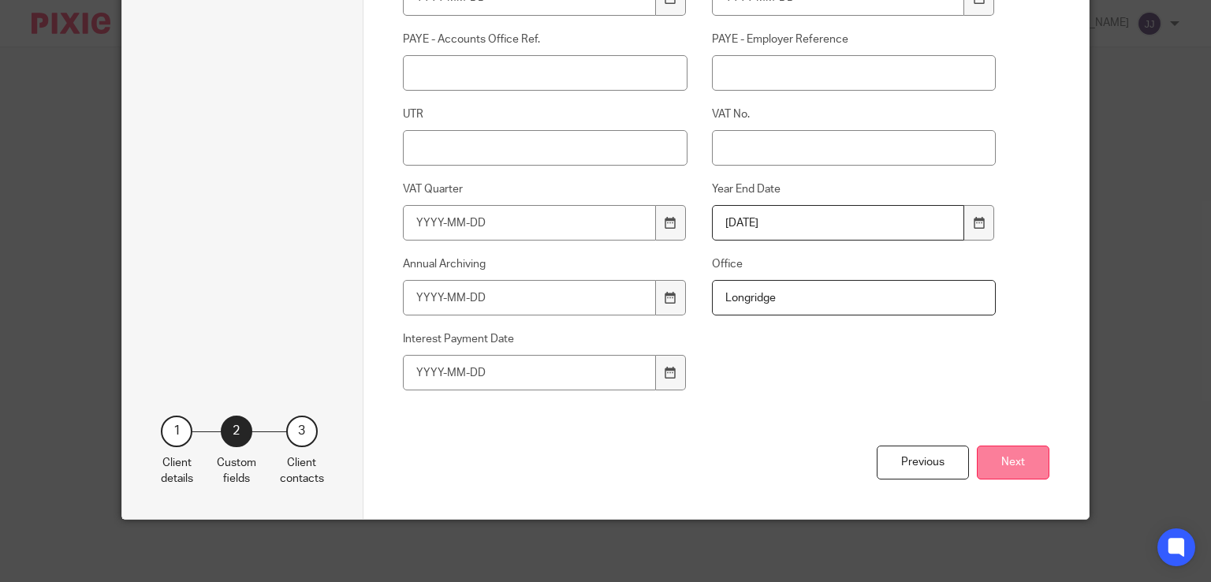
click at [1014, 456] on button "Next" at bounding box center [1013, 462] width 73 height 34
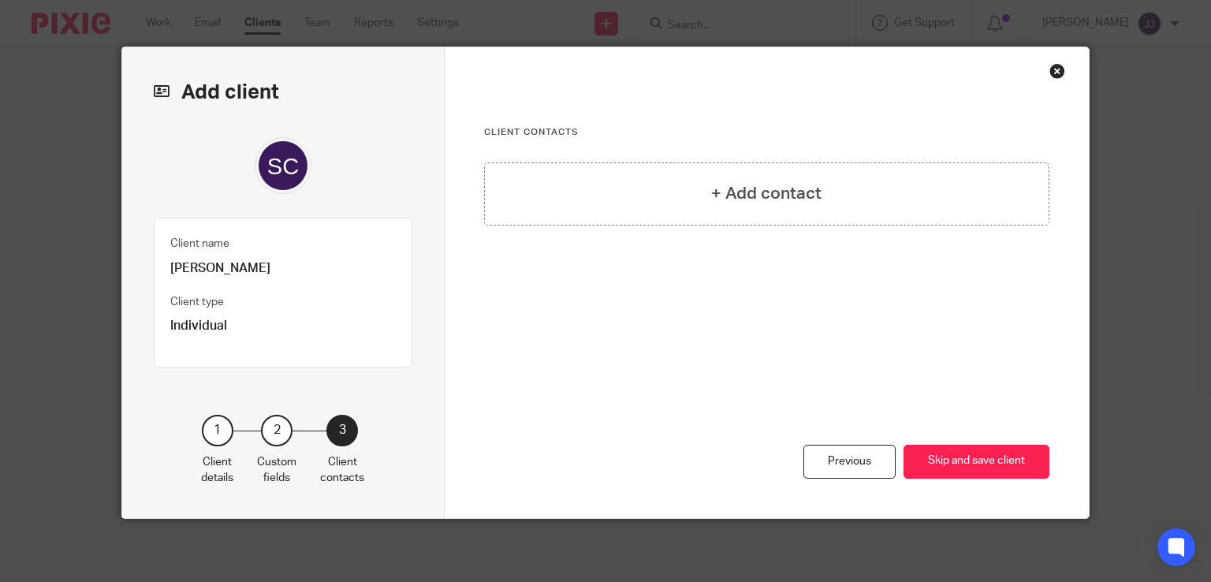
scroll to position [15, 0]
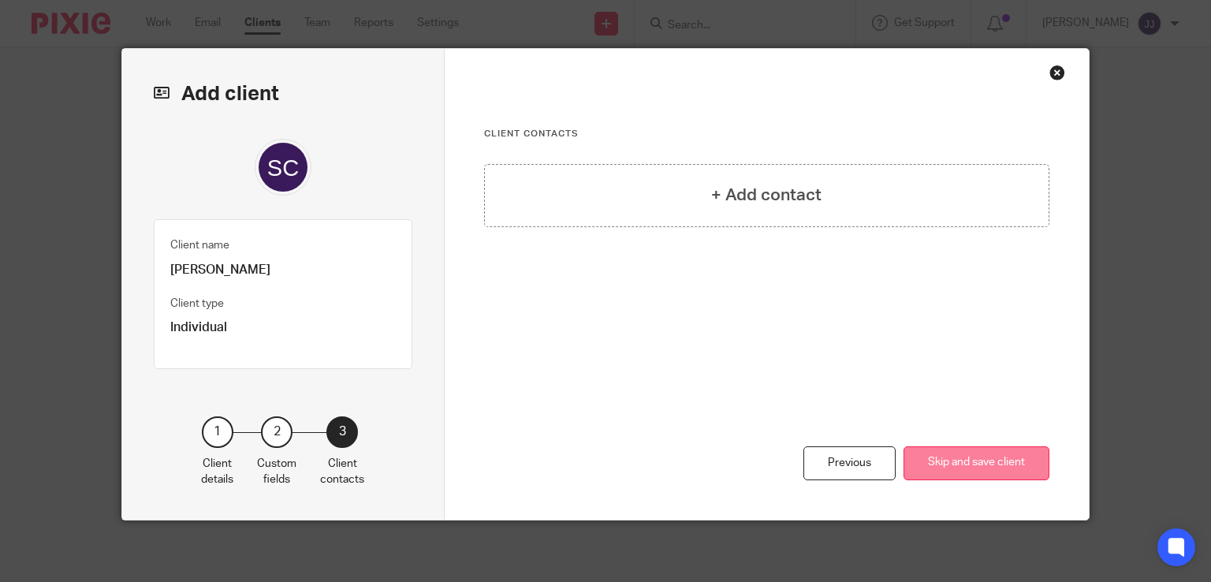
click at [941, 464] on button "Skip and save client" at bounding box center [976, 463] width 146 height 34
